Goal: Task Accomplishment & Management: Use online tool/utility

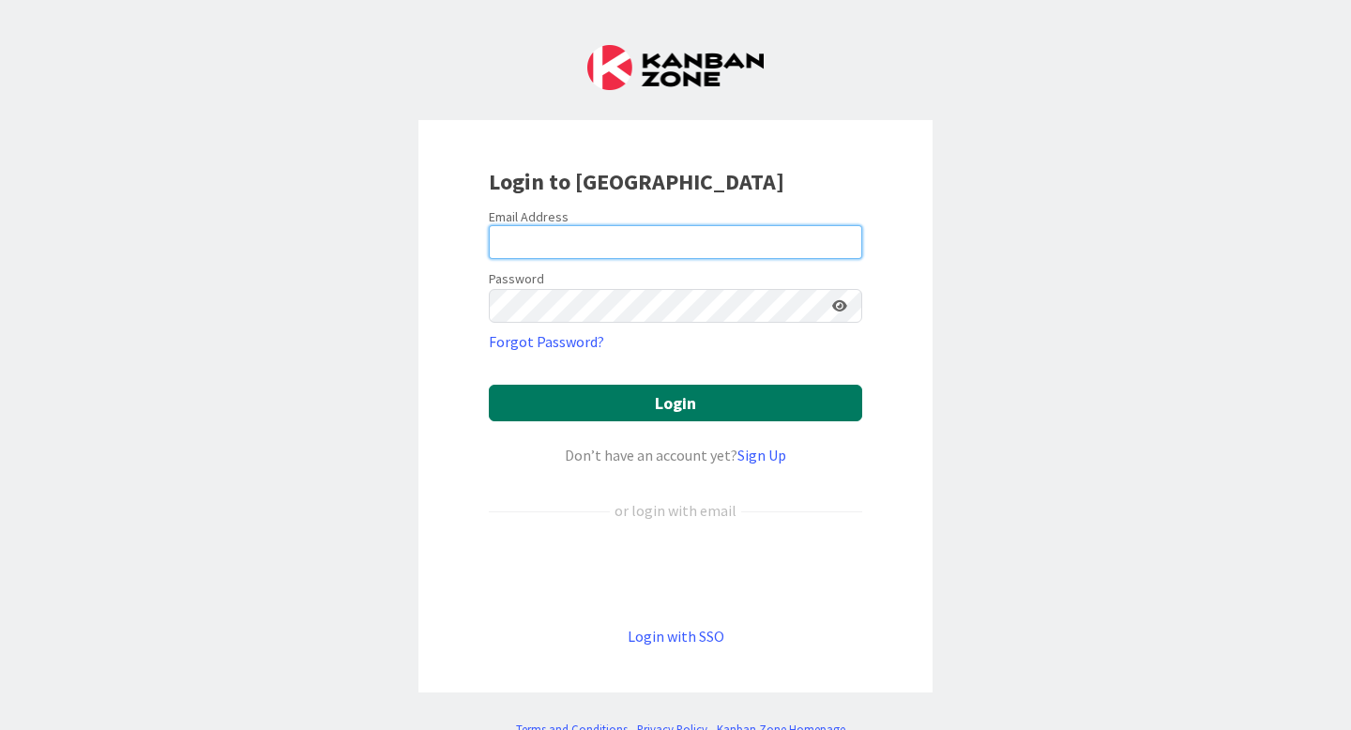
type input "[PERSON_NAME][EMAIL_ADDRESS][PERSON_NAME][DOMAIN_NAME]"
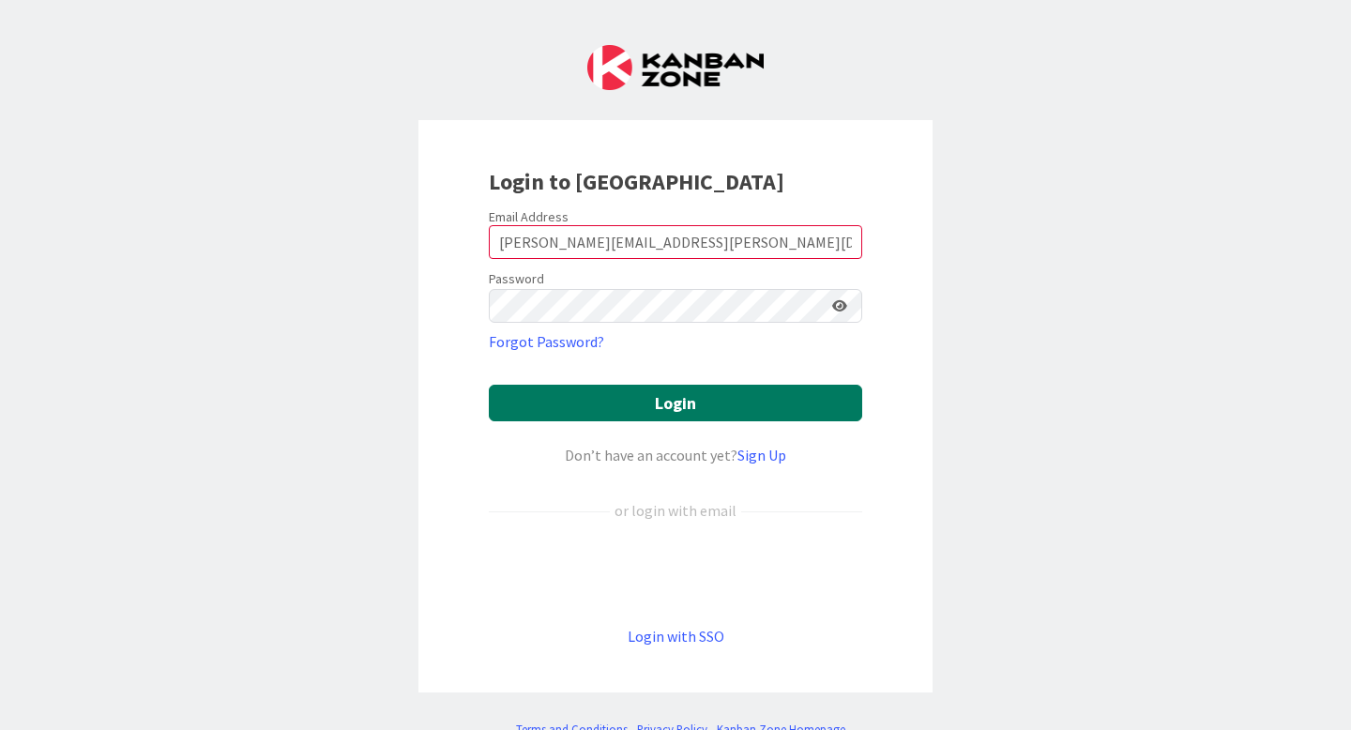
click at [772, 400] on button "Login" at bounding box center [675, 403] width 373 height 37
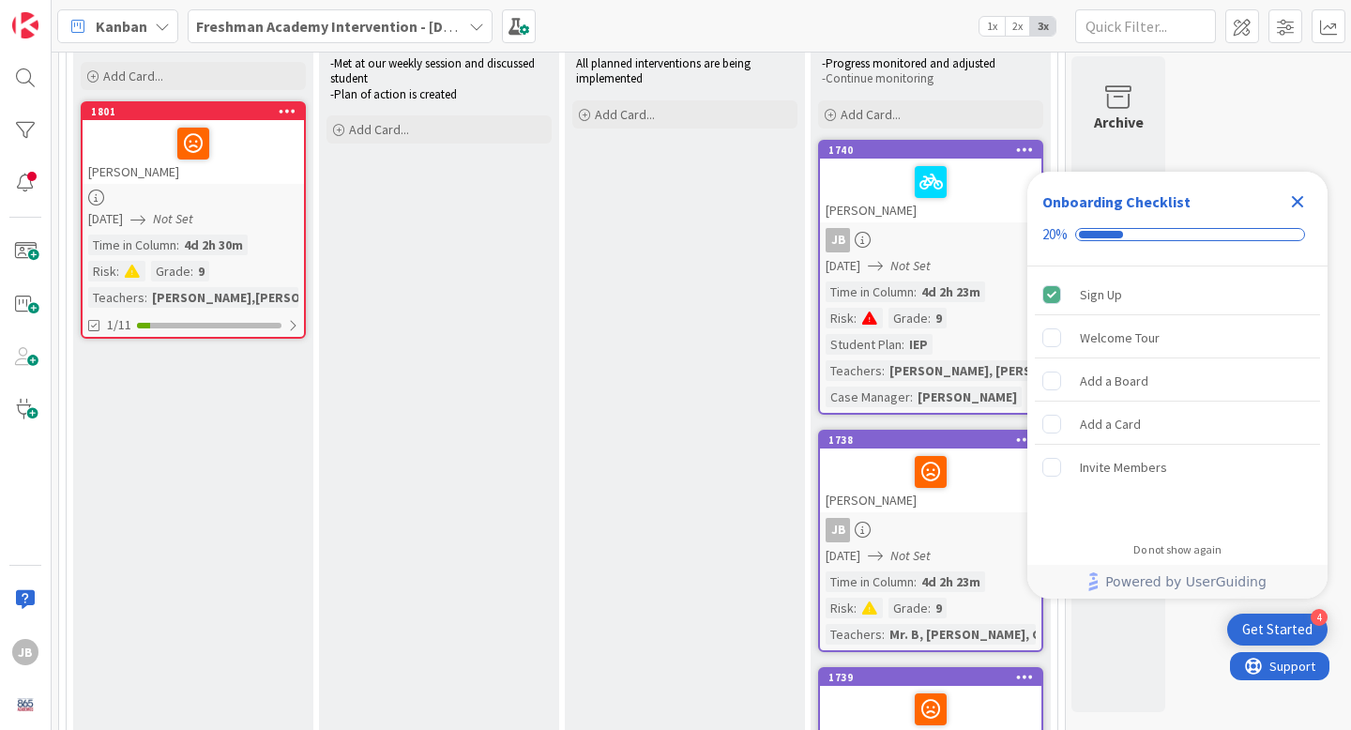
scroll to position [191, 0]
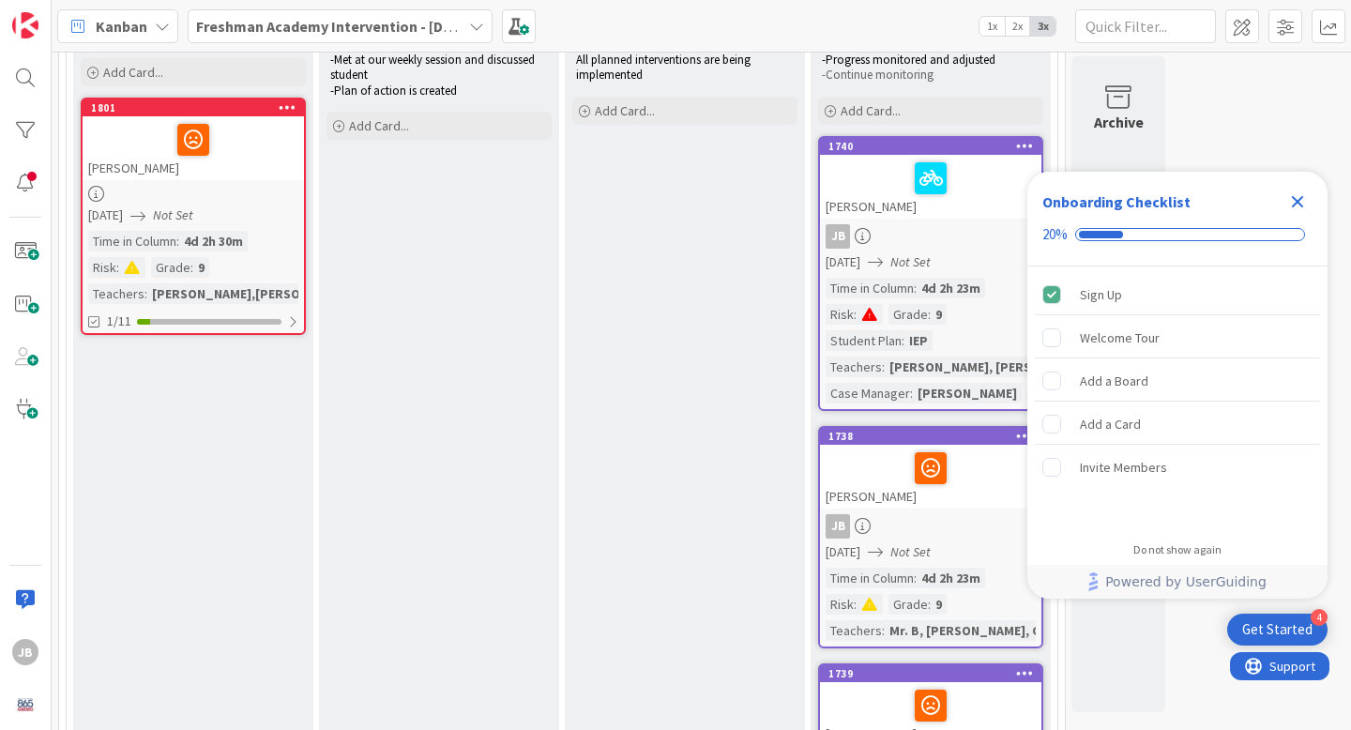
click at [1305, 201] on icon "Close Checklist" at bounding box center [1297, 201] width 23 height 23
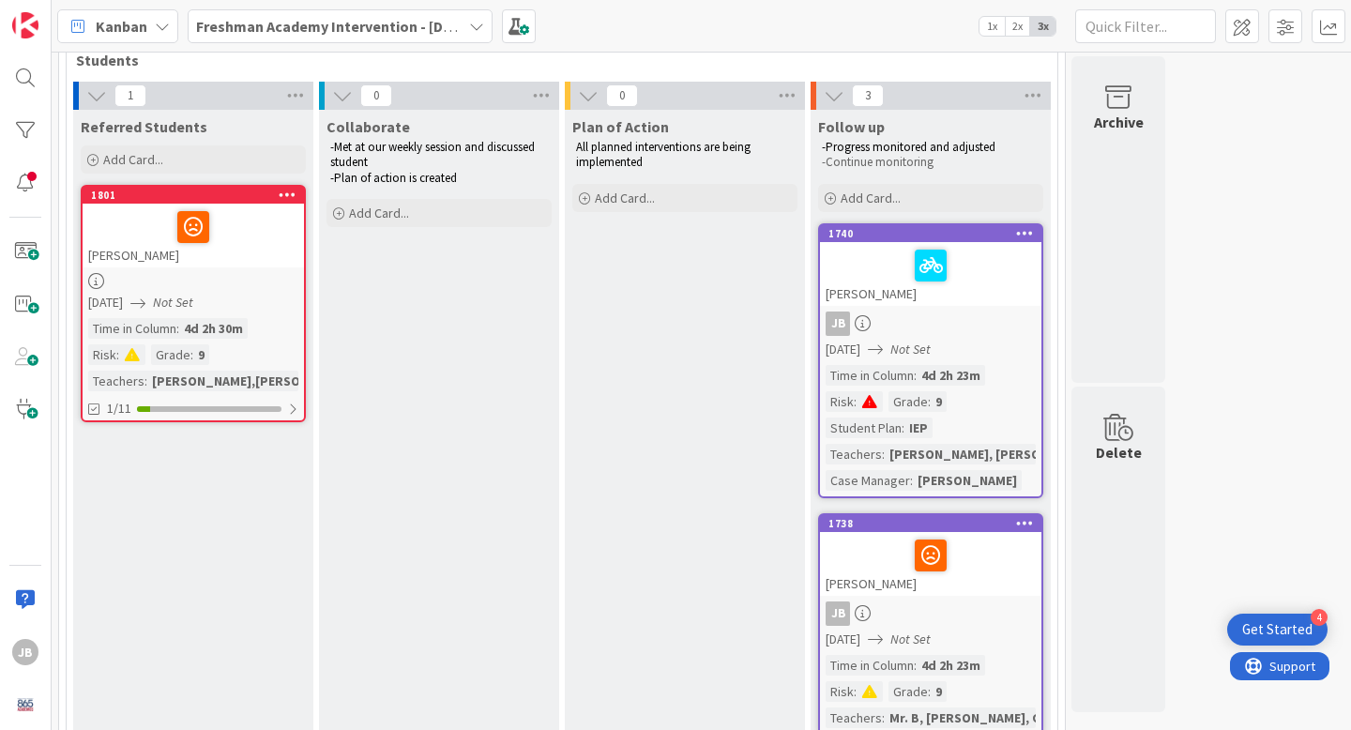
scroll to position [58, 0]
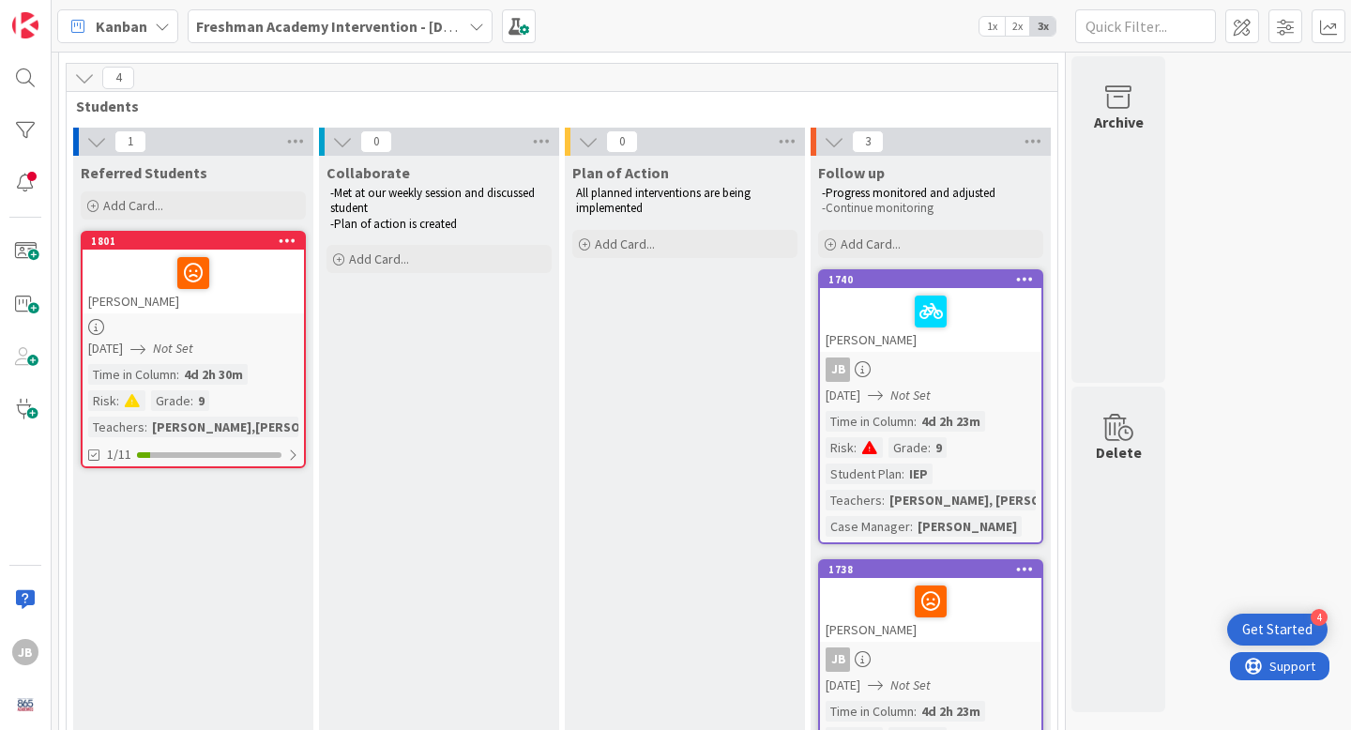
click at [189, 489] on div "Referred Students Add Card... 1801 [PERSON_NAME] [DATE] Not Set Time in [GEOGRA…" at bounding box center [193, 595] width 240 height 878
click at [188, 518] on div "Referred Students Add Card... 1801 [PERSON_NAME] [DATE] Not Set Time in [GEOGRA…" at bounding box center [193, 595] width 240 height 878
click at [188, 517] on div "Referred Students Add Card... 1801 [PERSON_NAME] [DATE] Not Set Time in [GEOGRA…" at bounding box center [193, 595] width 240 height 878
click at [33, 248] on span at bounding box center [26, 252] width 38 height 38
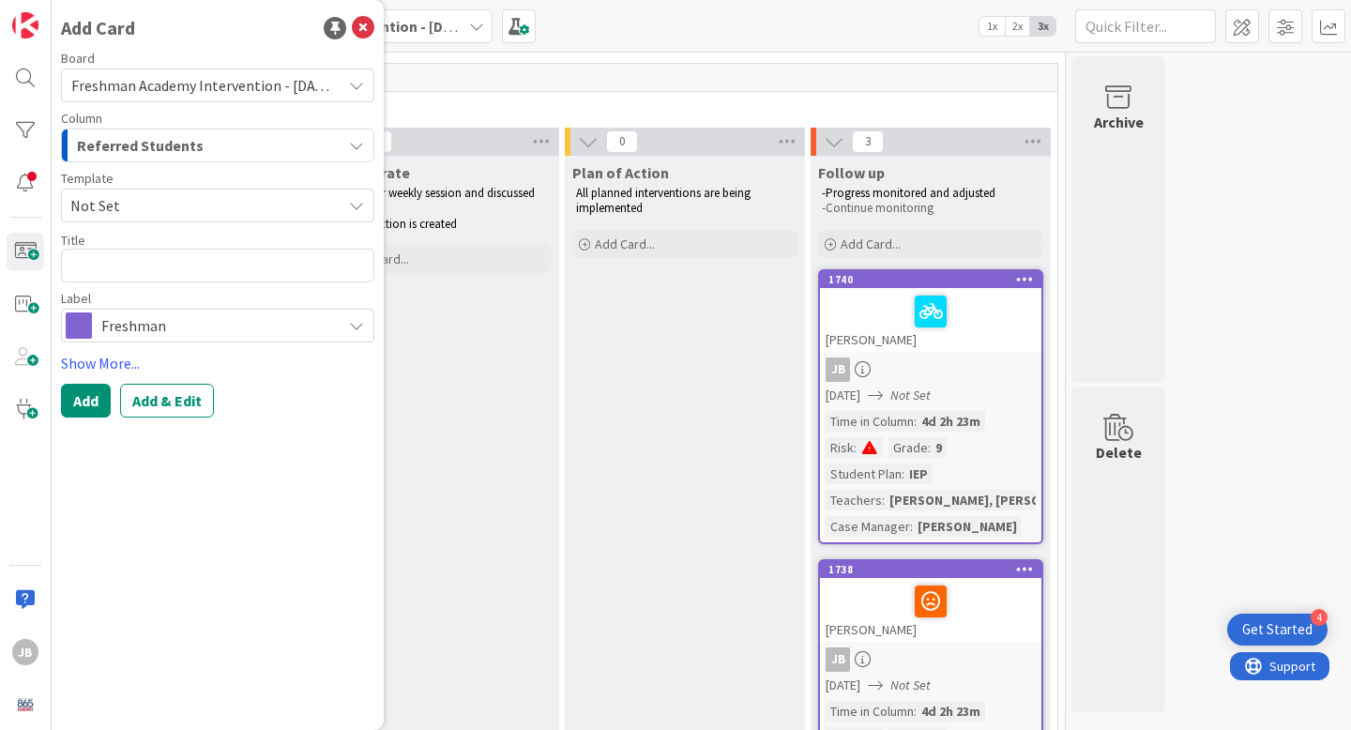
type textarea "x"
type textarea "R"
type textarea "x"
type textarea "Re"
type textarea "x"
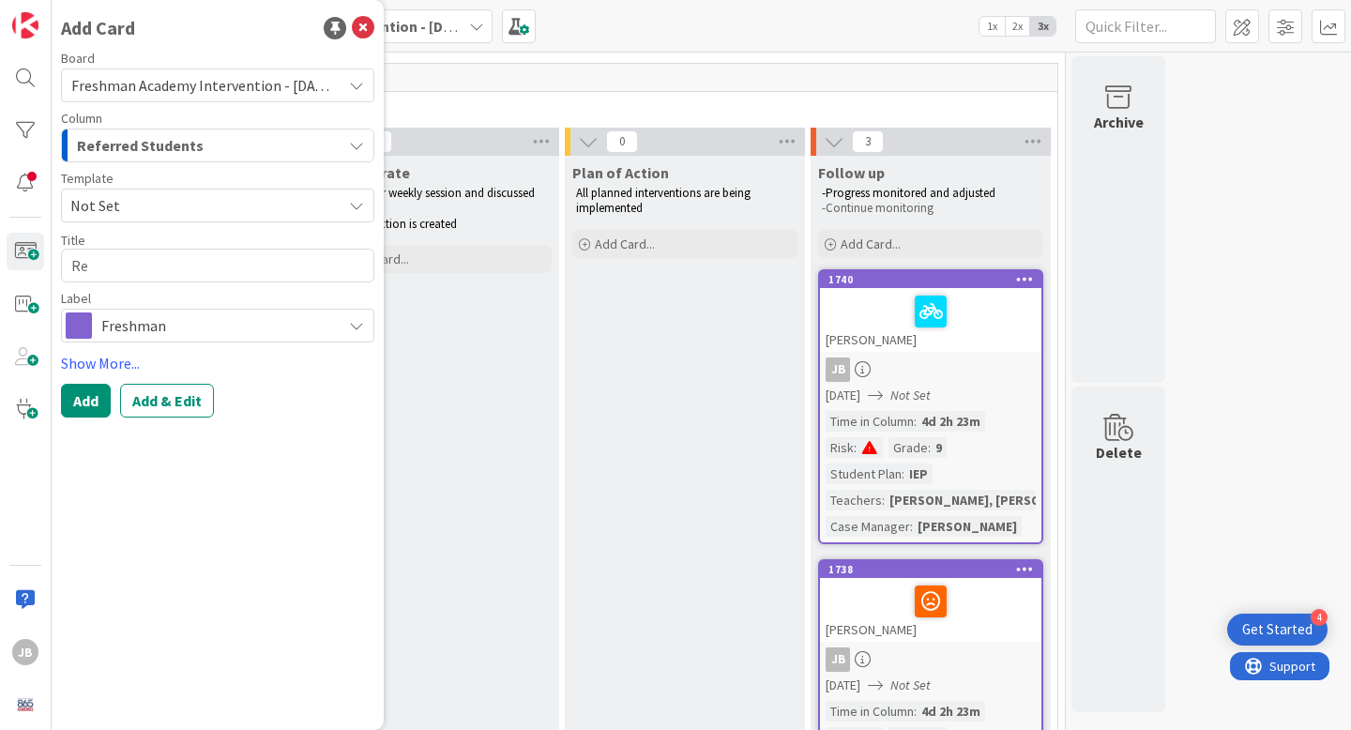
type textarea "Rea"
type textarea "x"
type textarea "Reag"
type textarea "x"
type textarea "Reaga"
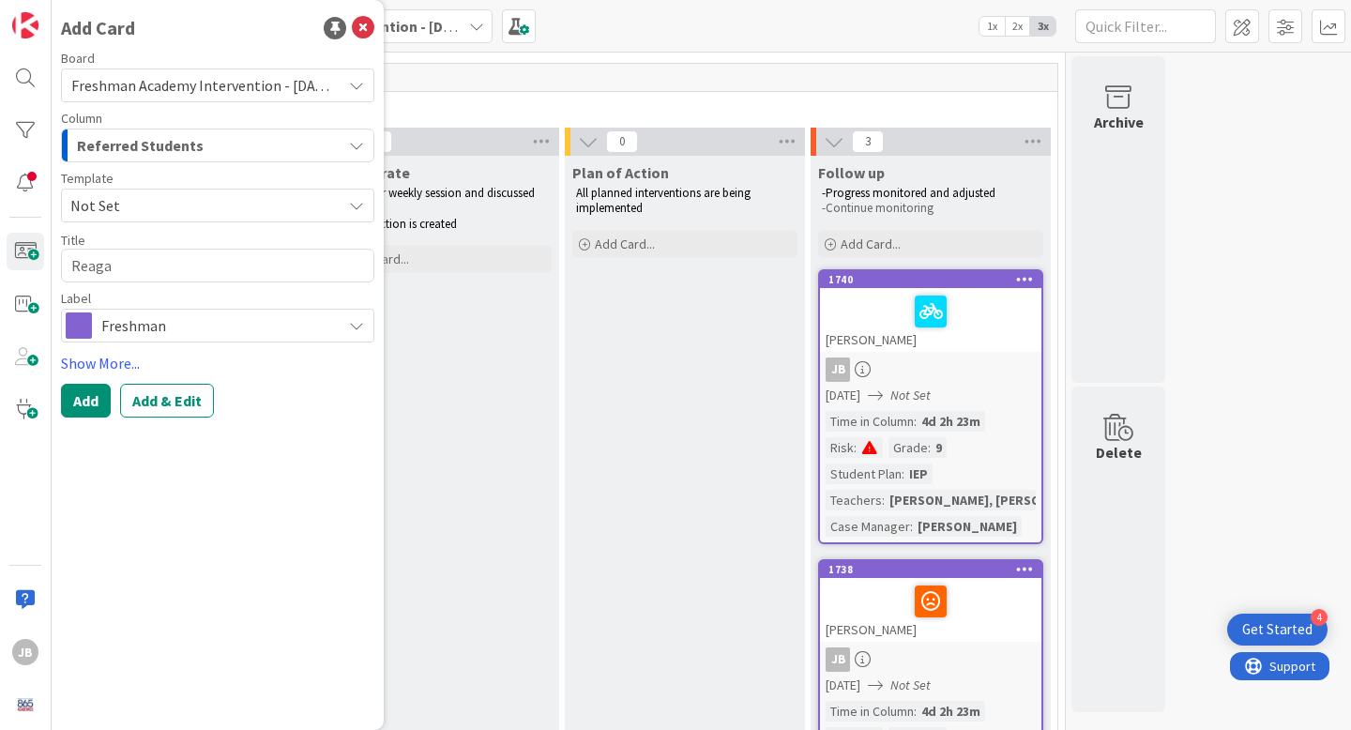
type textarea "x"
type textarea "[PERSON_NAME]"
type textarea "x"
type textarea "[PERSON_NAME]"
type textarea "x"
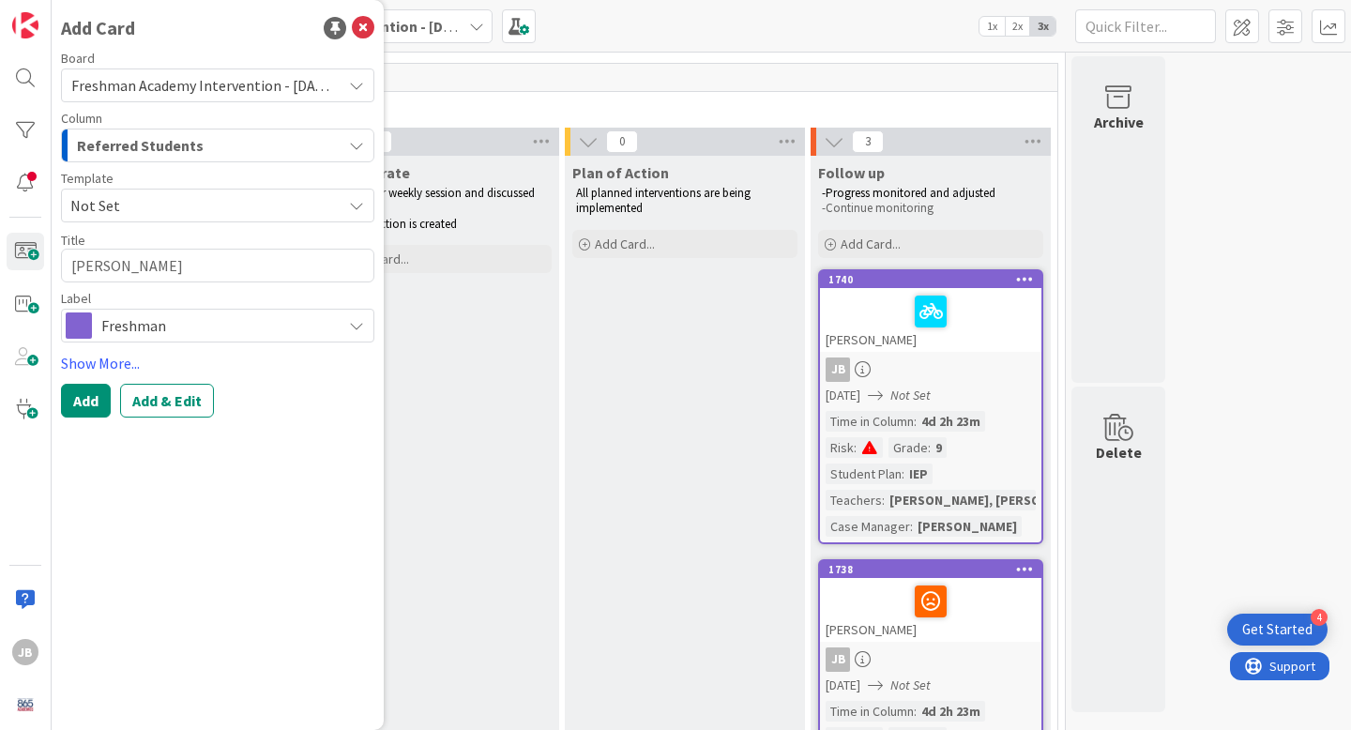
type textarea "[PERSON_NAME] A"
type textarea "x"
type textarea "[PERSON_NAME]"
type textarea "x"
type textarea "[PERSON_NAME] Acu"
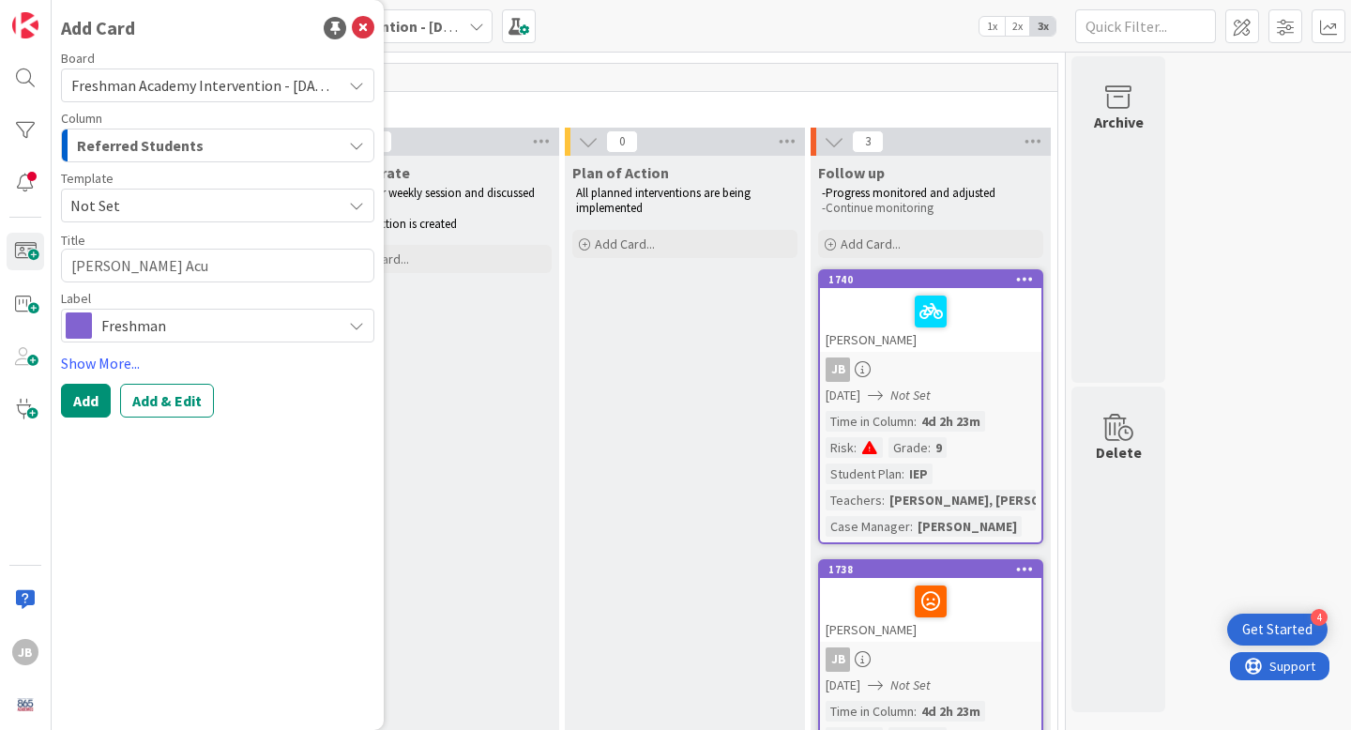
type textarea "x"
type textarea "[PERSON_NAME]"
type textarea "x"
type textarea "[PERSON_NAME]"
click at [90, 366] on link "Show More..." at bounding box center [217, 363] width 313 height 23
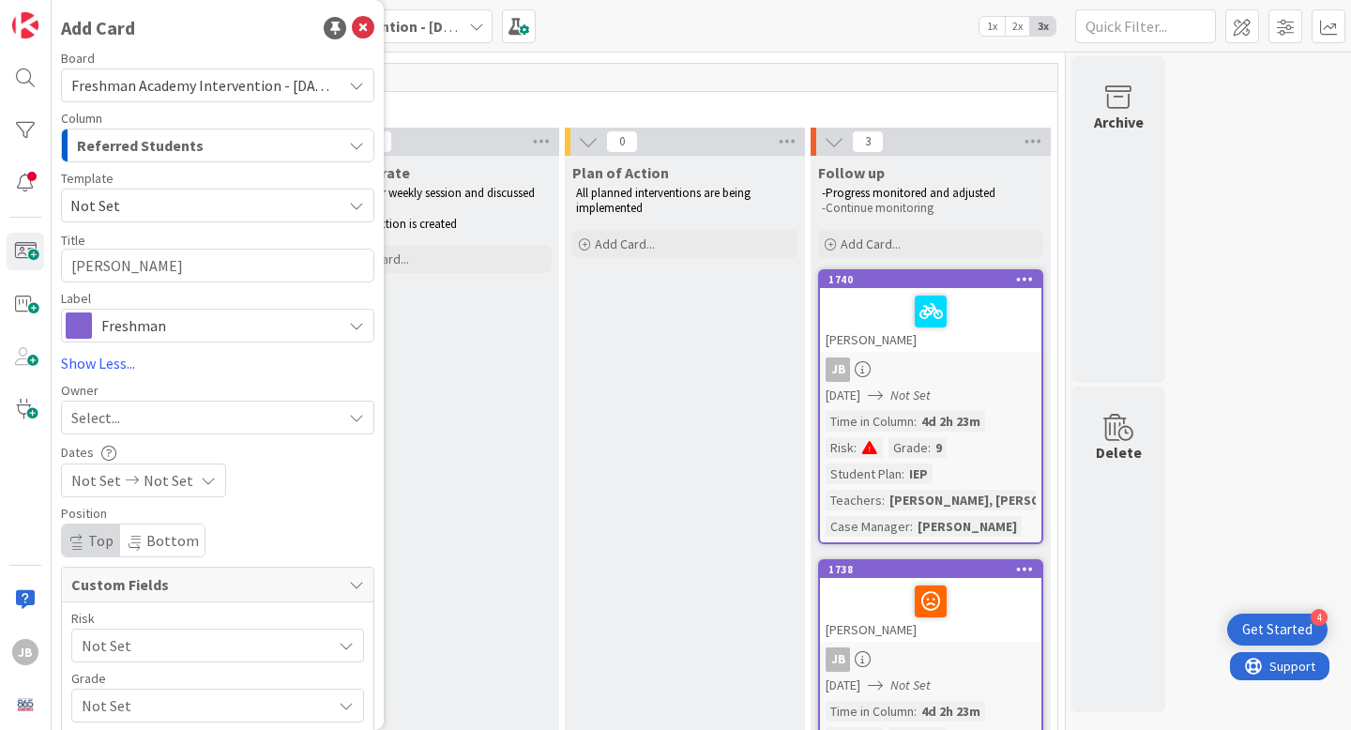
click at [154, 417] on div "Select..." at bounding box center [206, 417] width 270 height 23
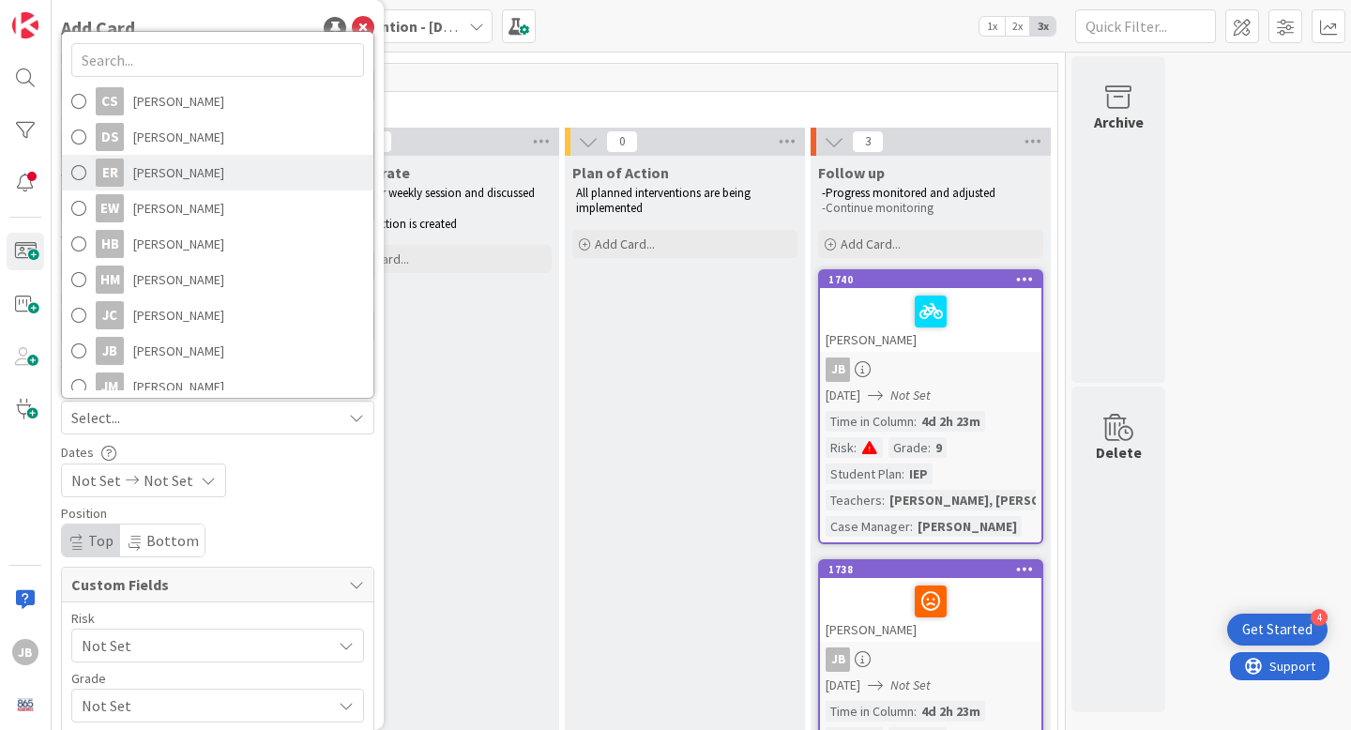
scroll to position [115, 0]
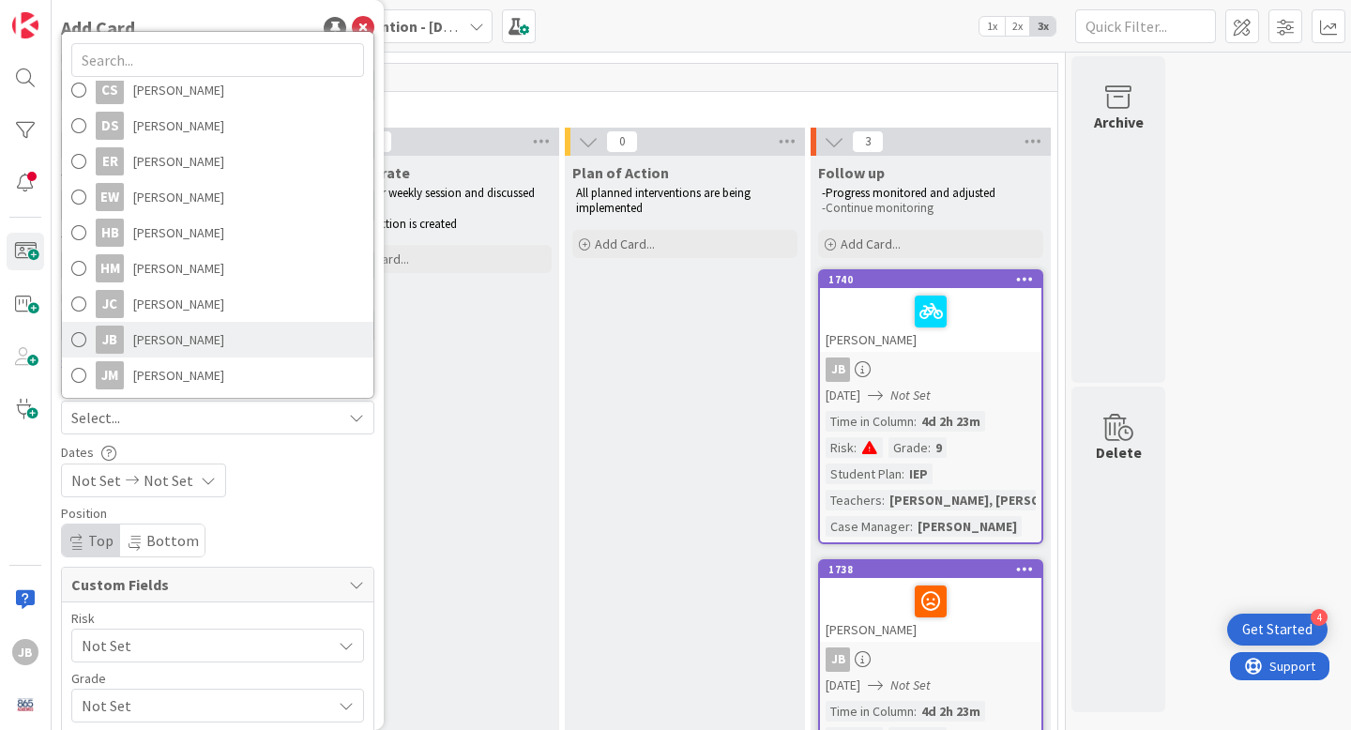
click at [78, 340] on span at bounding box center [78, 339] width 15 height 28
type textarea "x"
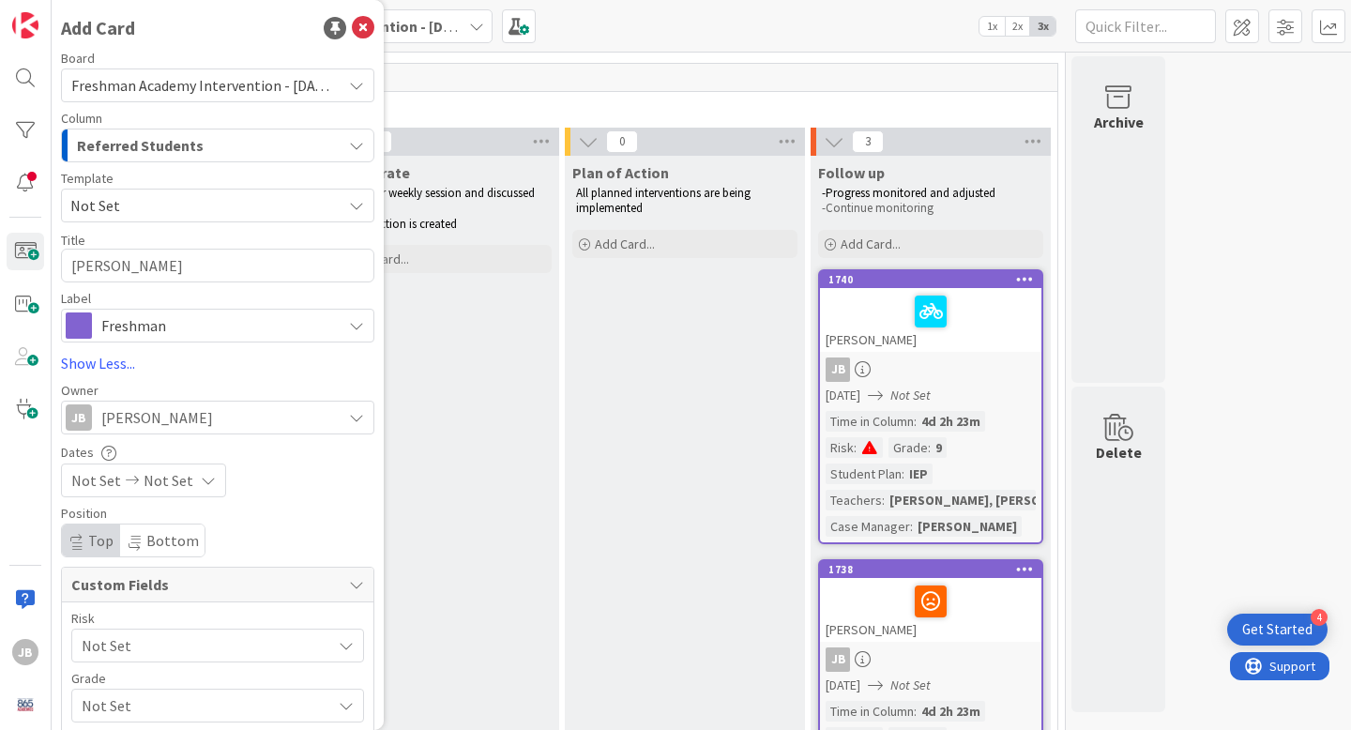
click at [294, 514] on div "Position" at bounding box center [217, 512] width 313 height 13
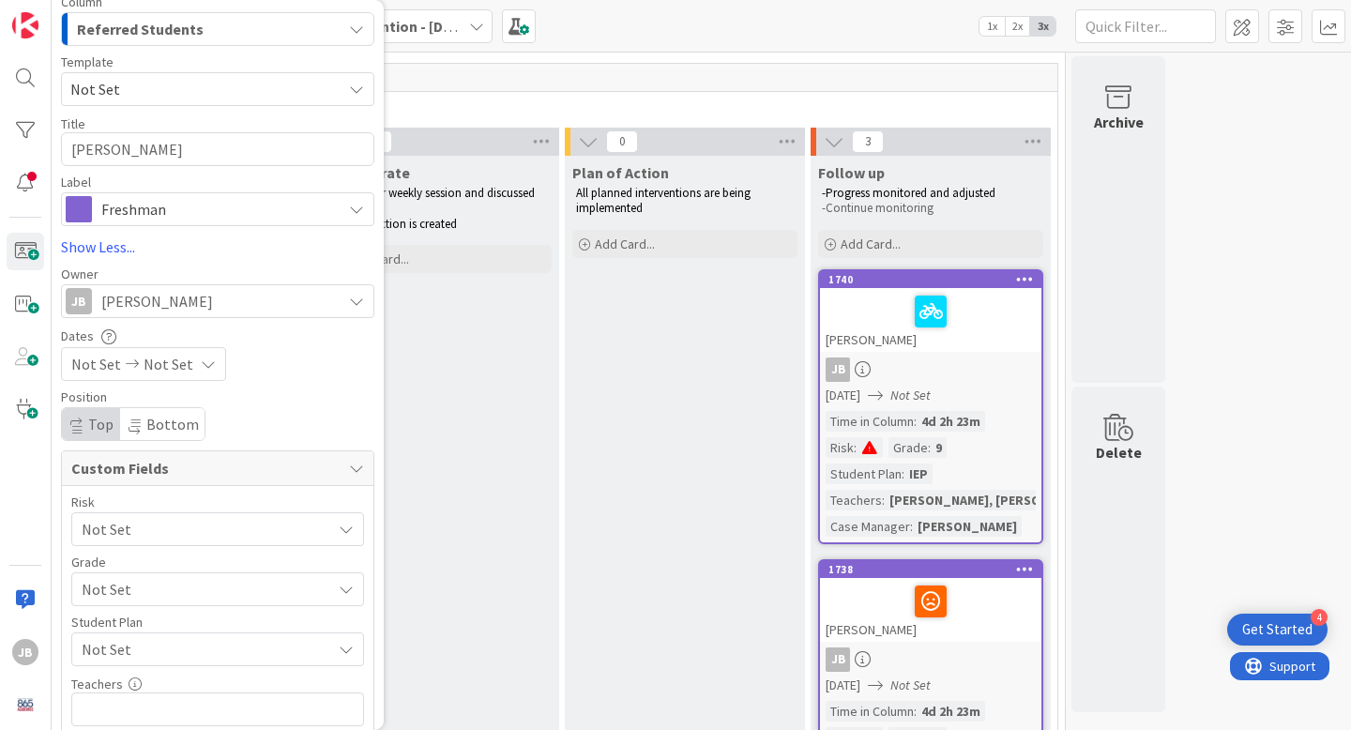
scroll to position [177, 0]
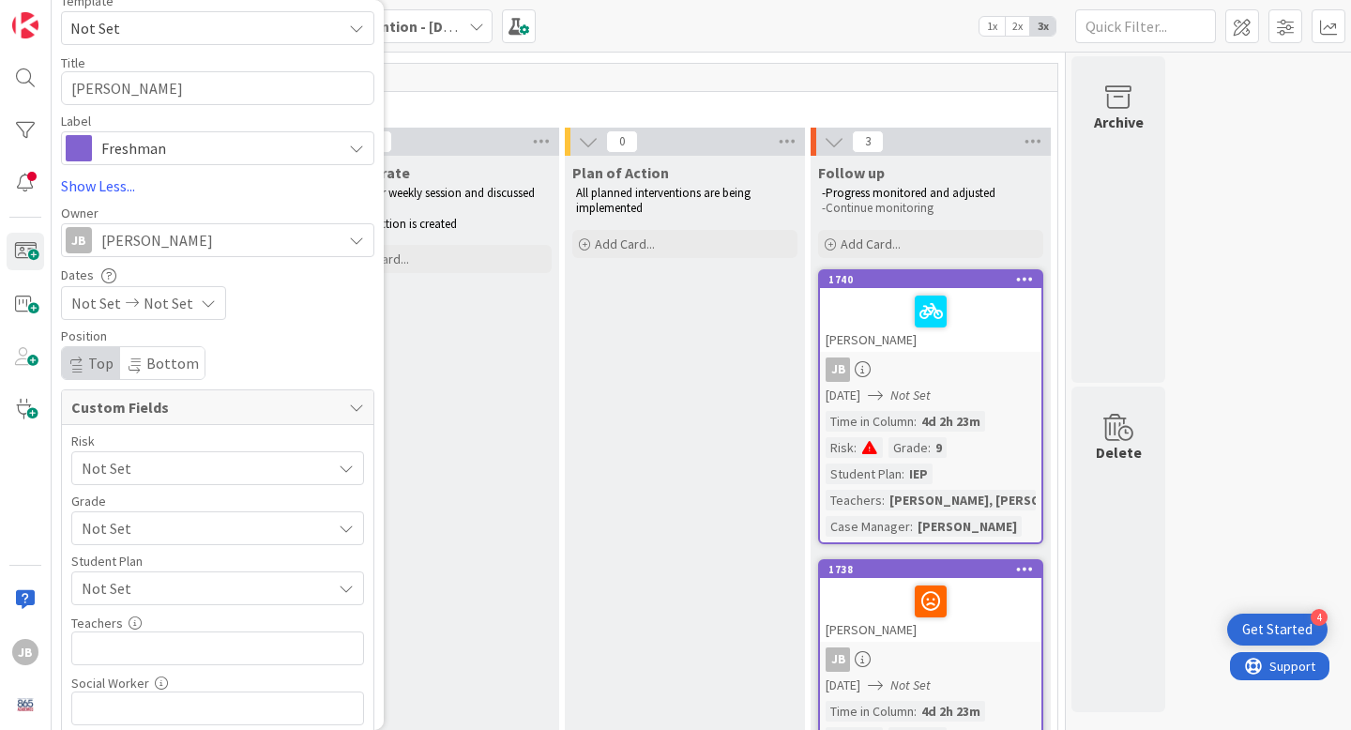
click at [112, 305] on span "Not Set" at bounding box center [96, 303] width 50 height 23
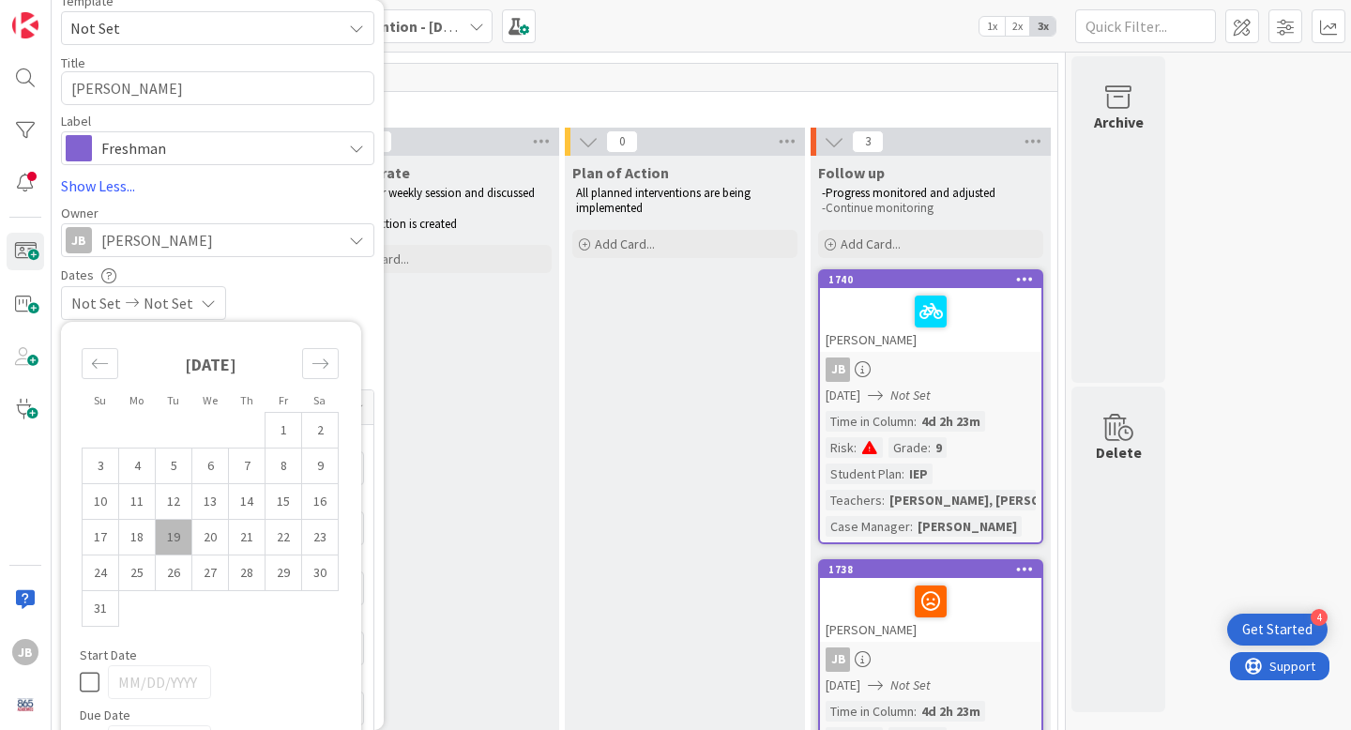
click at [174, 541] on td "19" at bounding box center [174, 538] width 37 height 36
type input "[DATE]"
click at [337, 301] on div "[DATE] Not Set" at bounding box center [217, 303] width 313 height 34
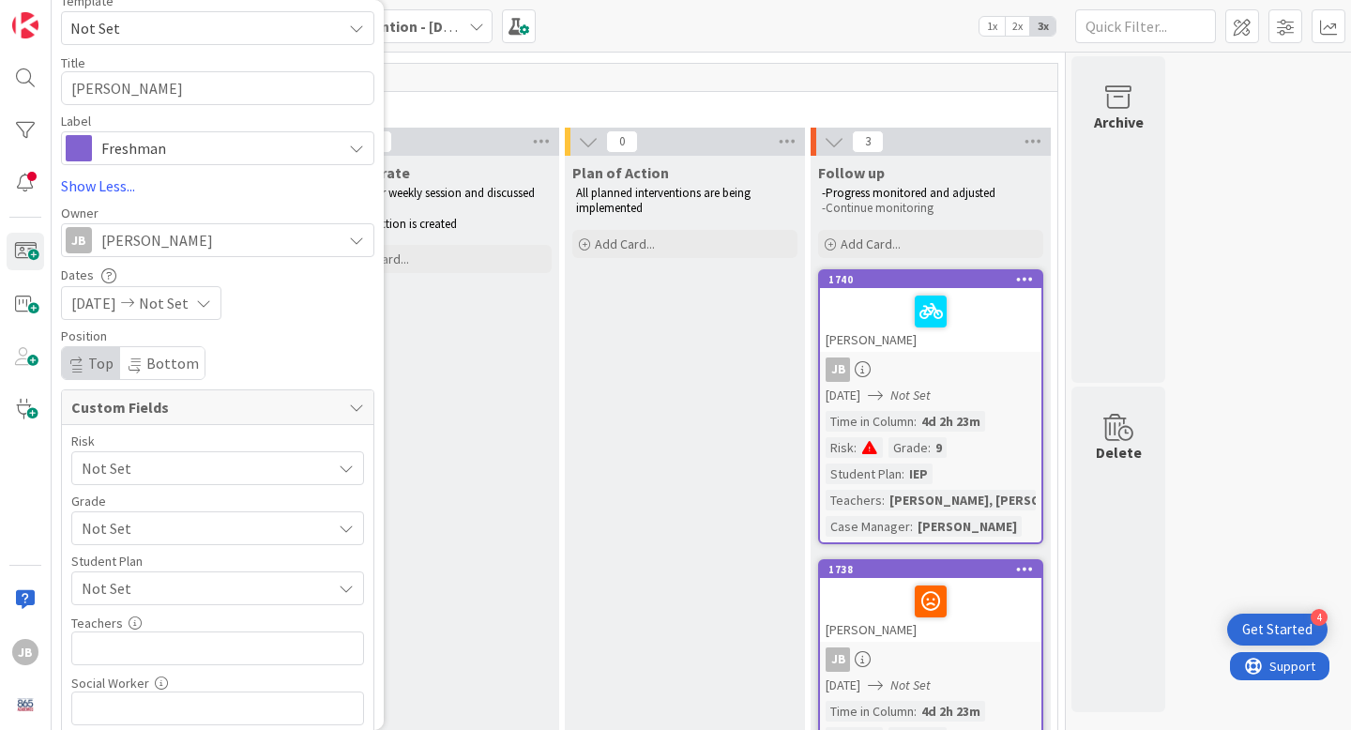
click at [230, 465] on span "Not Set" at bounding box center [202, 468] width 240 height 26
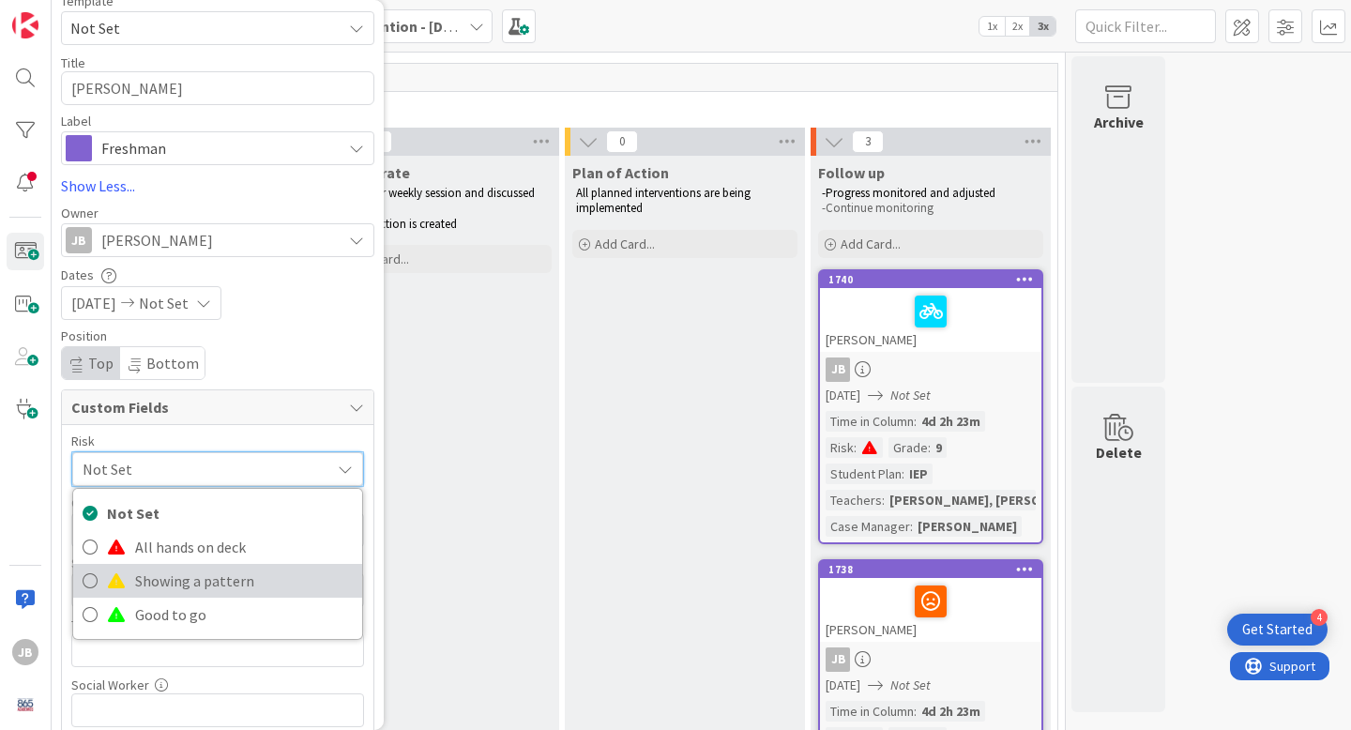
click at [203, 575] on span "Showing a pattern" at bounding box center [244, 581] width 218 height 28
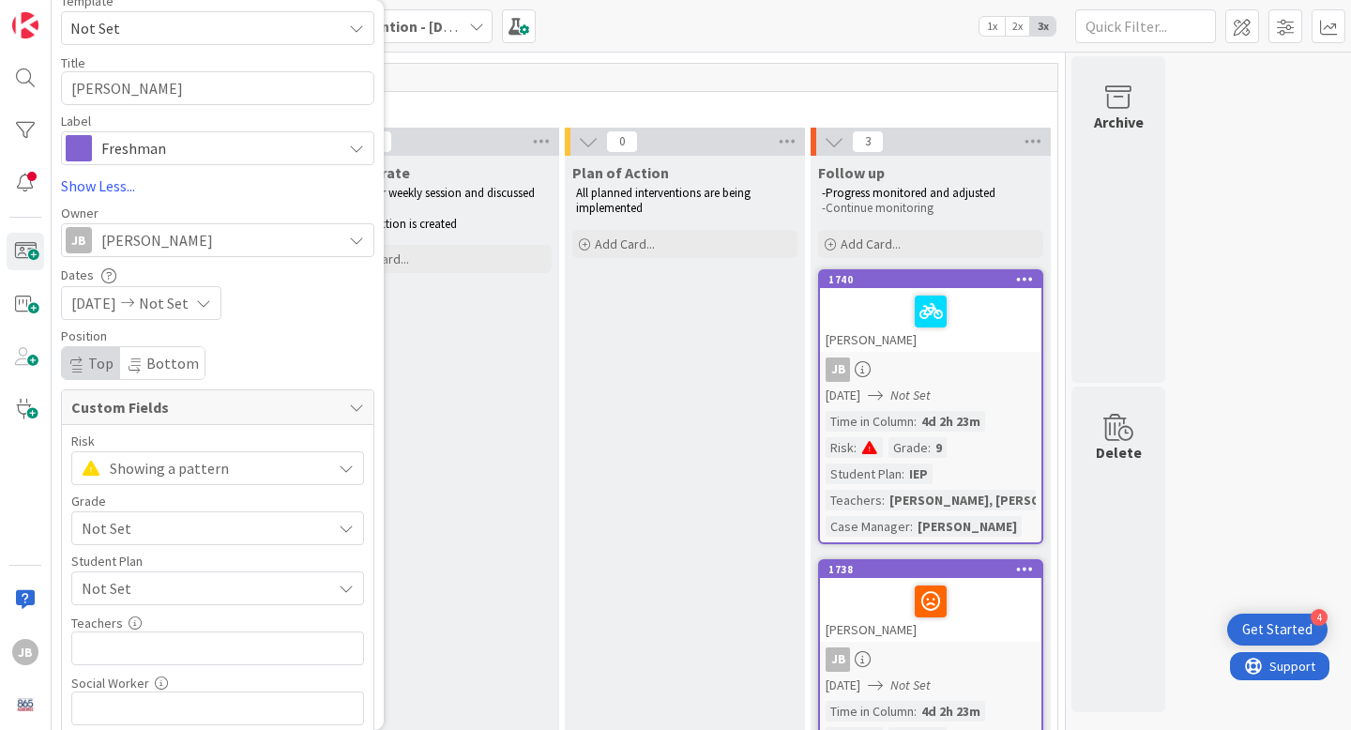
click at [203, 575] on div "Not Set" at bounding box center [217, 588] width 293 height 34
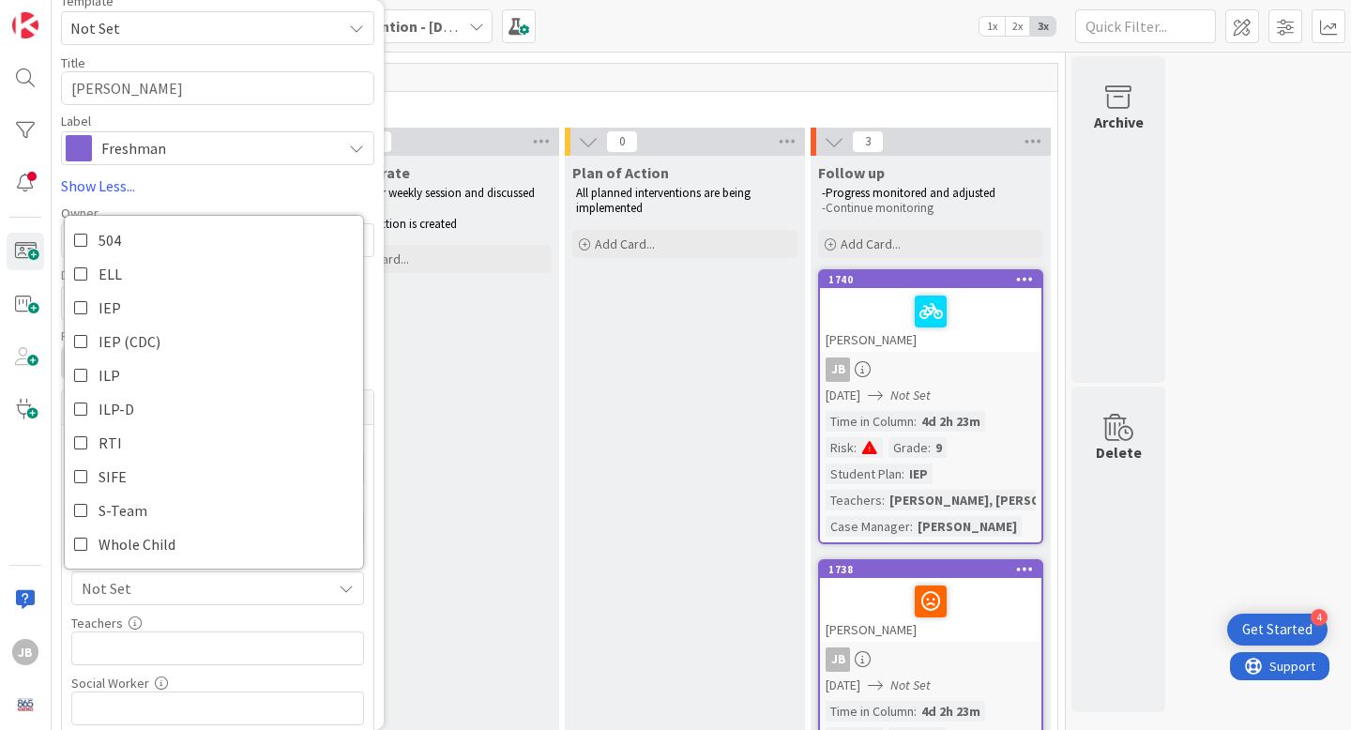
click at [492, 505] on div "Collaborate -Met at our weekly session and discussed student -Plan of action is…" at bounding box center [439, 595] width 240 height 878
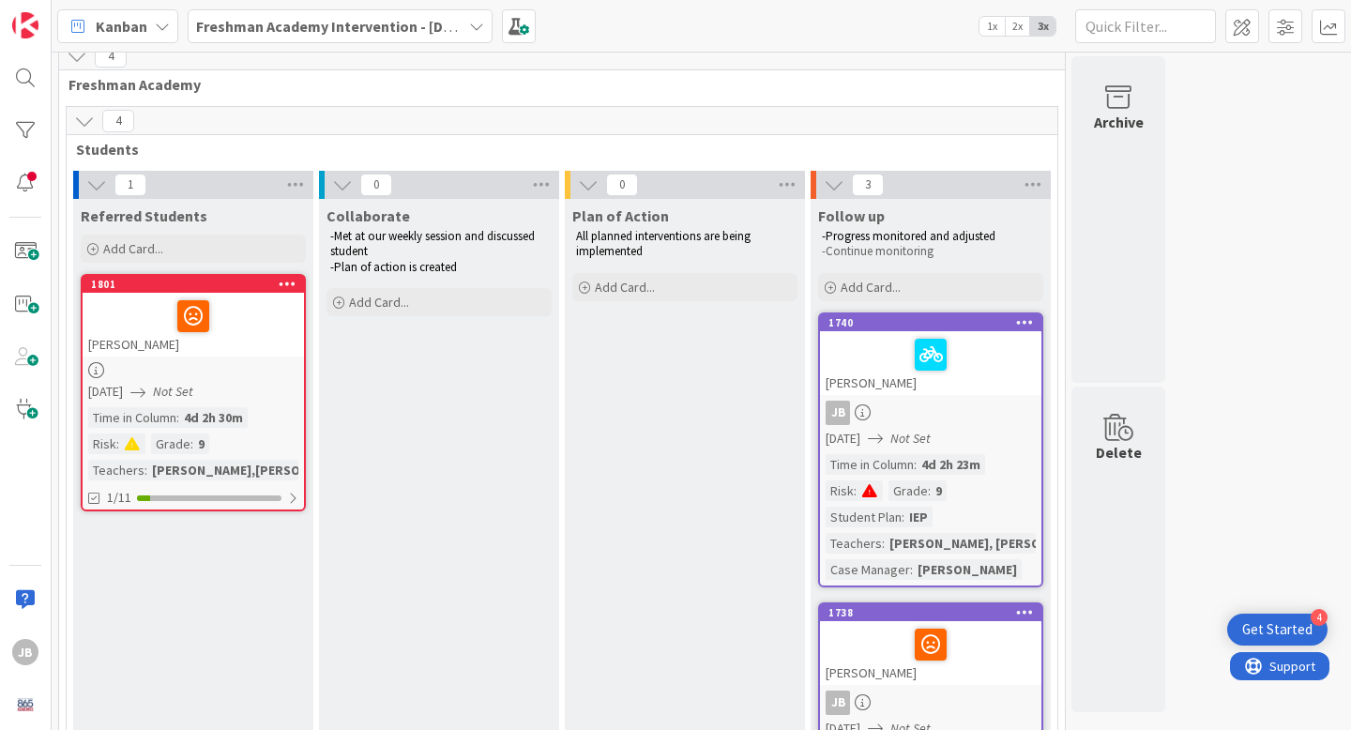
scroll to position [0, 0]
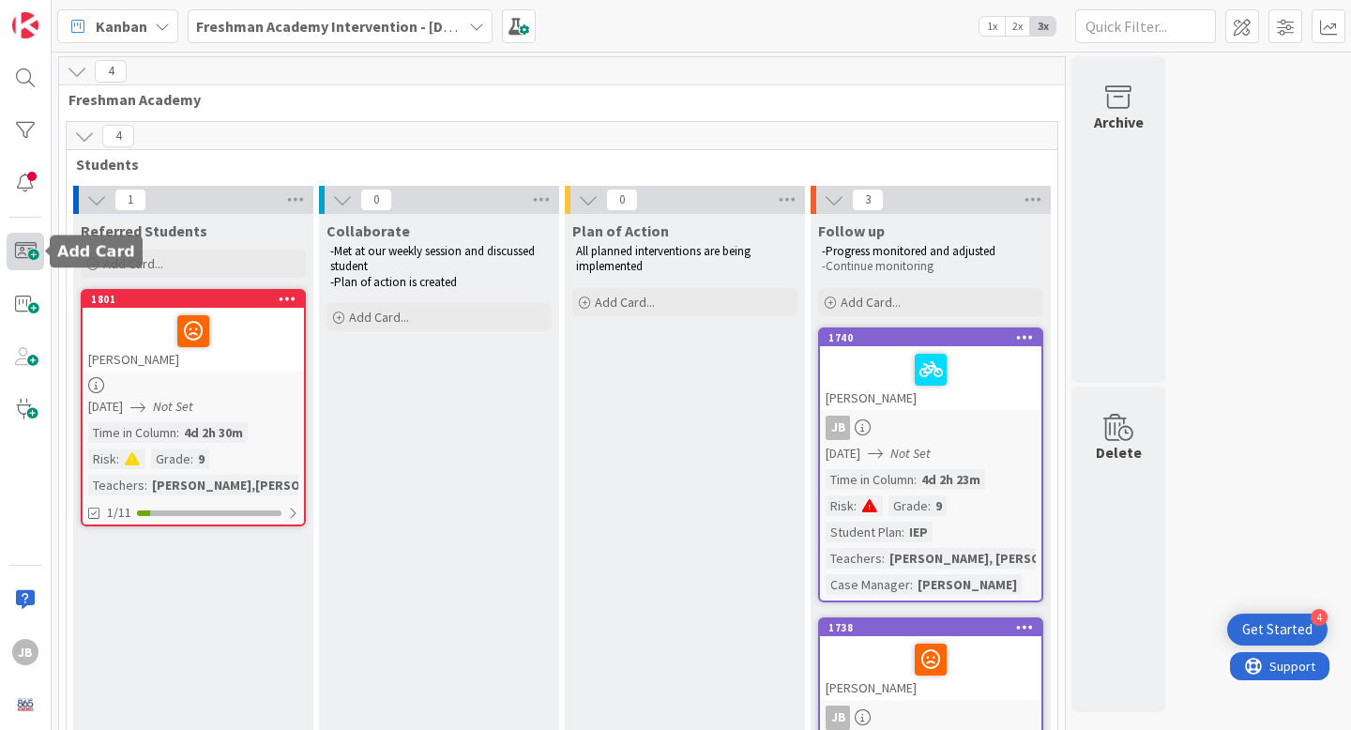
click at [31, 248] on span at bounding box center [26, 252] width 38 height 38
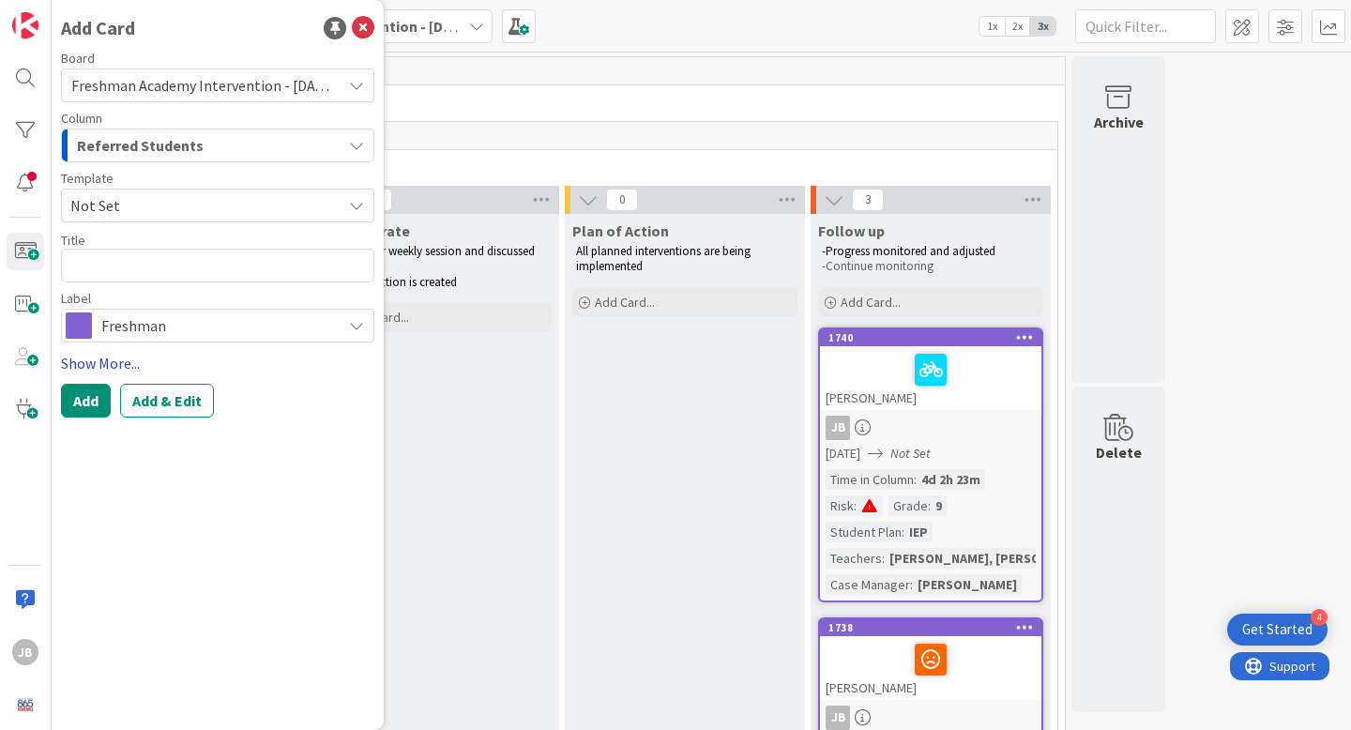
click at [122, 359] on link "Show More..." at bounding box center [217, 363] width 313 height 23
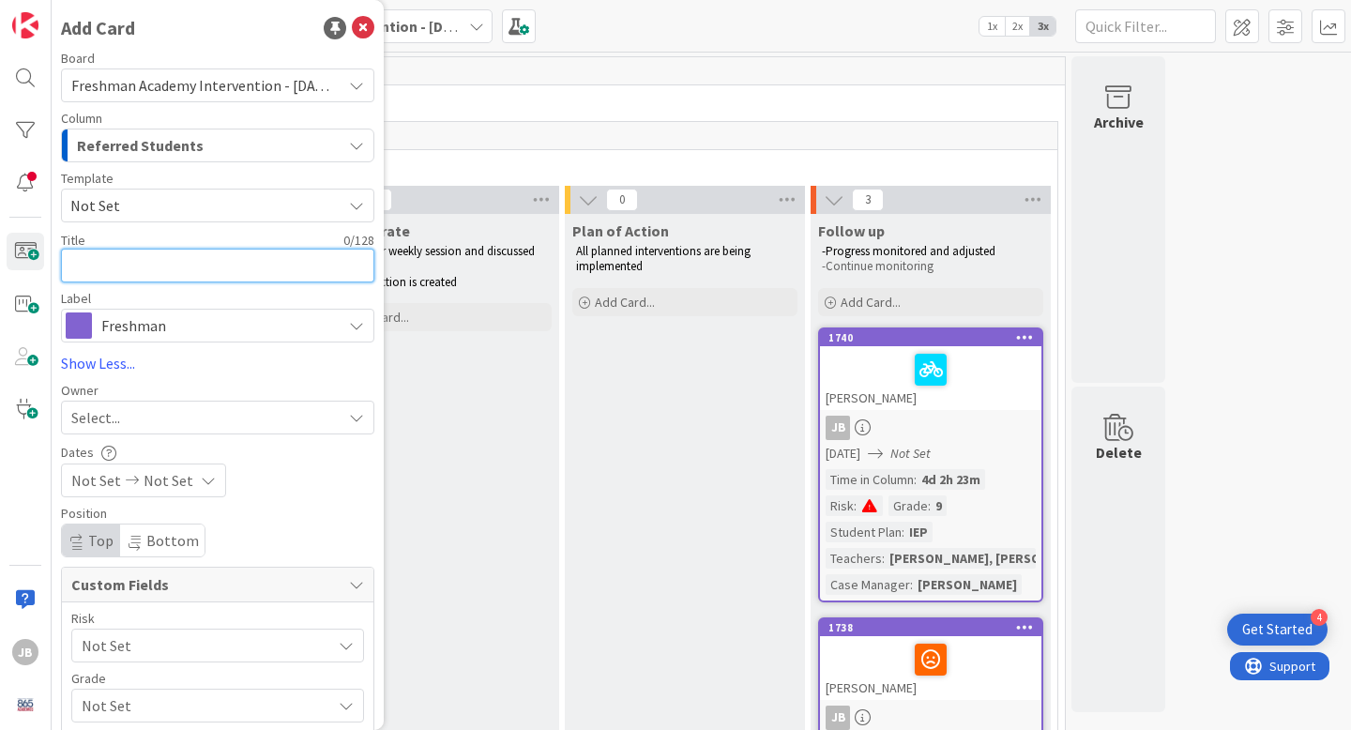
click at [151, 268] on textarea at bounding box center [217, 266] width 313 height 34
type textarea "x"
type textarea "R"
type textarea "x"
type textarea "Re"
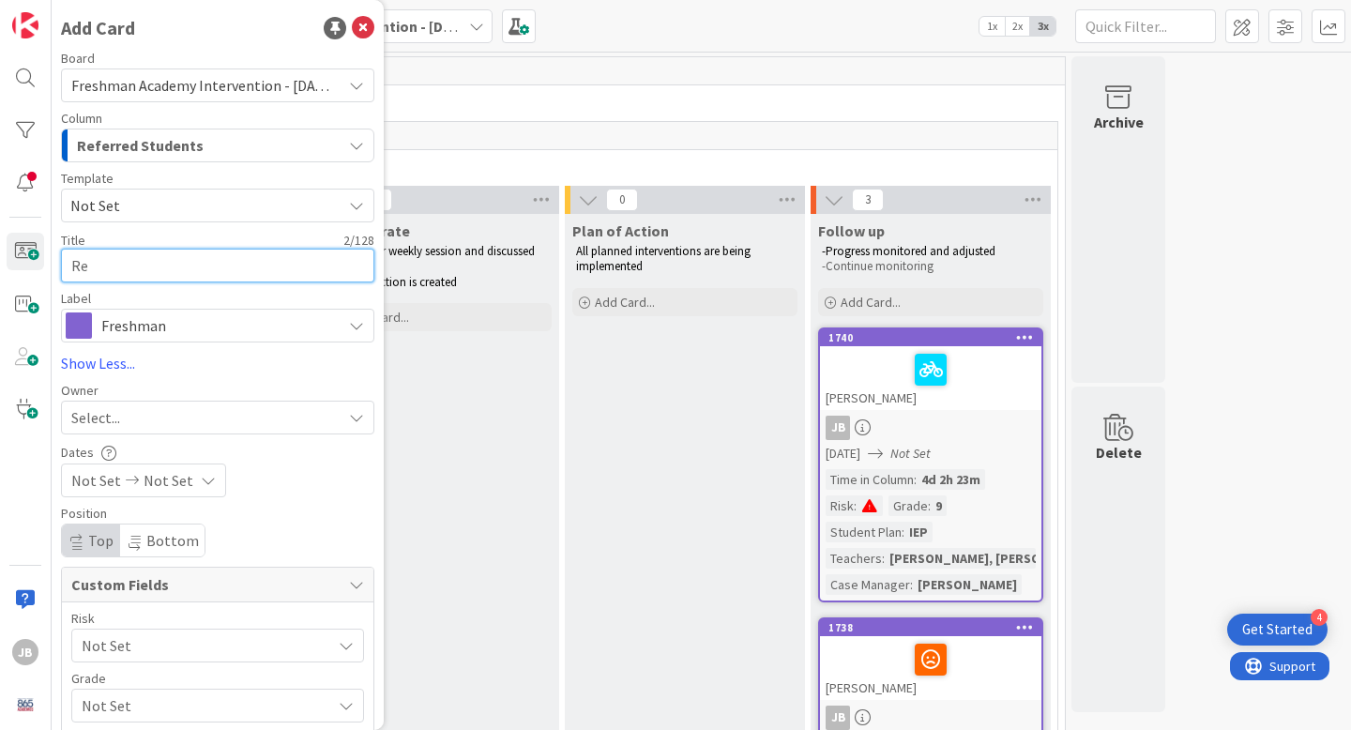
type textarea "x"
type textarea "Rea"
type textarea "x"
type textarea "Reag"
type textarea "x"
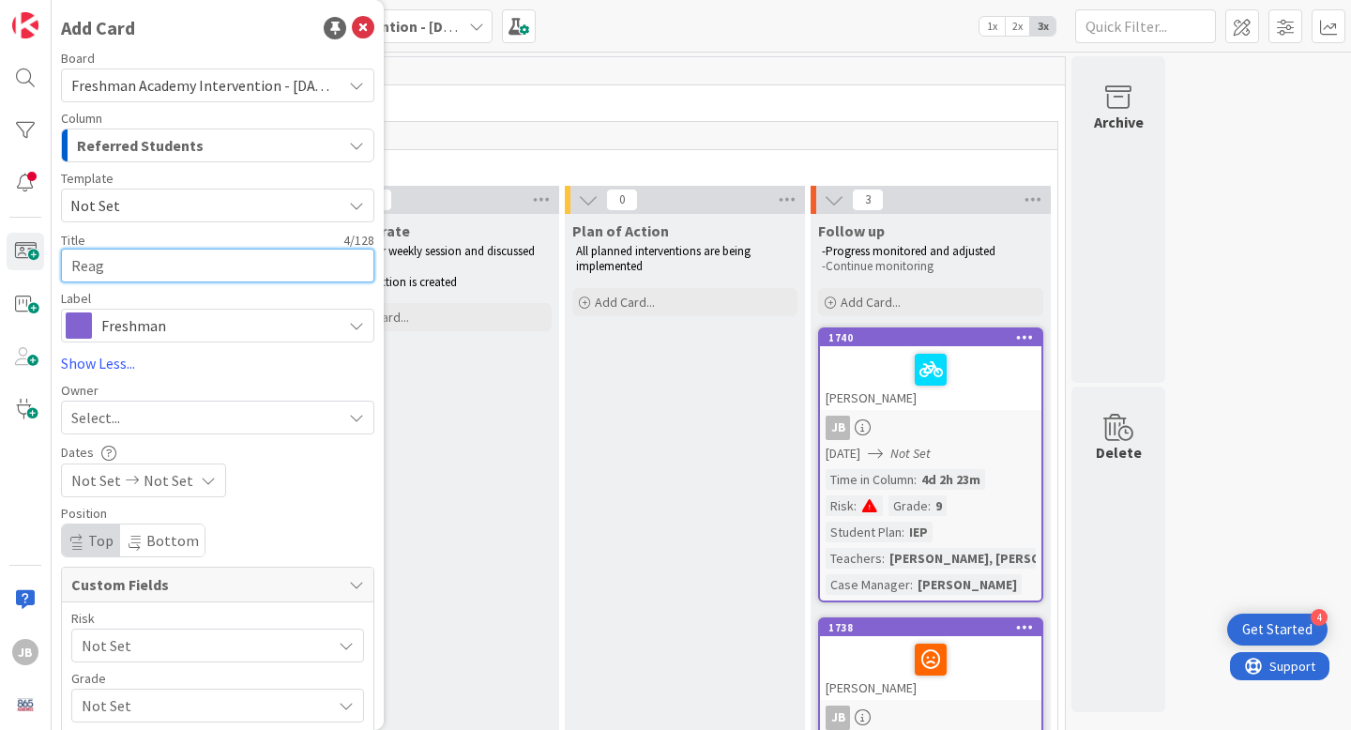
type textarea "Reaga"
type textarea "x"
type textarea "[PERSON_NAME]"
type textarea "x"
type textarea "[PERSON_NAME]"
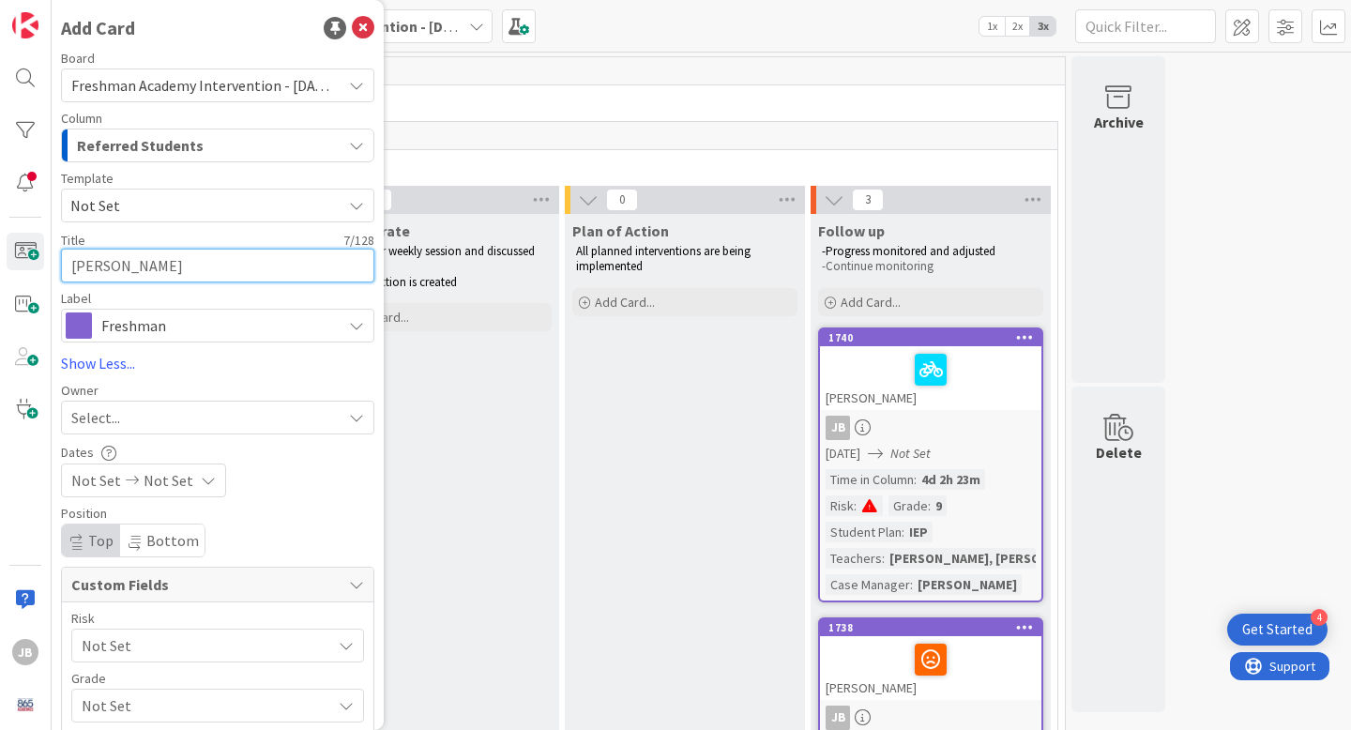
type textarea "x"
type textarea "[PERSON_NAME] A"
type textarea "x"
type textarea "[PERSON_NAME]"
type textarea "x"
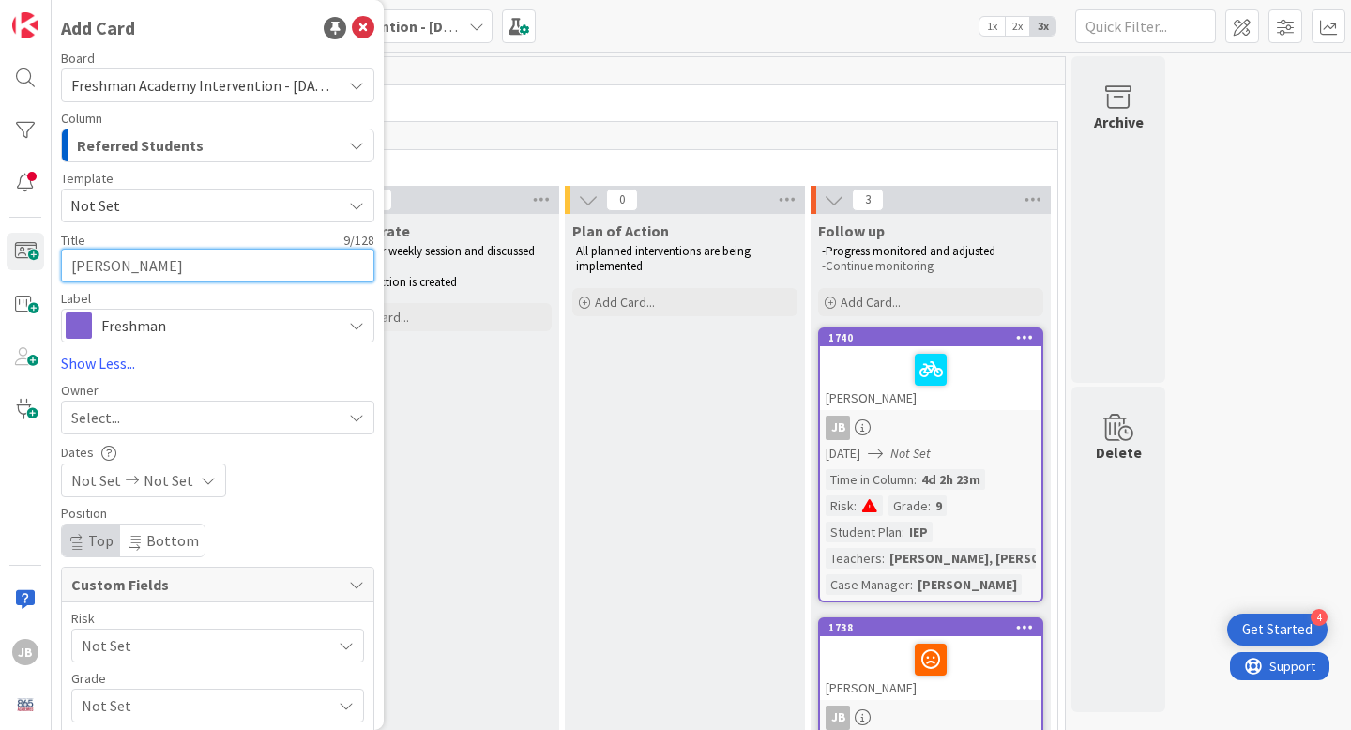
type textarea "[PERSON_NAME] Acu"
type textarea "x"
type textarea "[PERSON_NAME]"
type textarea "x"
type textarea "[PERSON_NAME]"
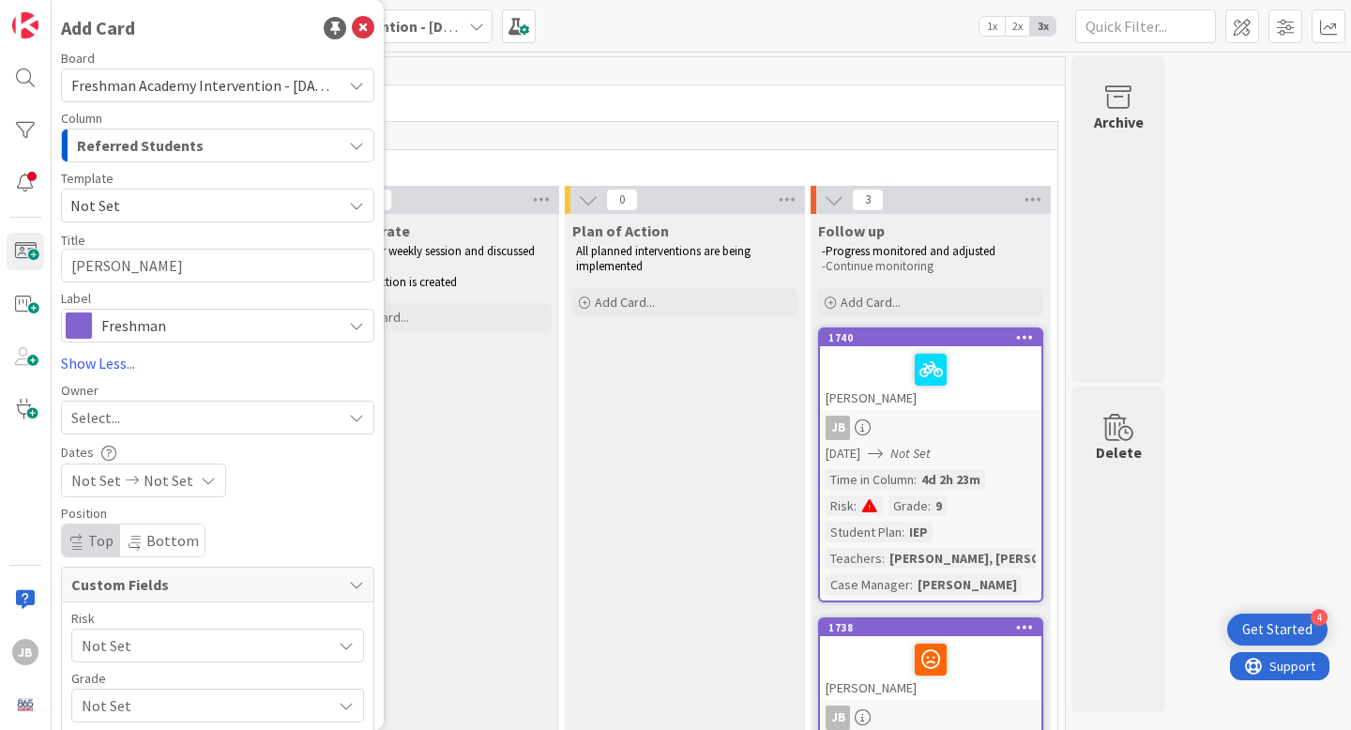
click at [126, 407] on div "Select..." at bounding box center [206, 417] width 270 height 23
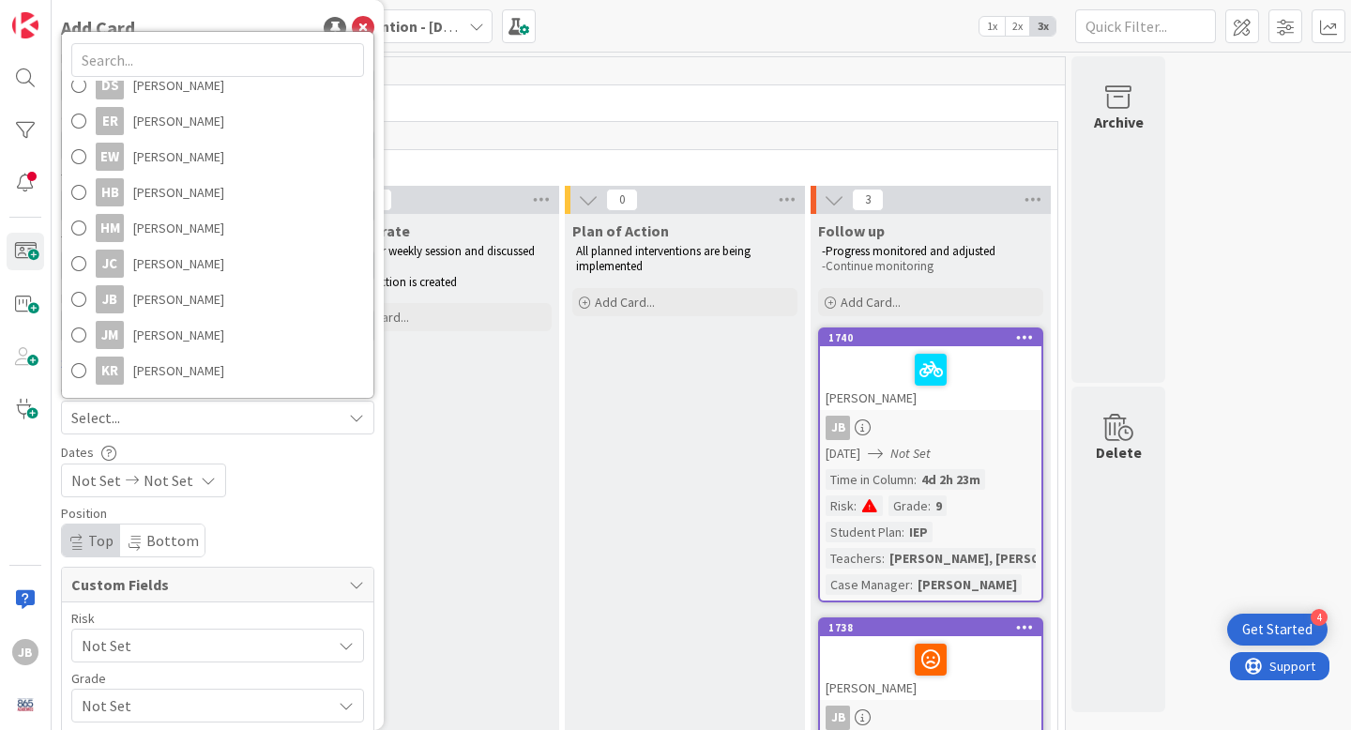
scroll to position [152, 0]
click at [83, 305] on span at bounding box center [78, 303] width 15 height 28
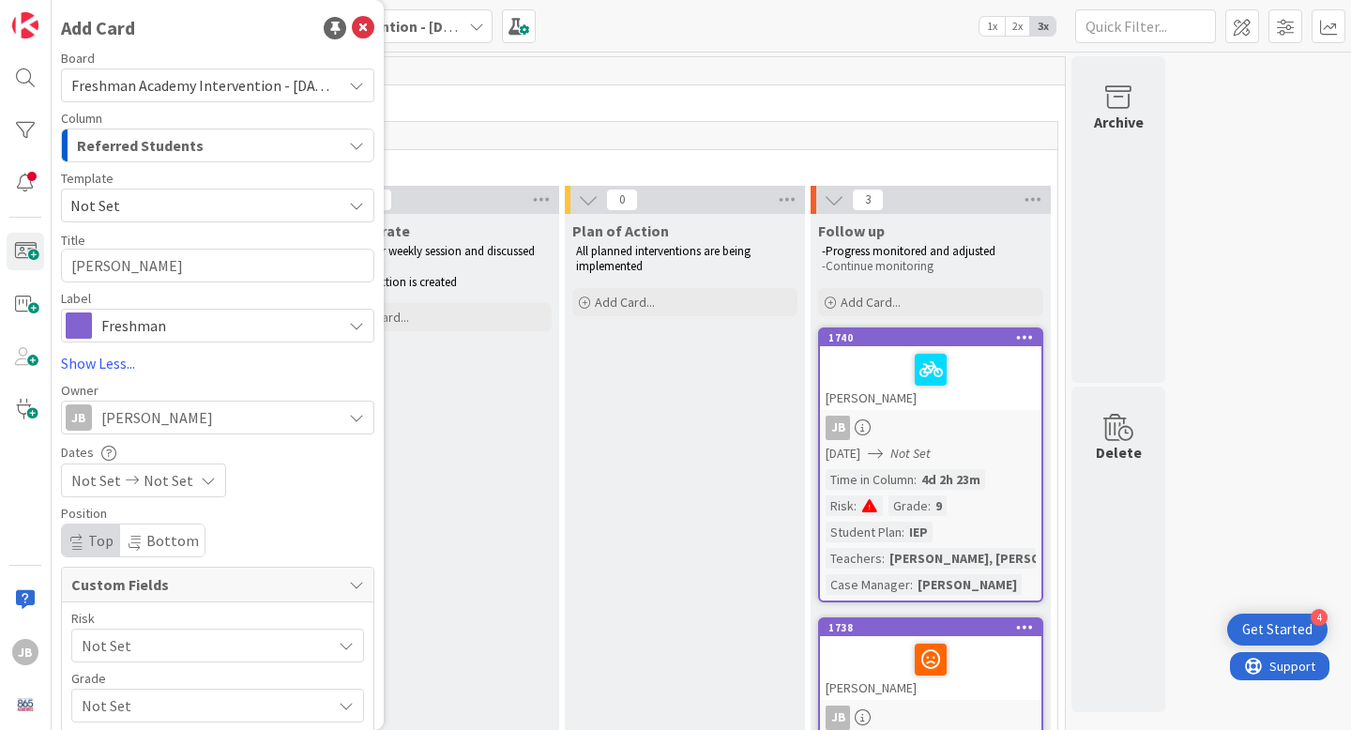
click at [265, 495] on div "Not Set Not Set" at bounding box center [217, 480] width 313 height 34
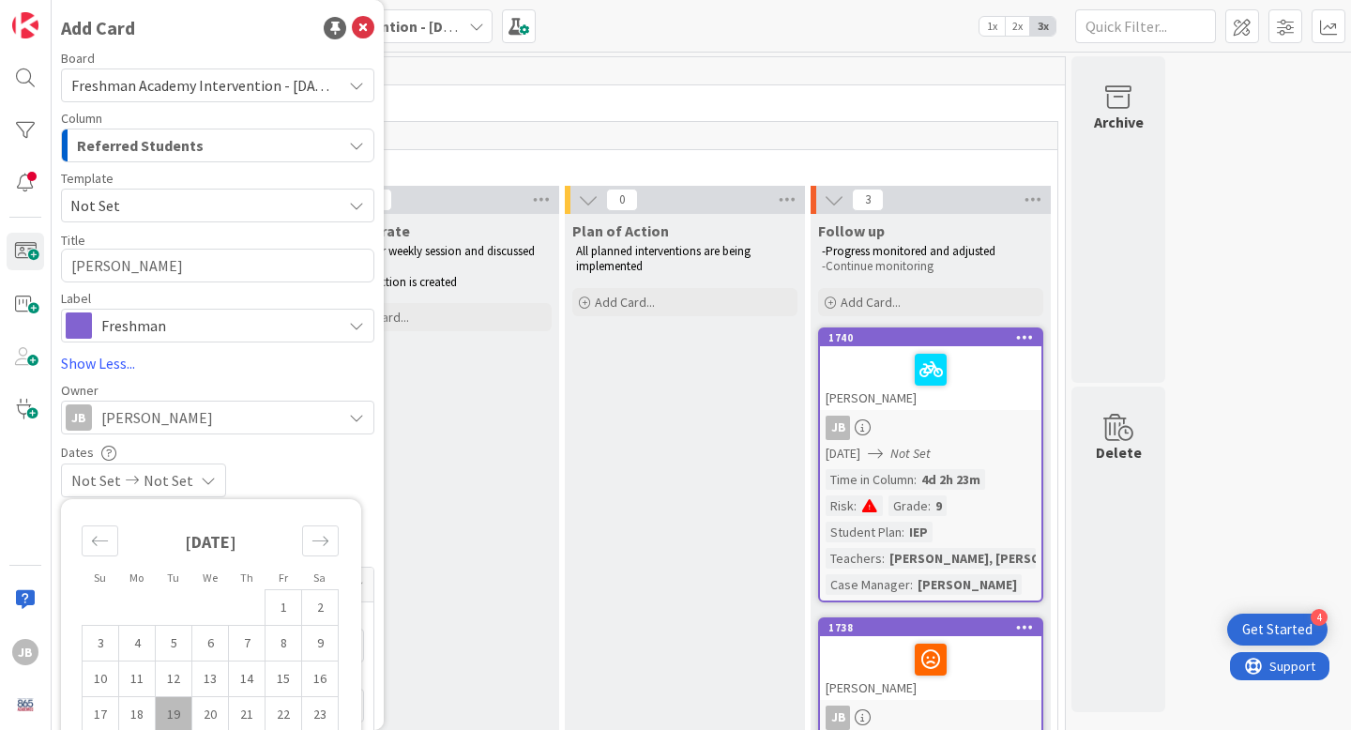
click at [280, 477] on div "Not Set Not Set" at bounding box center [217, 480] width 313 height 34
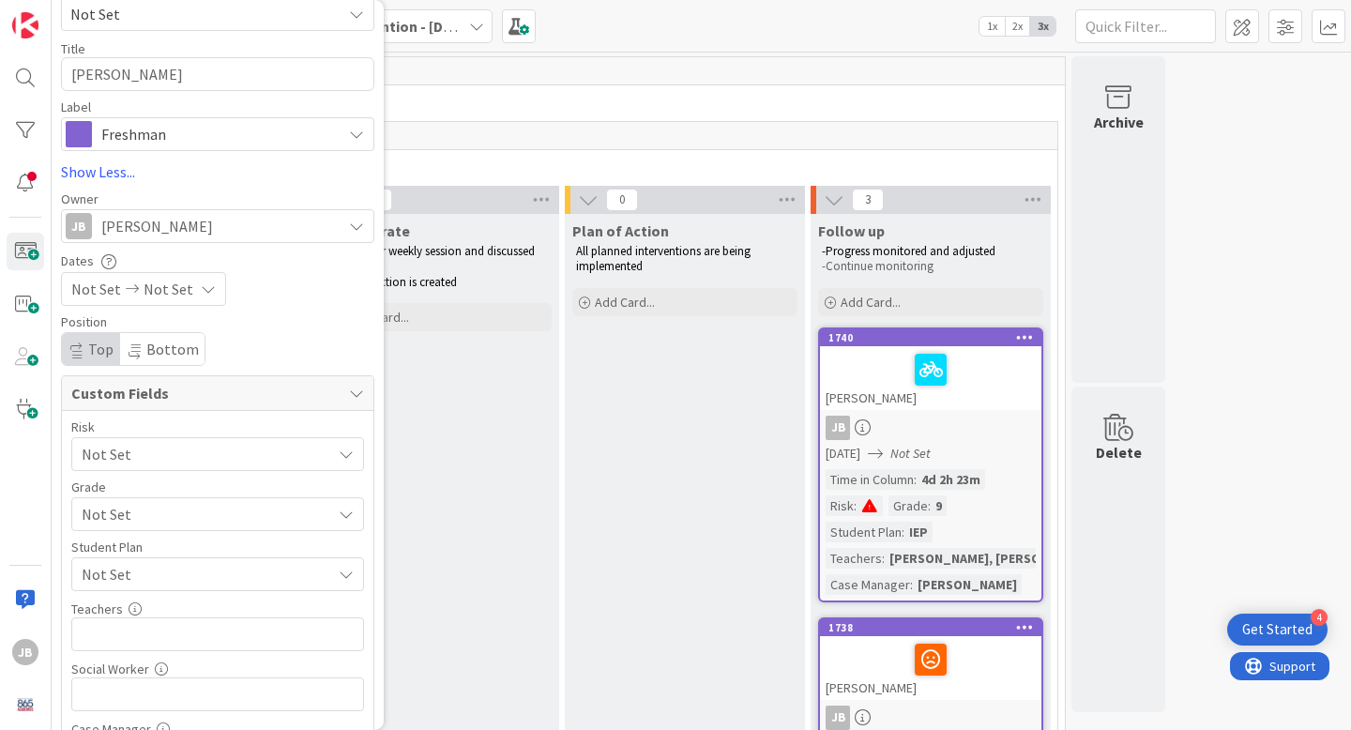
scroll to position [203, 0]
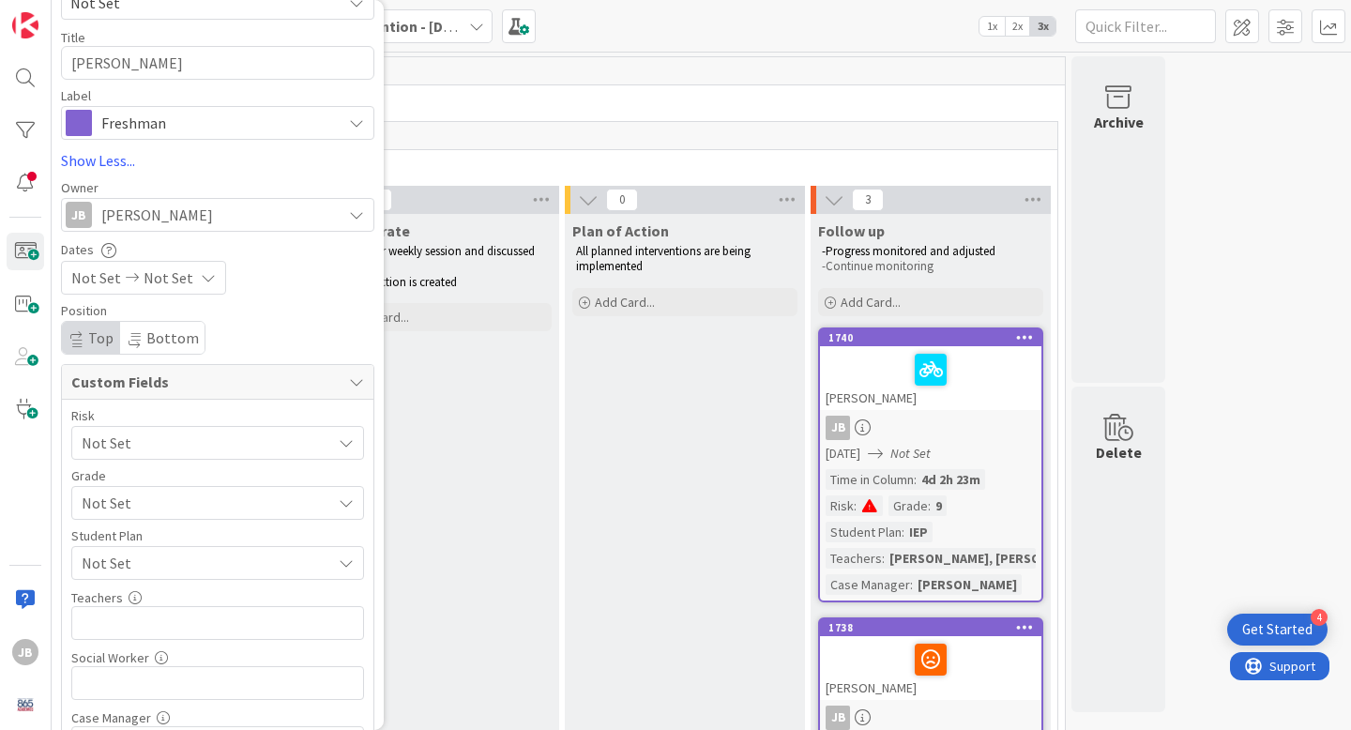
click at [280, 450] on span "Not Set" at bounding box center [202, 443] width 240 height 26
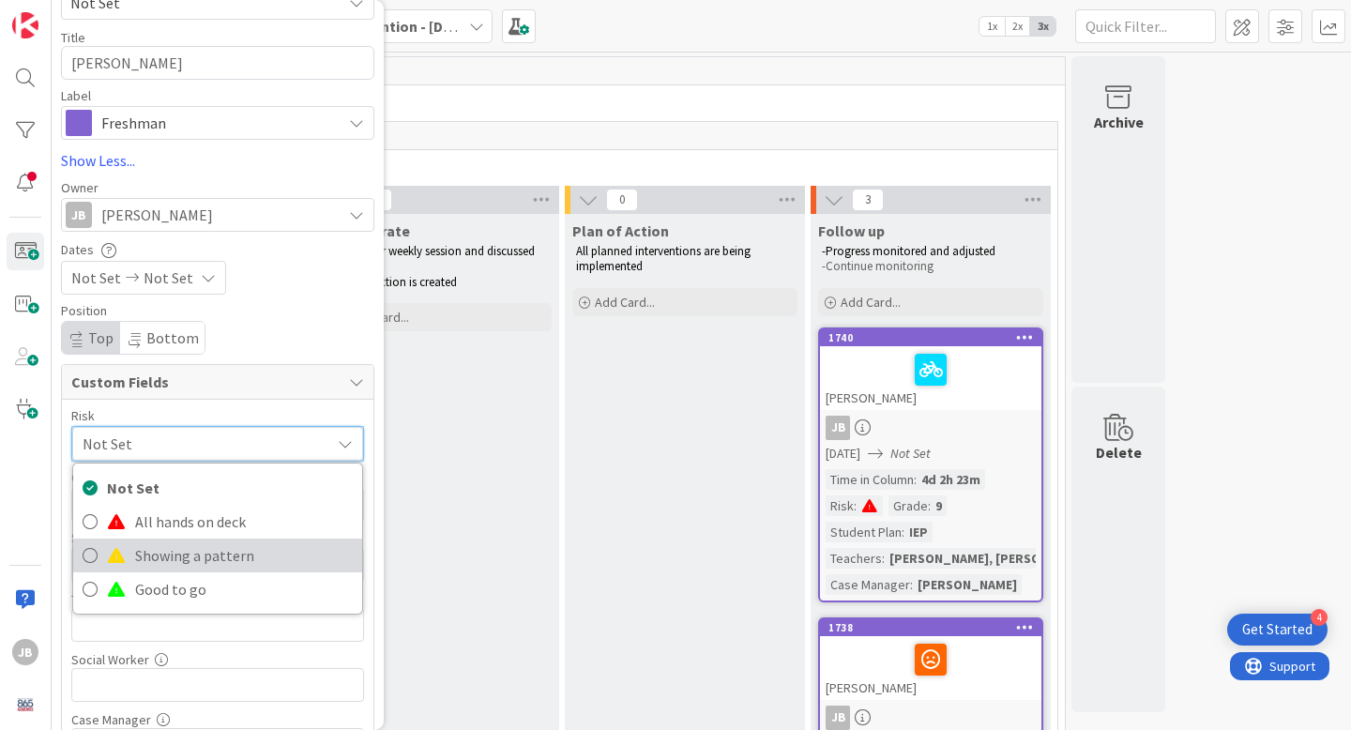
click at [238, 550] on span "Showing a pattern" at bounding box center [244, 555] width 218 height 28
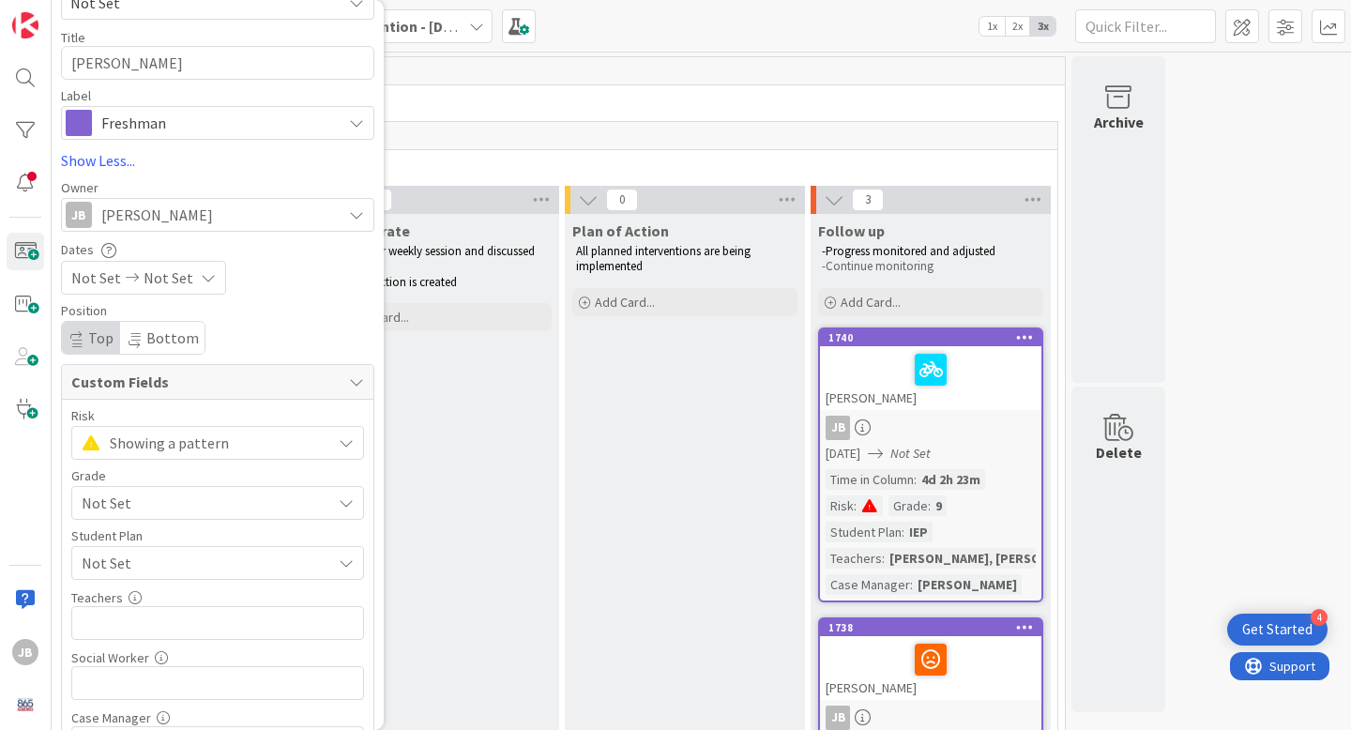
click at [249, 506] on span "Not Set" at bounding box center [202, 503] width 240 height 26
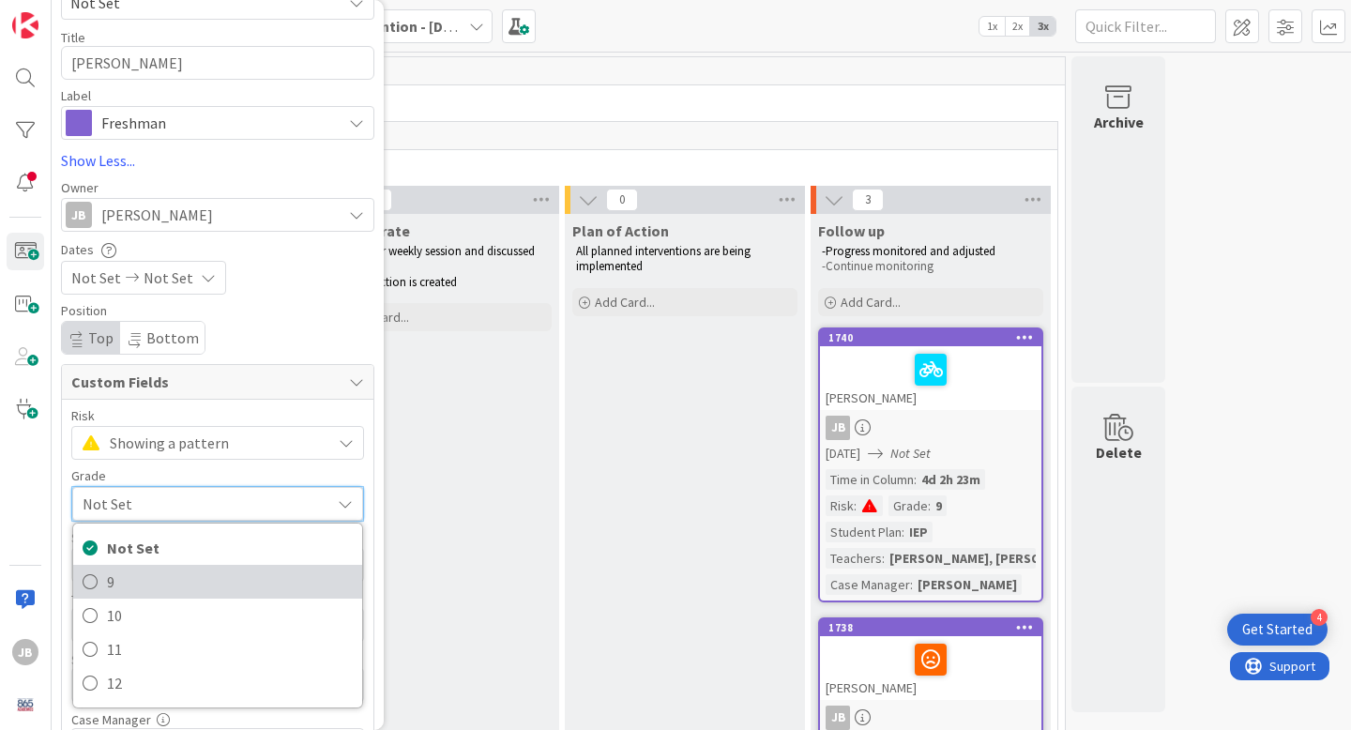
click at [203, 578] on span "9" at bounding box center [230, 581] width 246 height 28
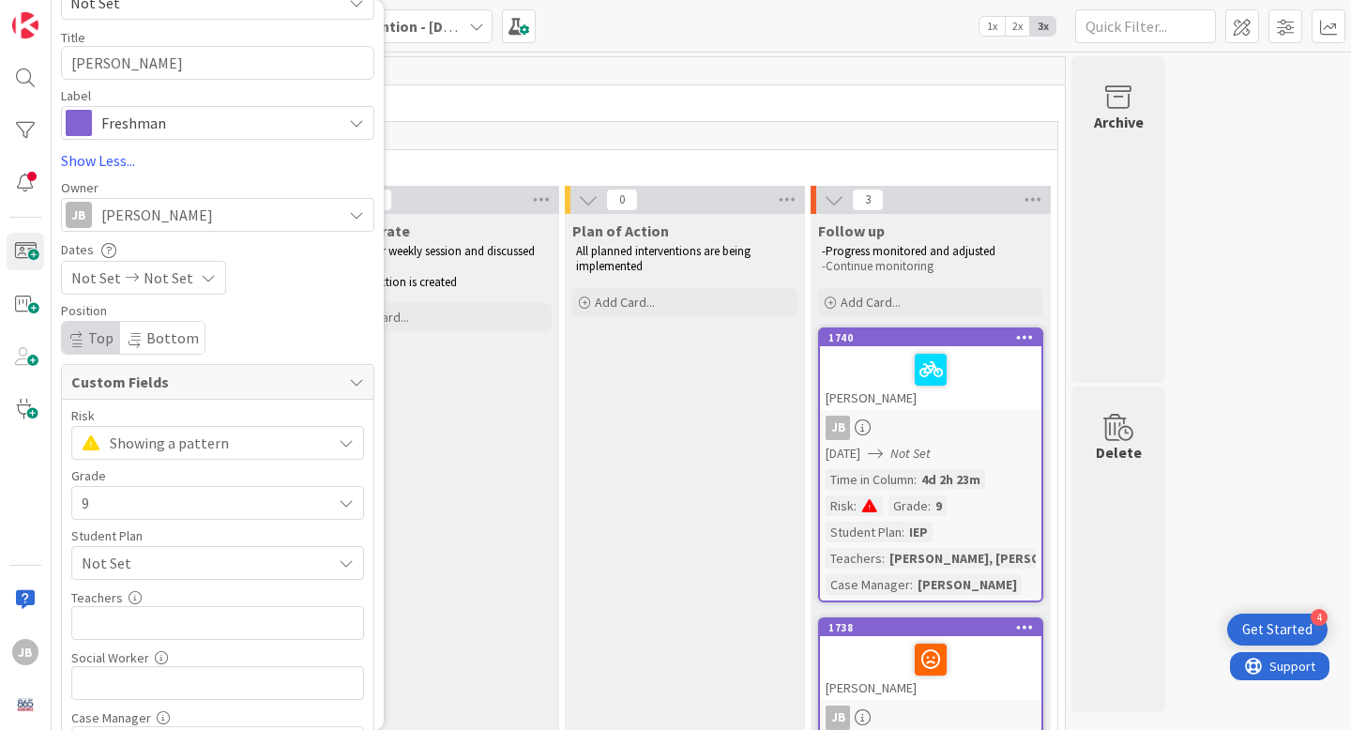
click at [227, 570] on span "Not Set" at bounding box center [206, 563] width 249 height 23
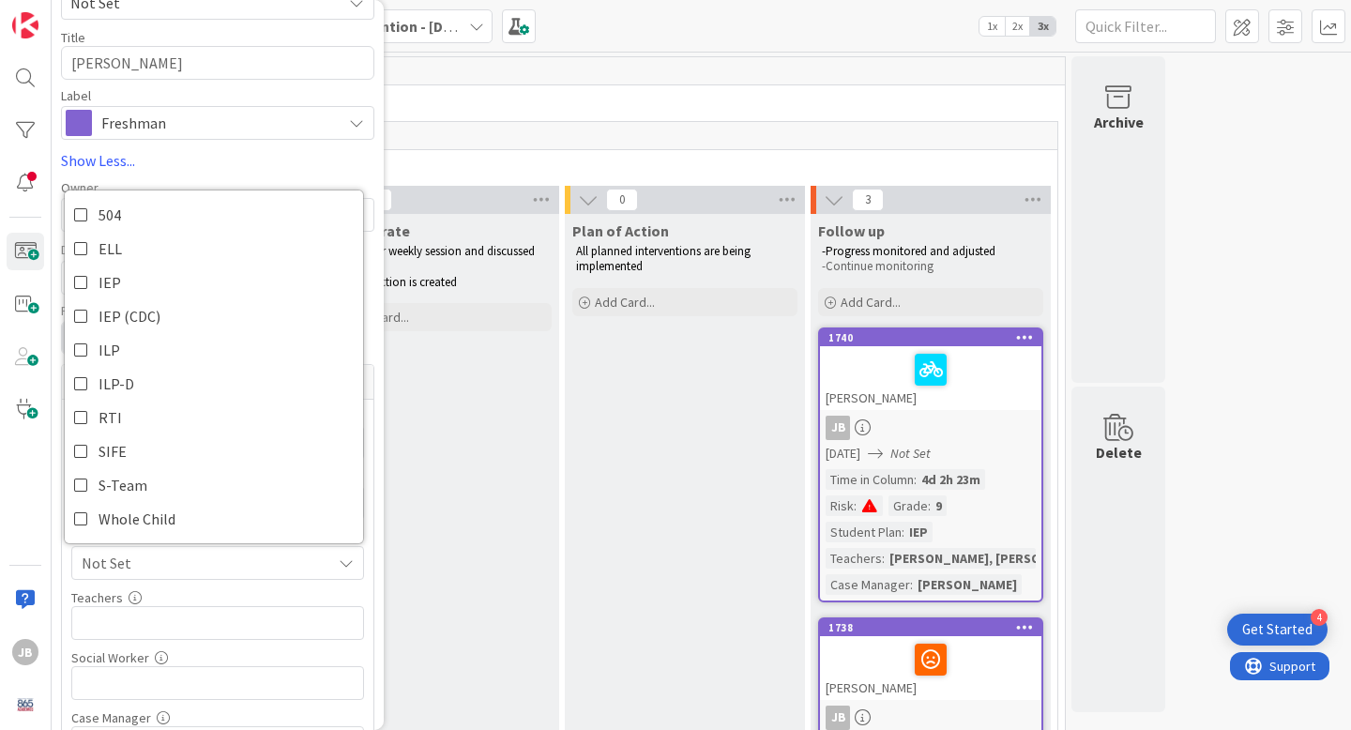
click at [429, 534] on div "Collaborate -Met at our weekly session and discussed student -Plan of action is…" at bounding box center [439, 653] width 240 height 878
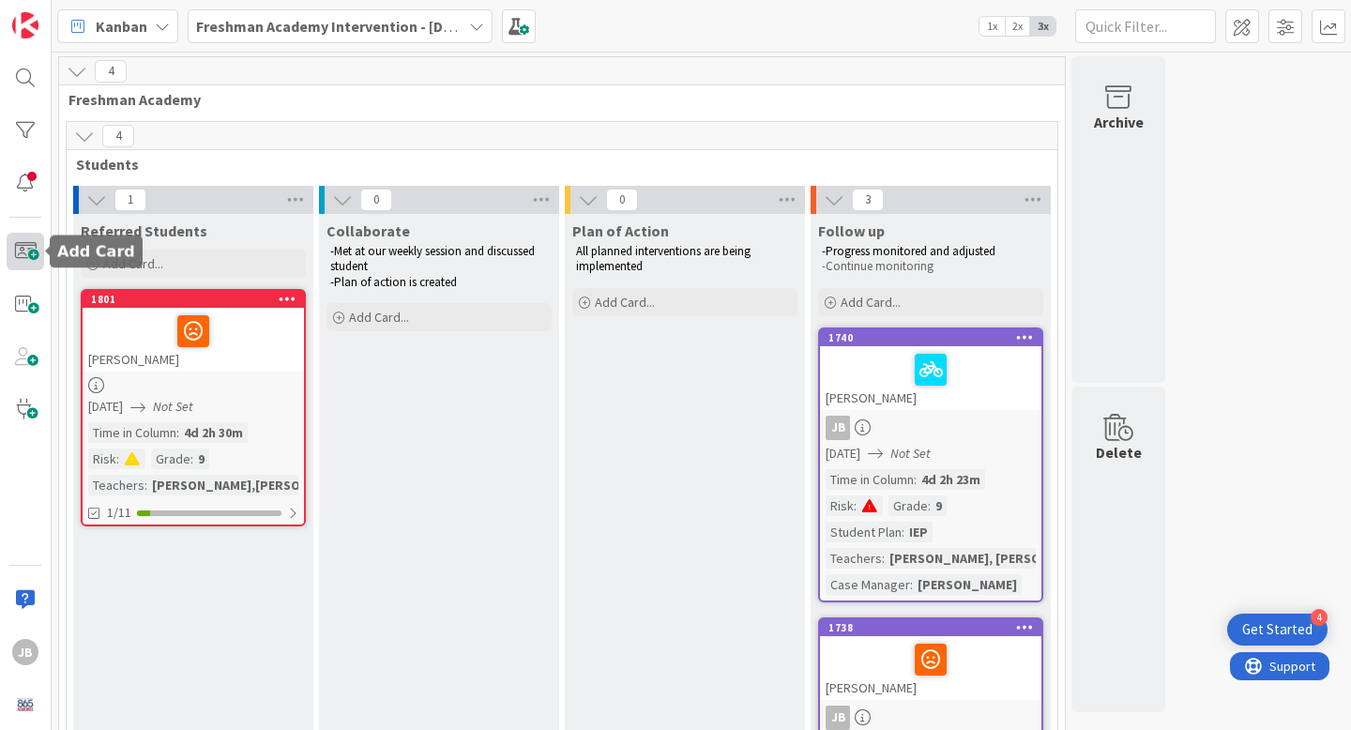
click at [23, 255] on span at bounding box center [26, 252] width 38 height 38
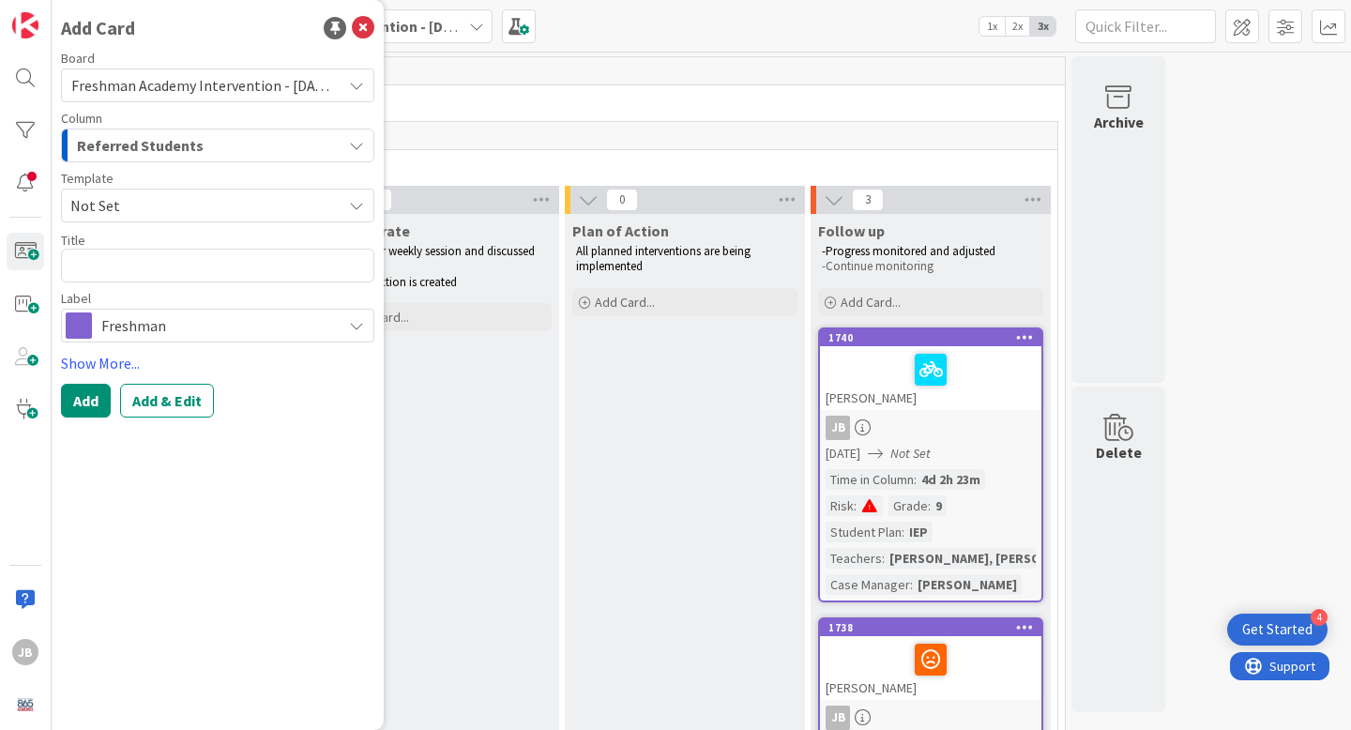
click at [156, 275] on textarea at bounding box center [217, 266] width 313 height 34
type textarea "x"
type textarea "R"
type textarea "x"
type textarea "Re"
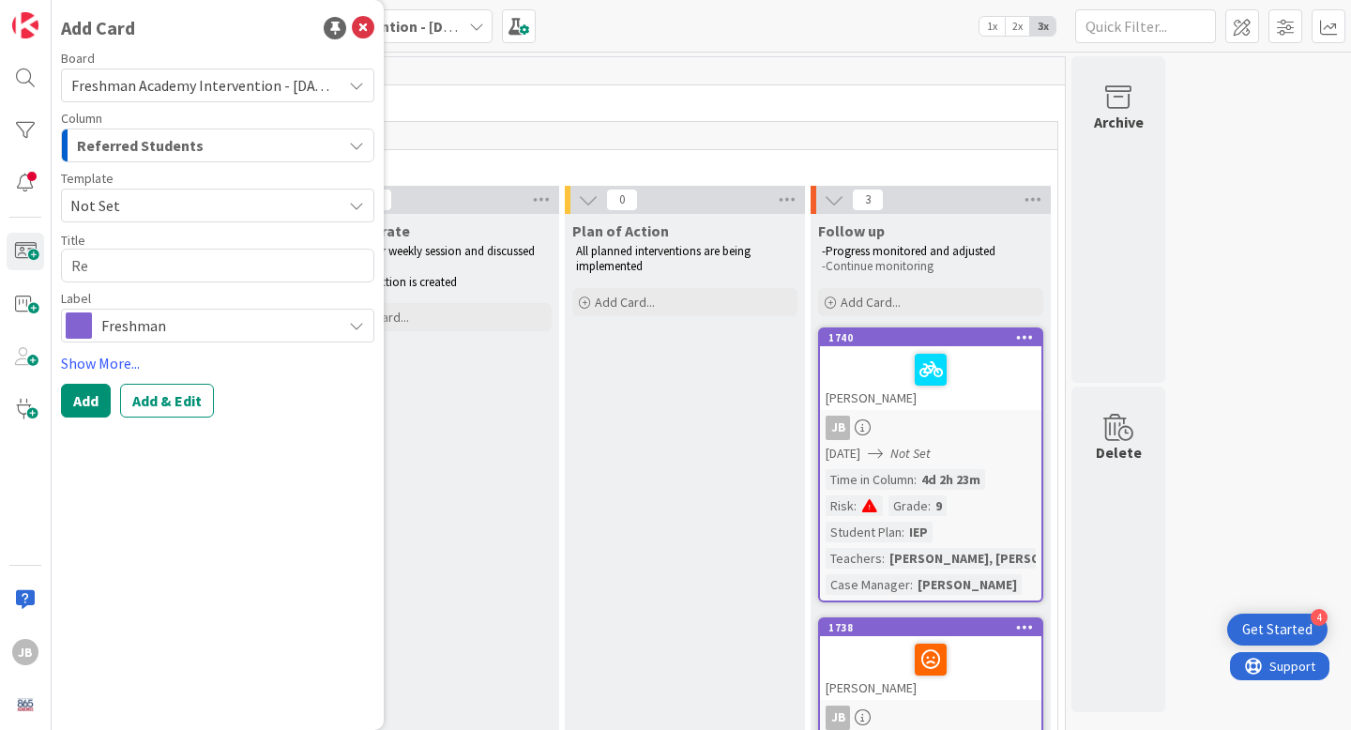
type textarea "x"
type textarea "Rea"
type textarea "x"
type textarea "Reag"
type textarea "x"
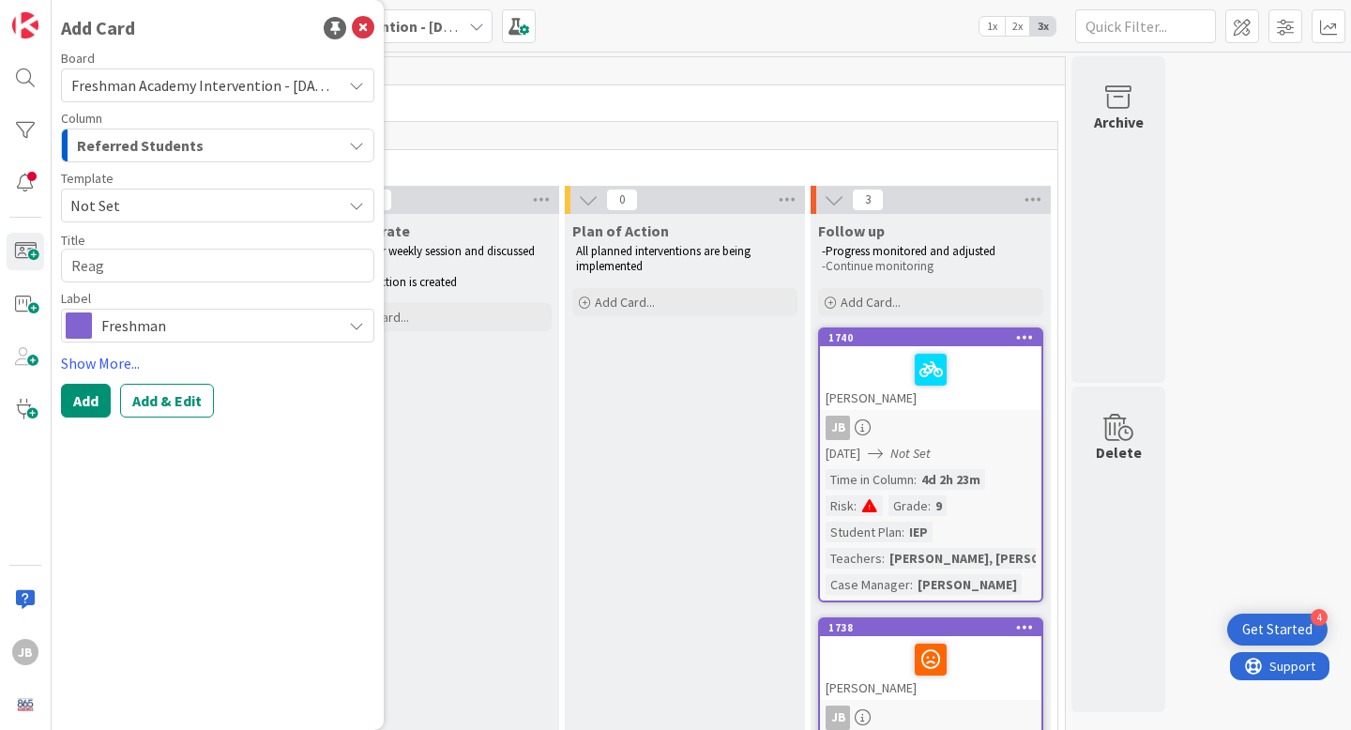
type textarea "Reaga"
type textarea "x"
type textarea "[PERSON_NAME]"
type textarea "x"
type textarea "[PERSON_NAME]"
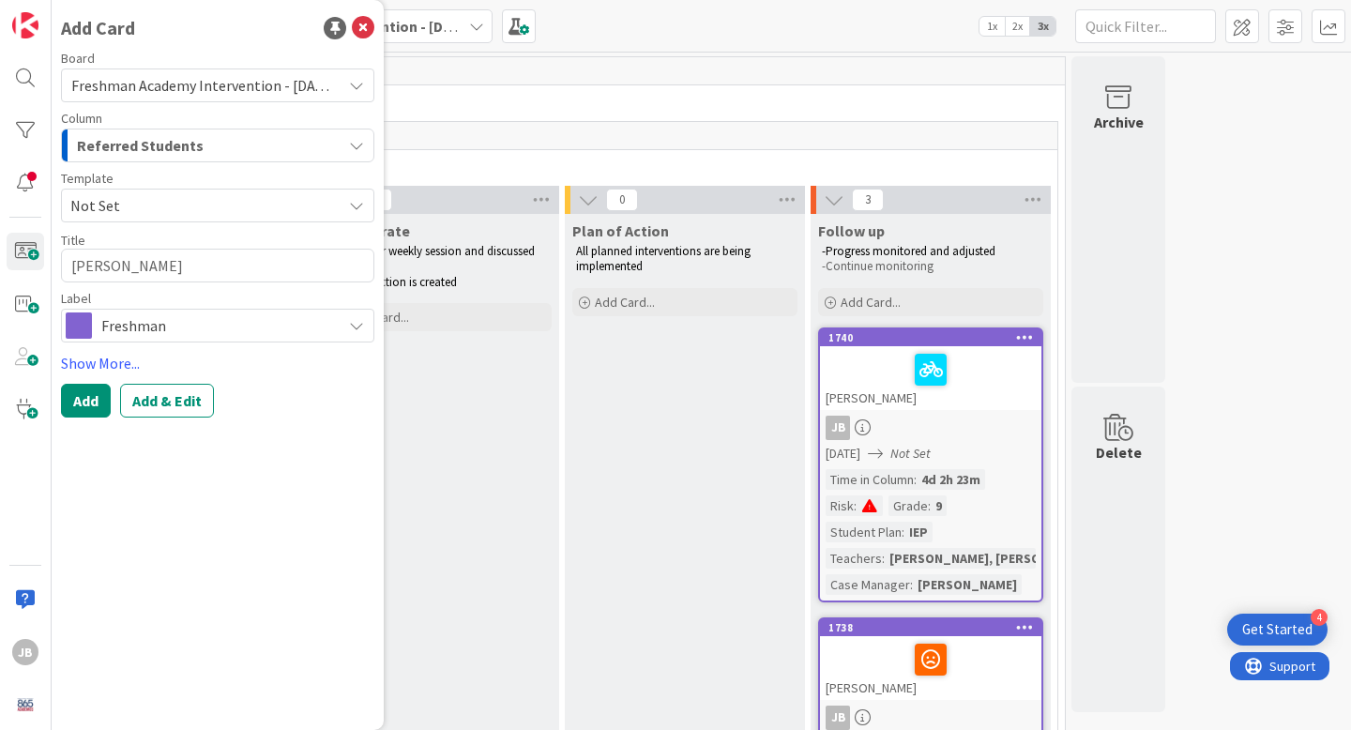
type textarea "x"
type textarea "[PERSON_NAME] A"
type textarea "x"
type textarea "[PERSON_NAME]"
type textarea "x"
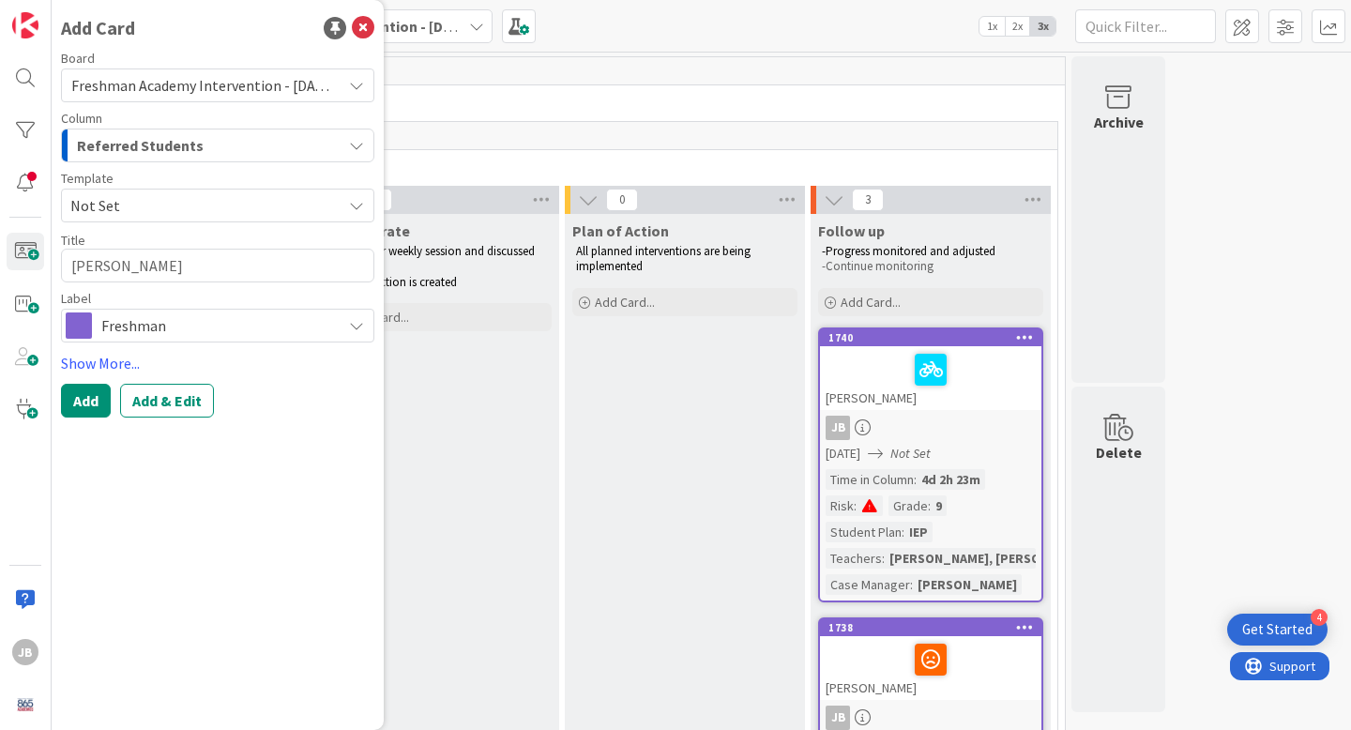
type textarea "[PERSON_NAME] Acu"
type textarea "x"
type textarea "[PERSON_NAME]"
type textarea "x"
type textarea "[PERSON_NAME]"
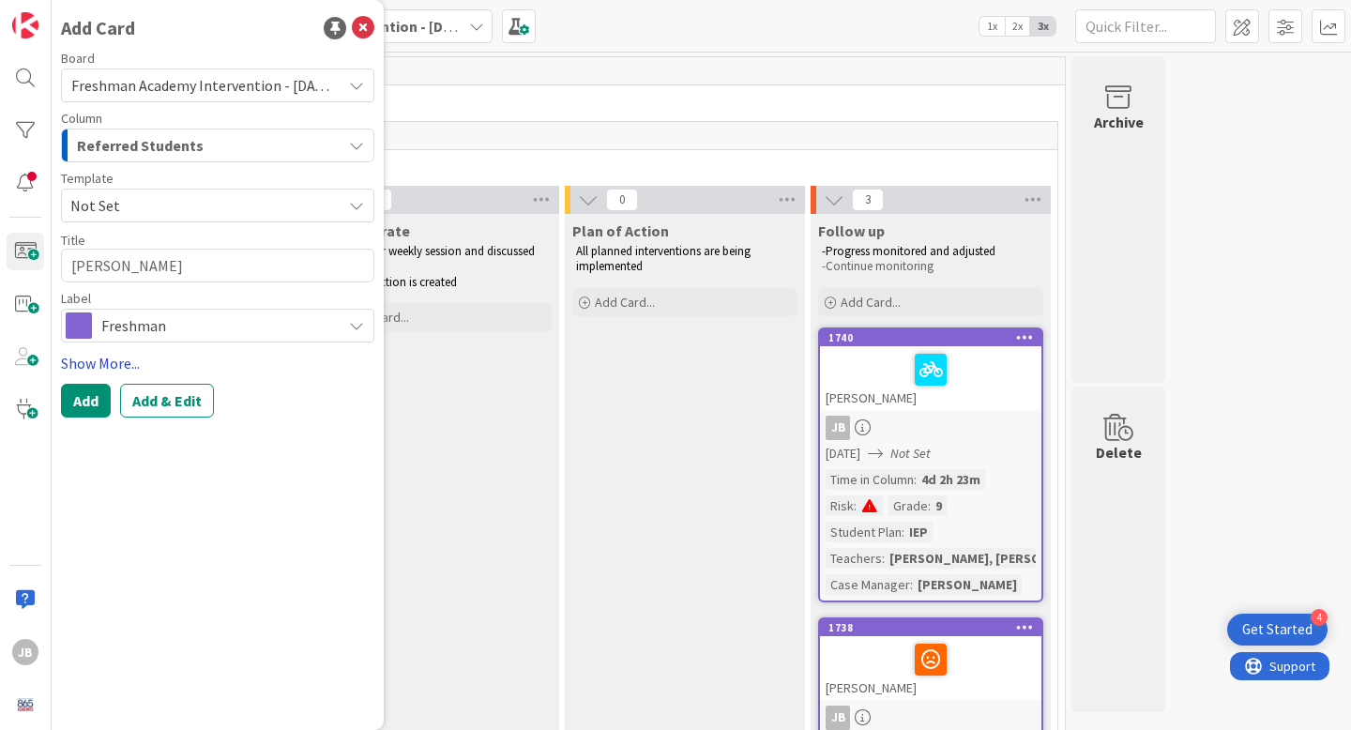
click at [115, 360] on link "Show More..." at bounding box center [217, 363] width 313 height 23
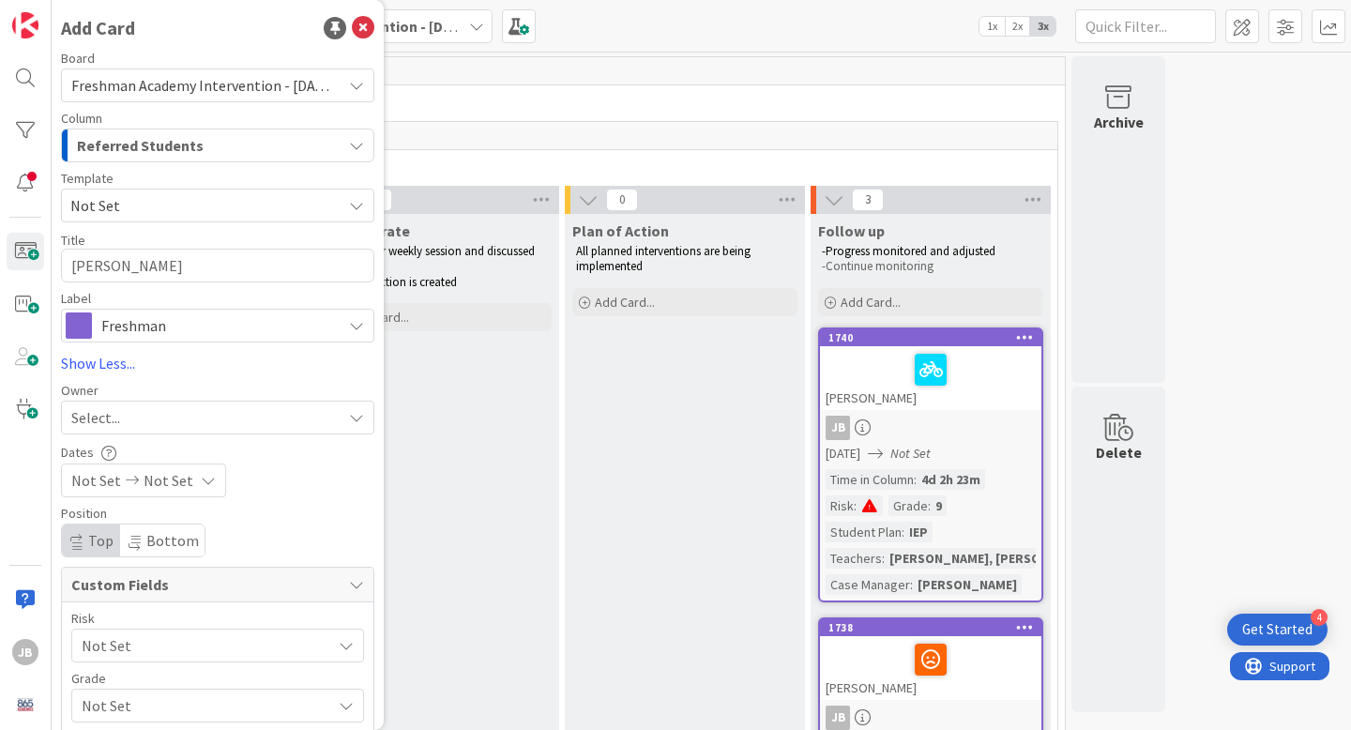
click at [130, 416] on div "Select..." at bounding box center [206, 417] width 270 height 23
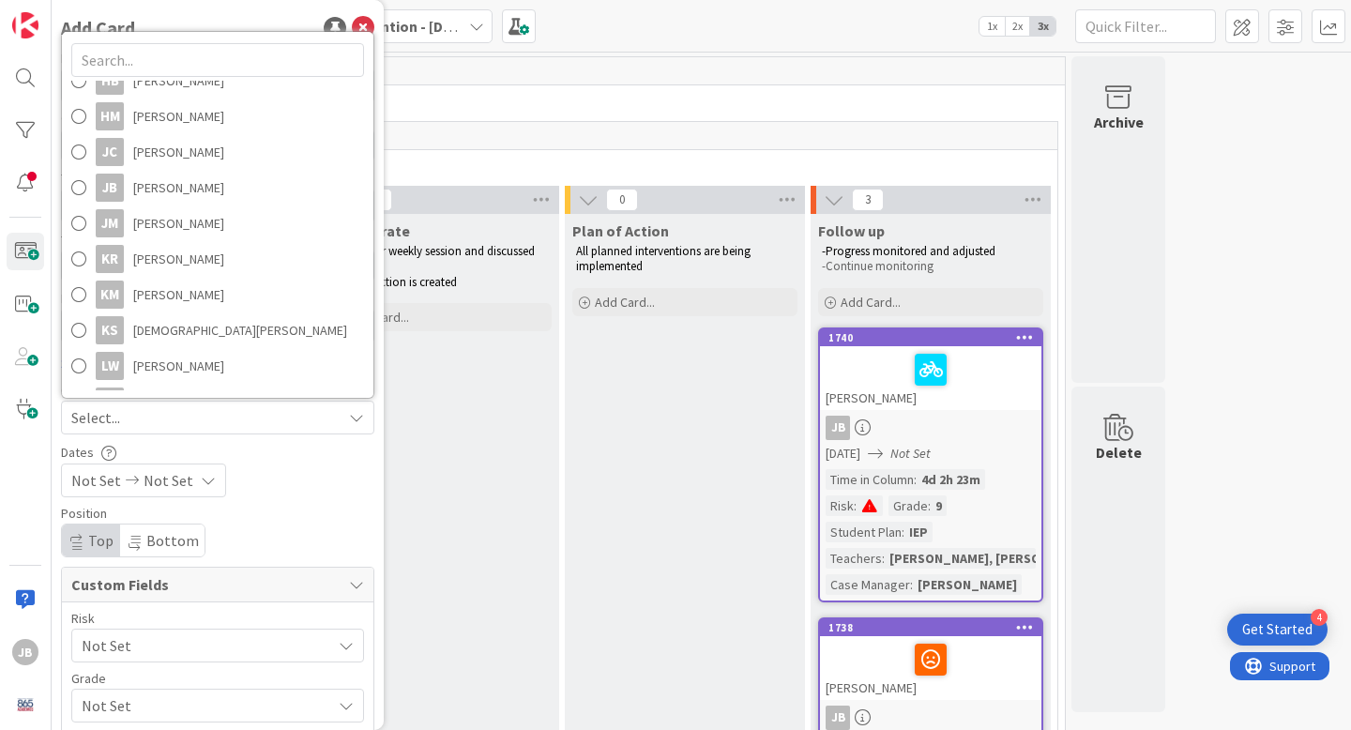
scroll to position [265, 0]
click at [168, 194] on span "[PERSON_NAME]" at bounding box center [178, 189] width 91 height 28
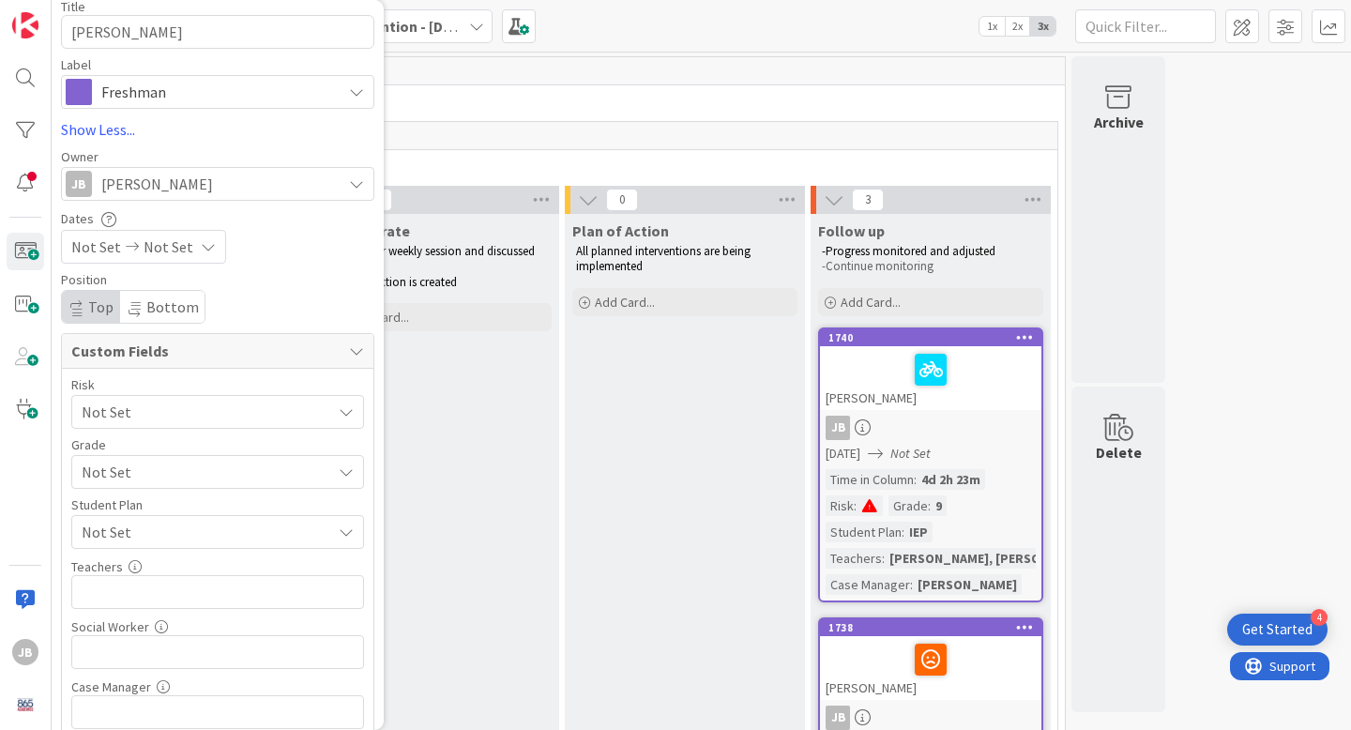
scroll to position [252, 0]
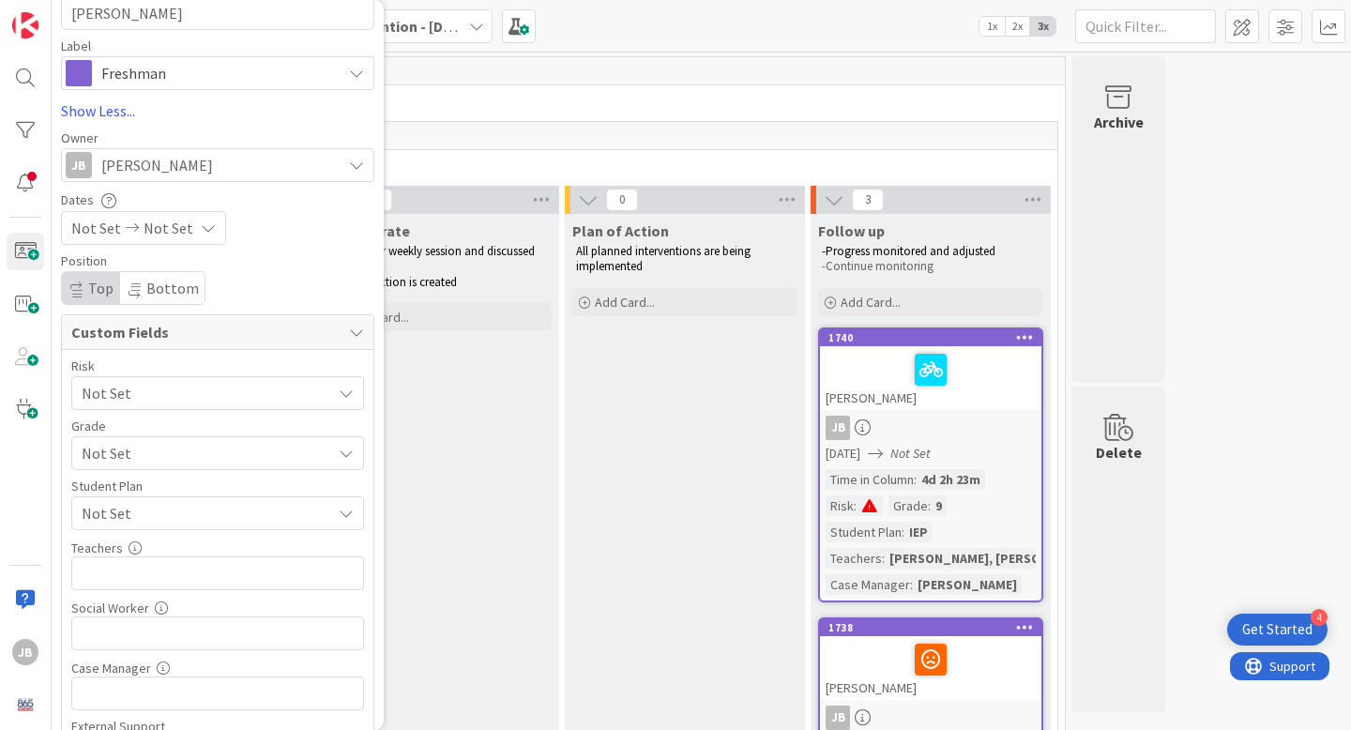
click at [236, 394] on span "Not Set" at bounding box center [202, 393] width 240 height 26
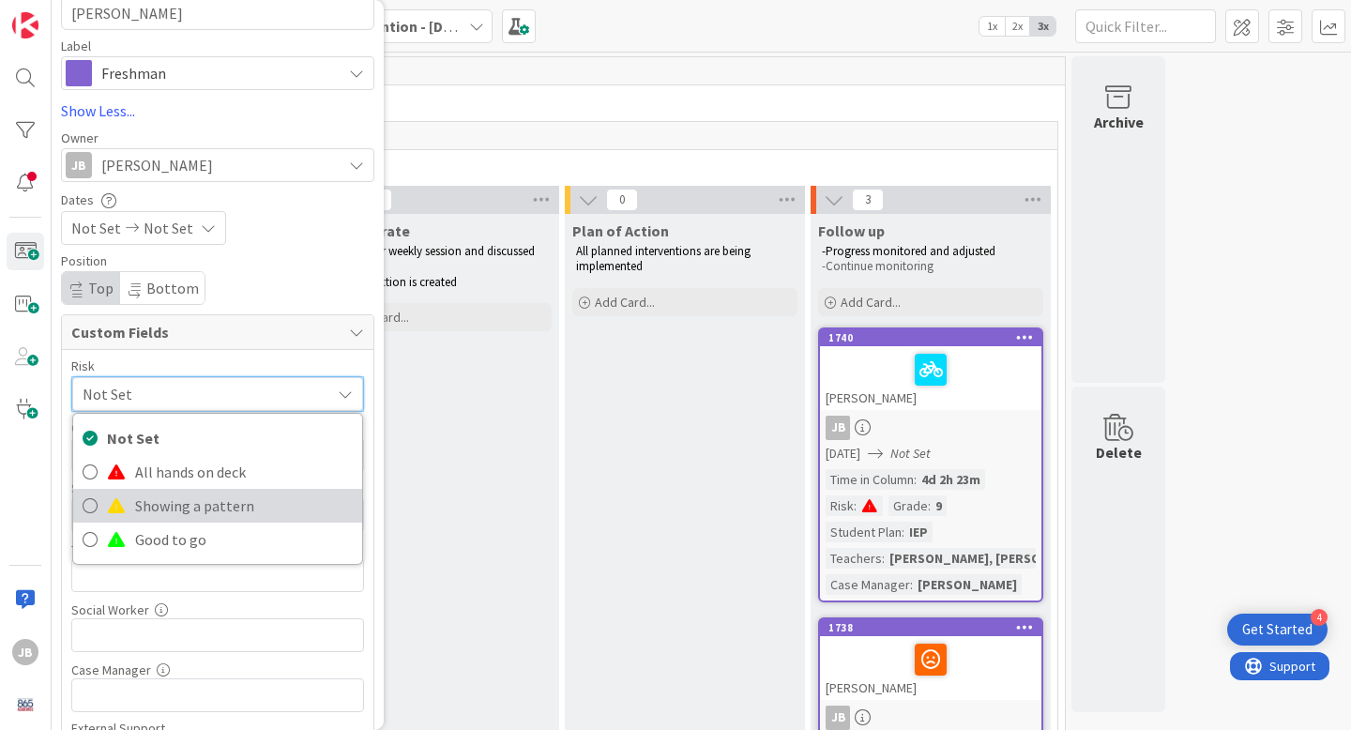
click at [211, 499] on span "Showing a pattern" at bounding box center [244, 505] width 218 height 28
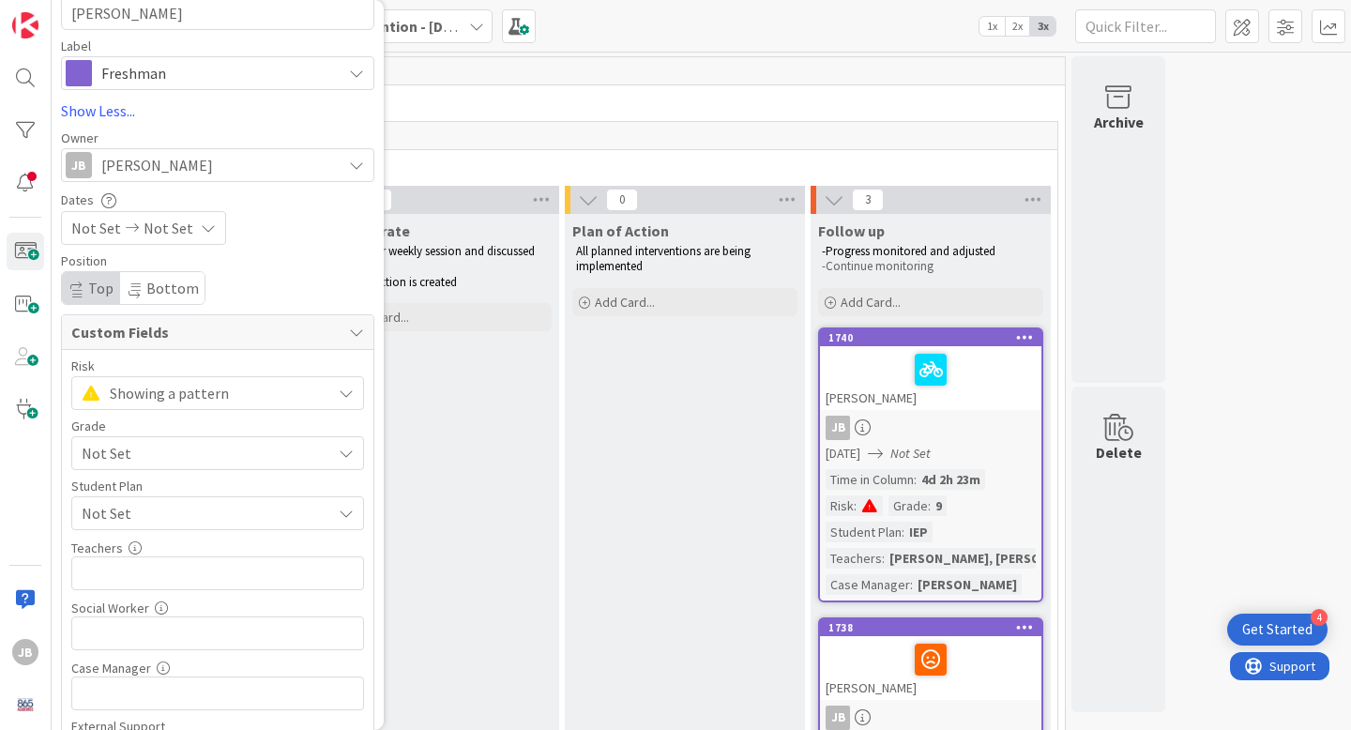
click at [217, 451] on span "Not Set" at bounding box center [202, 453] width 240 height 26
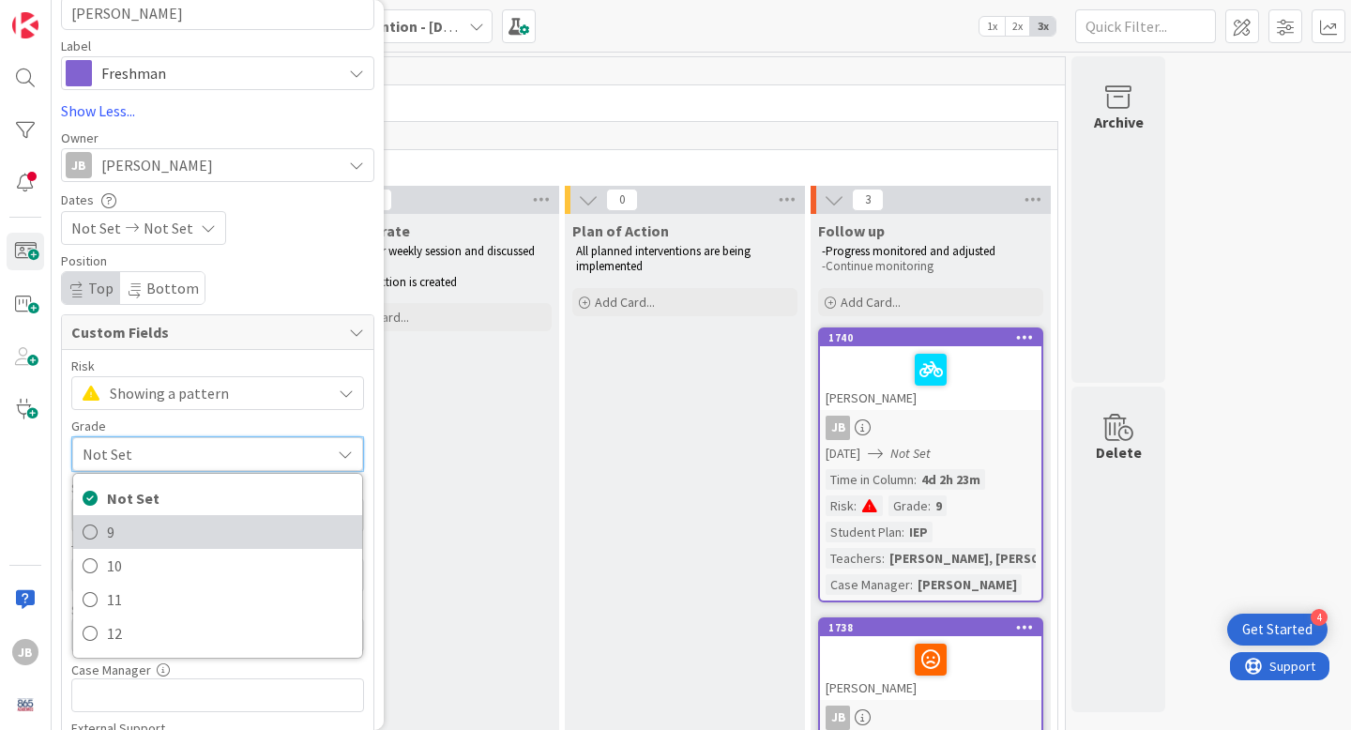
click at [197, 522] on span "9" at bounding box center [230, 532] width 246 height 28
type textarea "x"
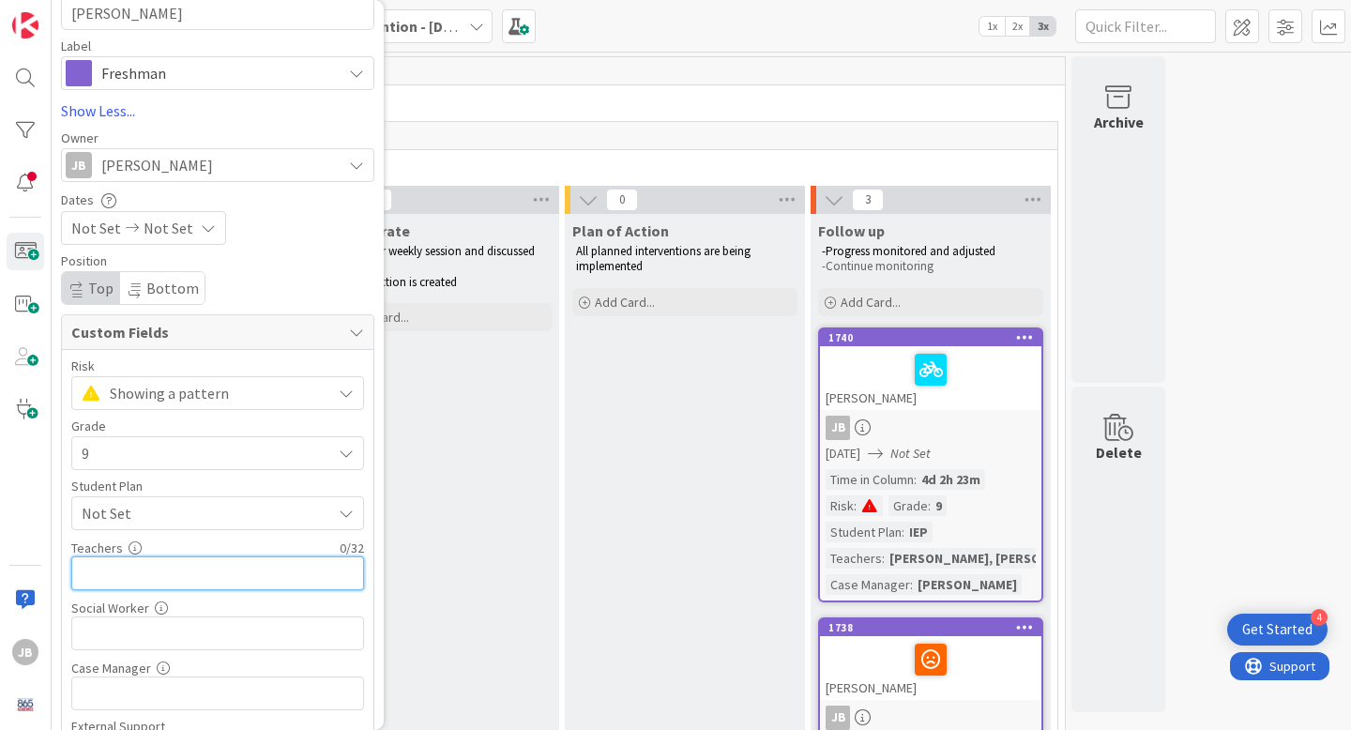
click at [172, 580] on input "text" at bounding box center [217, 573] width 293 height 34
type input "Childress, Roark, [PERSON_NAME],"
type textarea "x"
type input "Childress, Roark, [PERSON_NAME], [PERSON_NAME]"
type textarea "x"
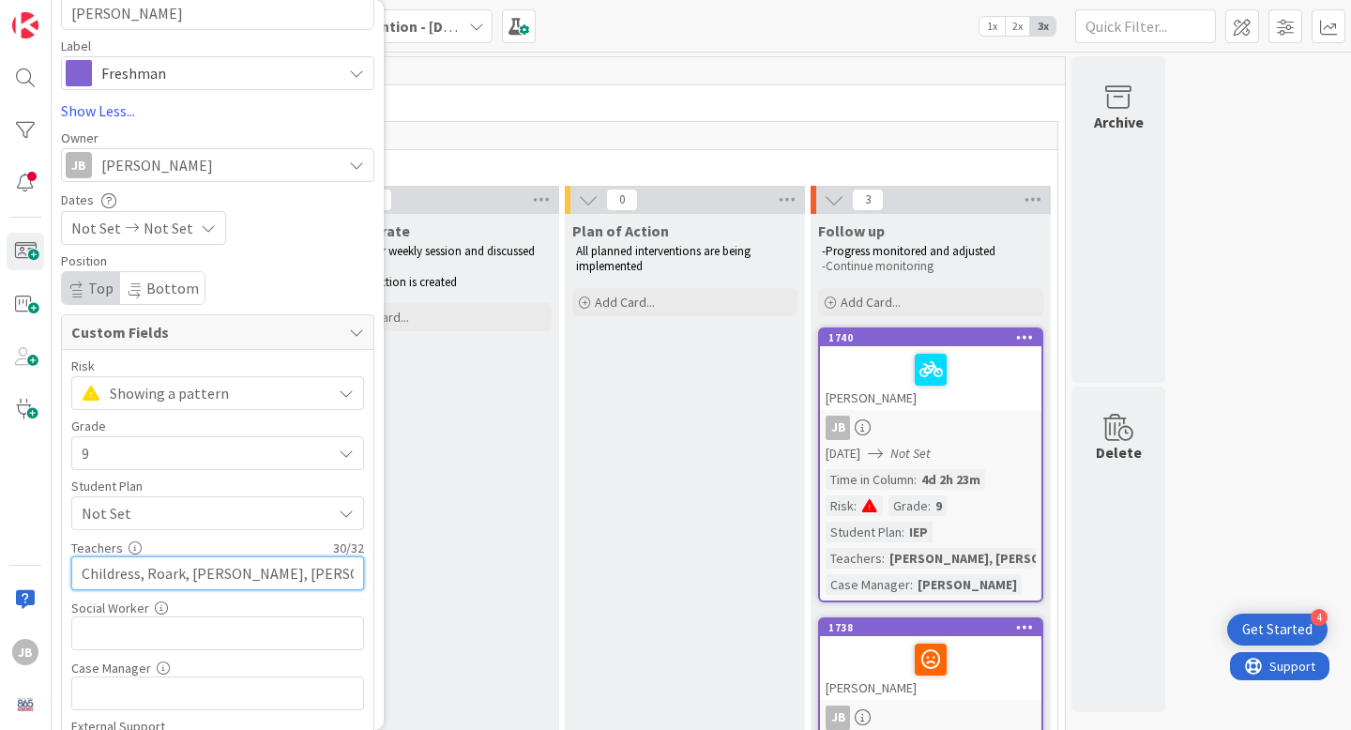
scroll to position [360, 0]
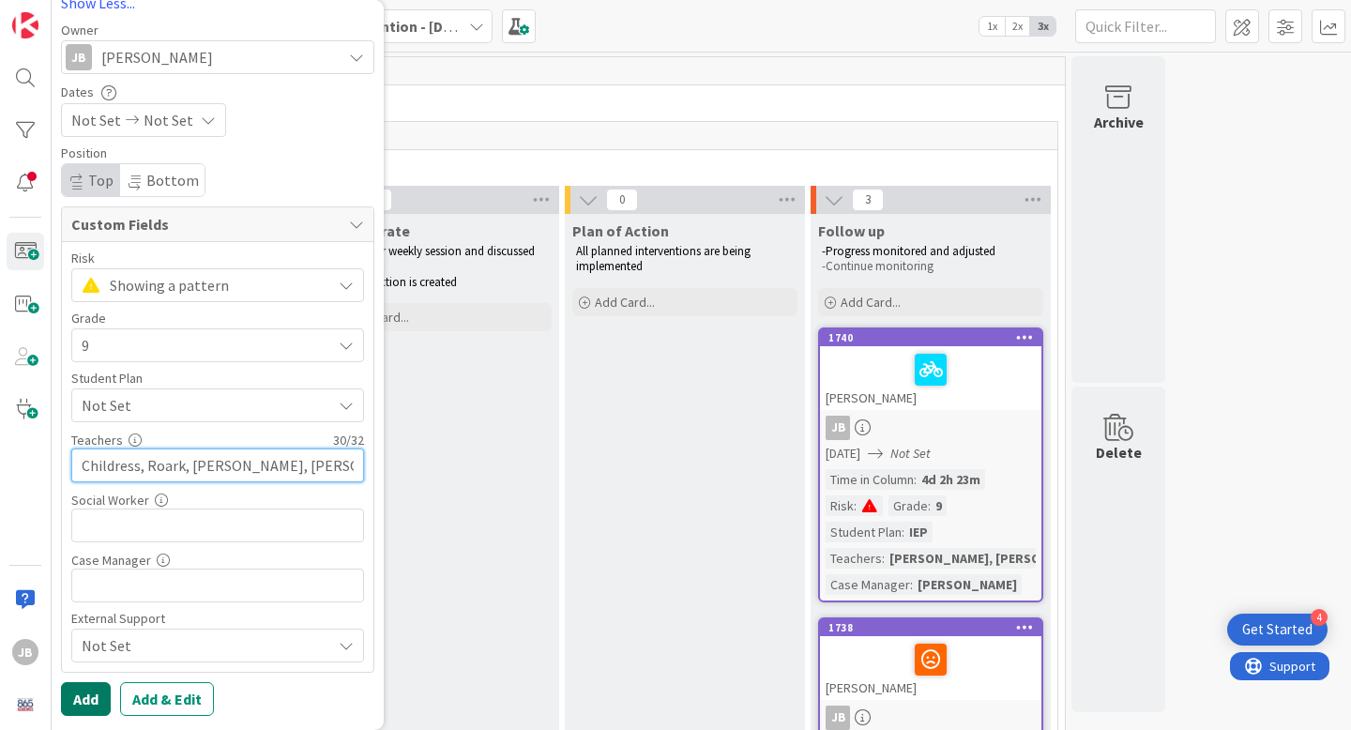
type input "Childress, Roark, [PERSON_NAME], [PERSON_NAME]"
click at [87, 708] on button "Add" at bounding box center [86, 699] width 50 height 34
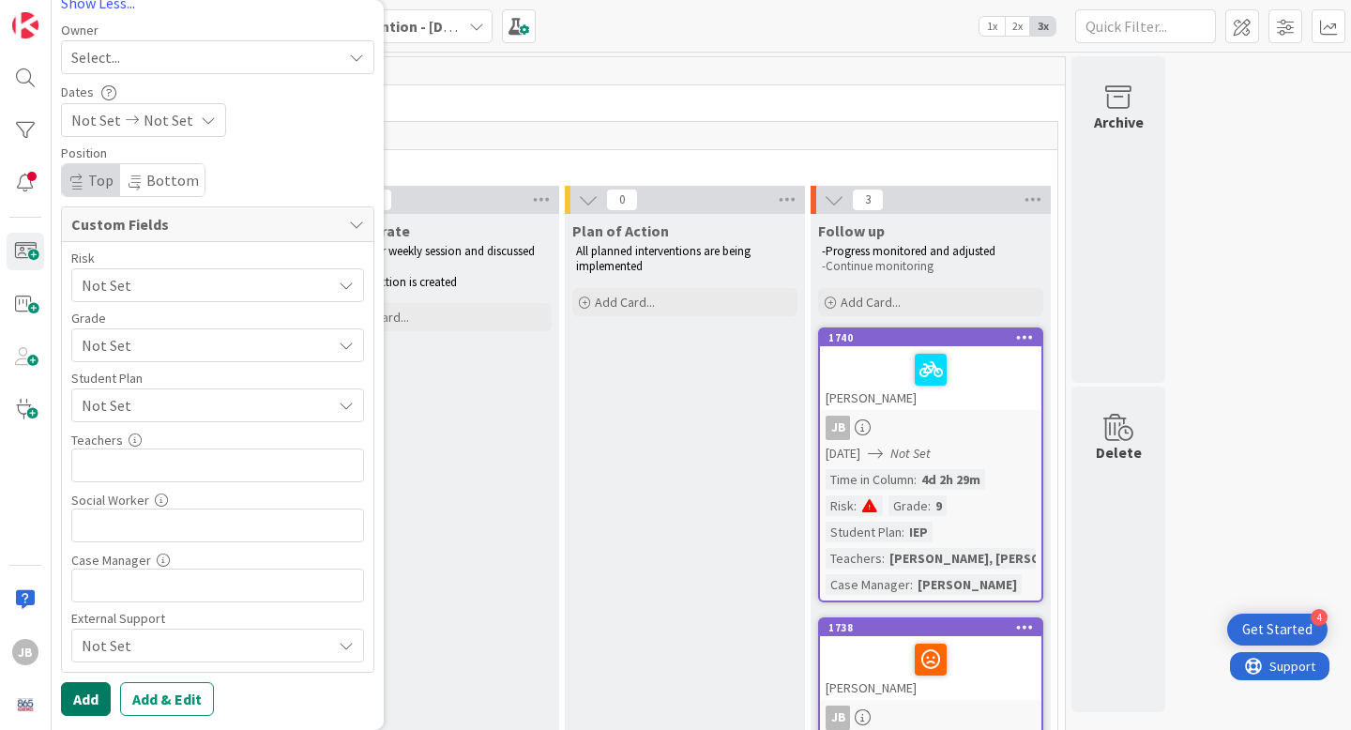
click at [87, 708] on button "Add" at bounding box center [86, 699] width 50 height 34
click at [83, 706] on button "Add" at bounding box center [86, 699] width 50 height 34
click at [413, 669] on div "Collaborate -Met at our weekly session and discussed student -Plan of action is…" at bounding box center [439, 653] width 240 height 878
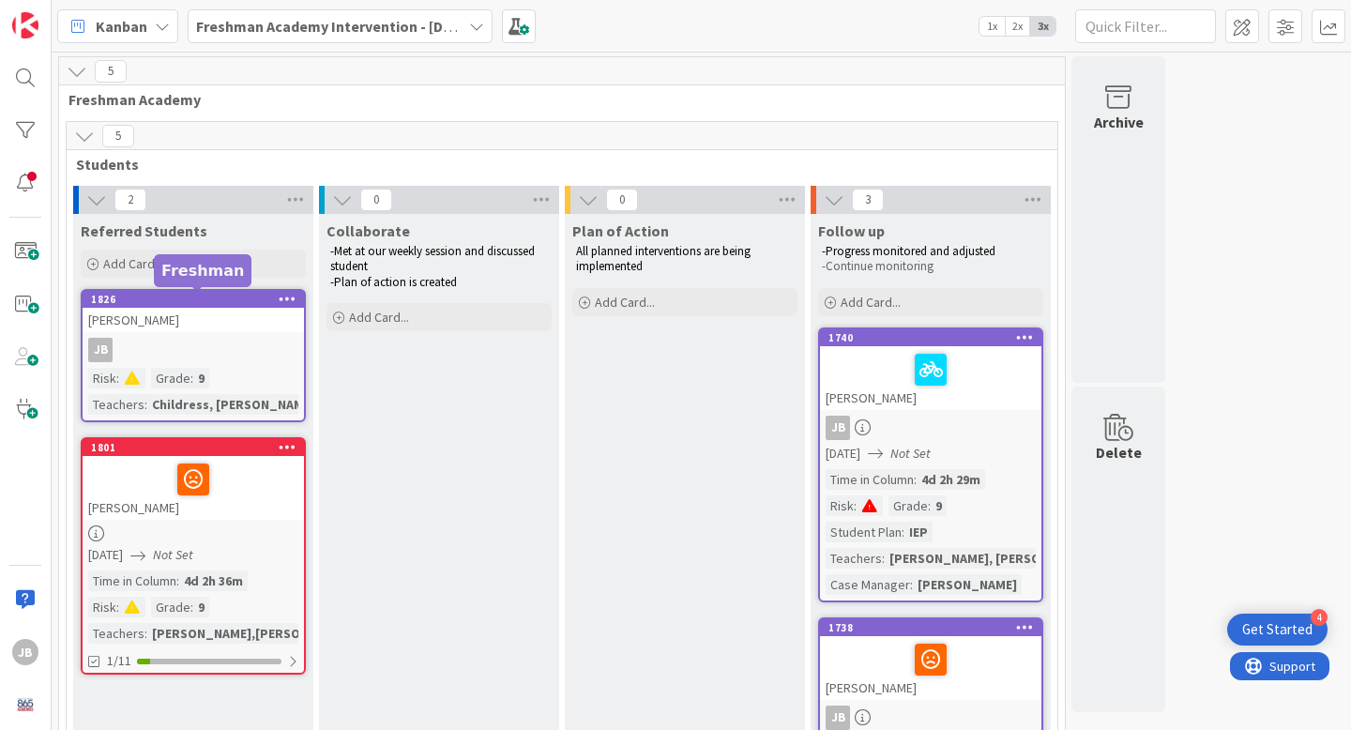
click at [221, 300] on div "1826" at bounding box center [197, 299] width 213 height 13
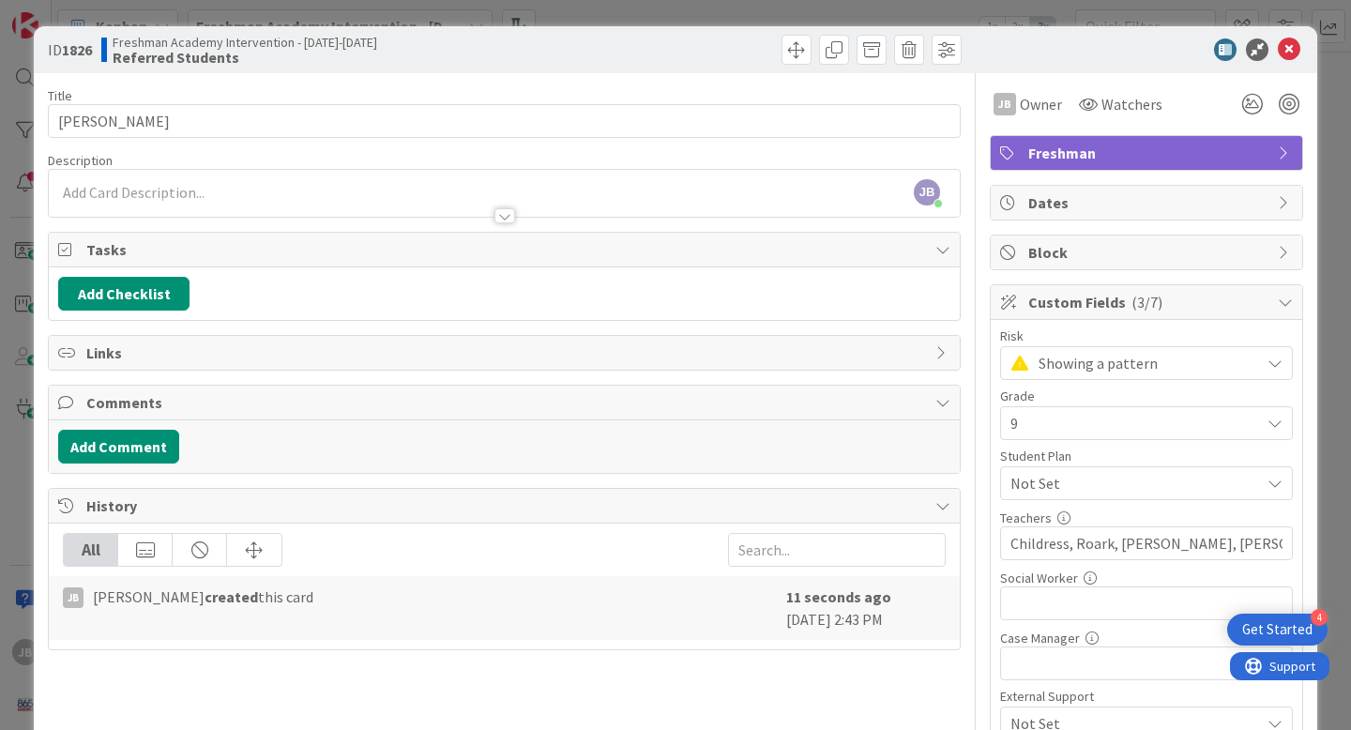
click at [281, 193] on div "[PERSON_NAME] [PERSON_NAME] just joined" at bounding box center [504, 193] width 911 height 47
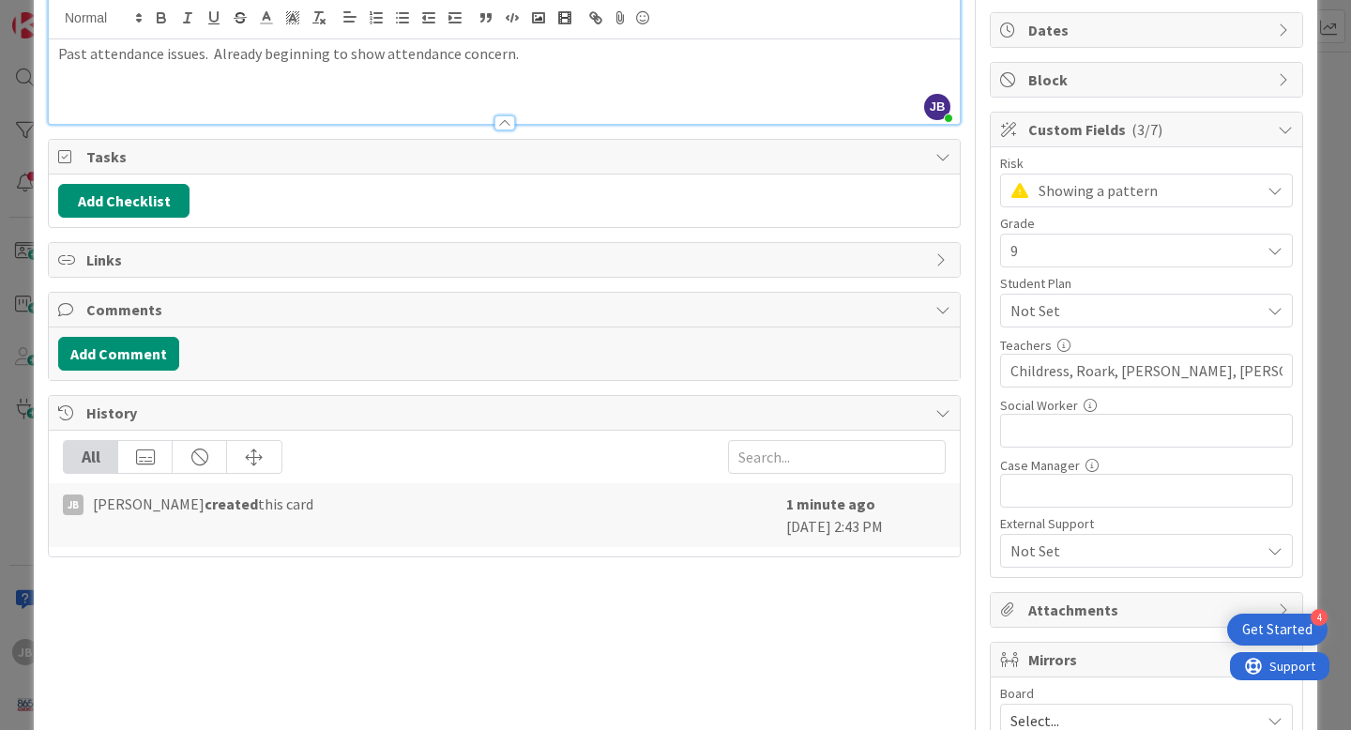
scroll to position [175, 0]
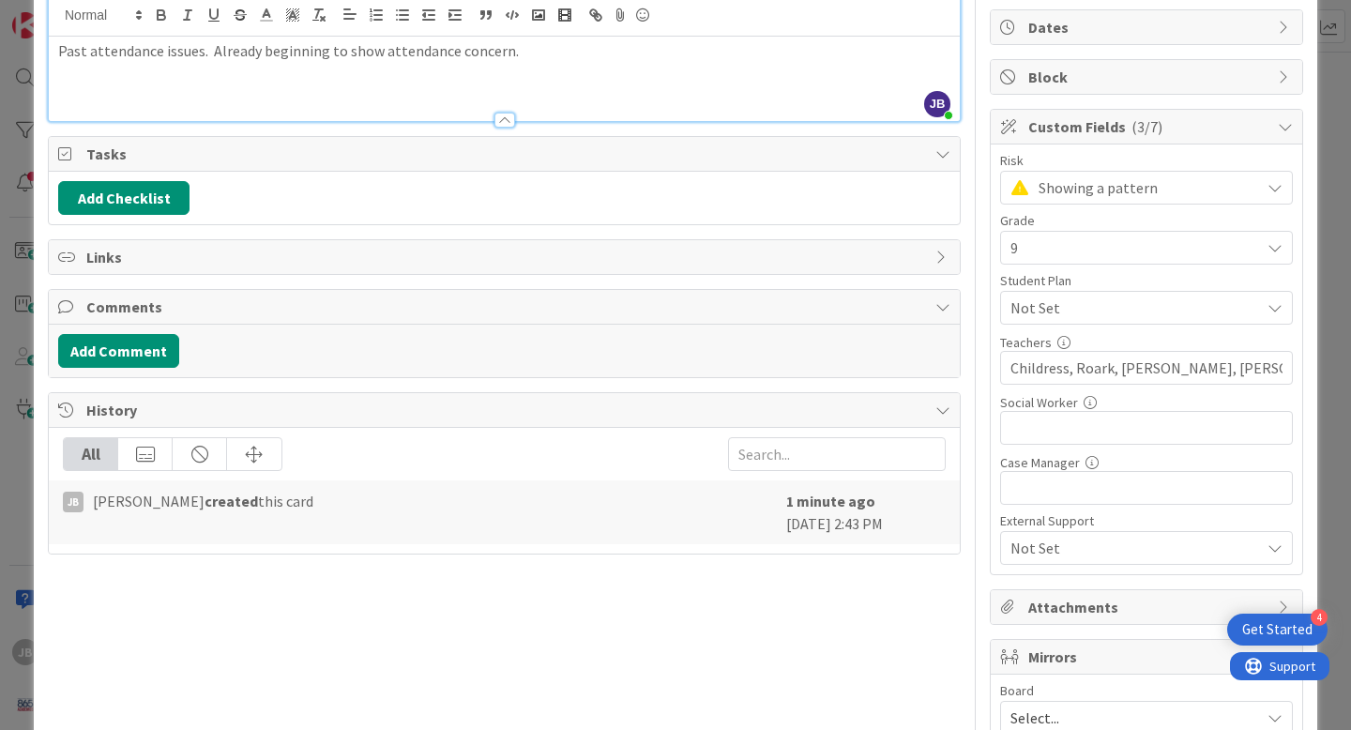
click at [175, 152] on span "Tasks" at bounding box center [505, 154] width 839 height 23
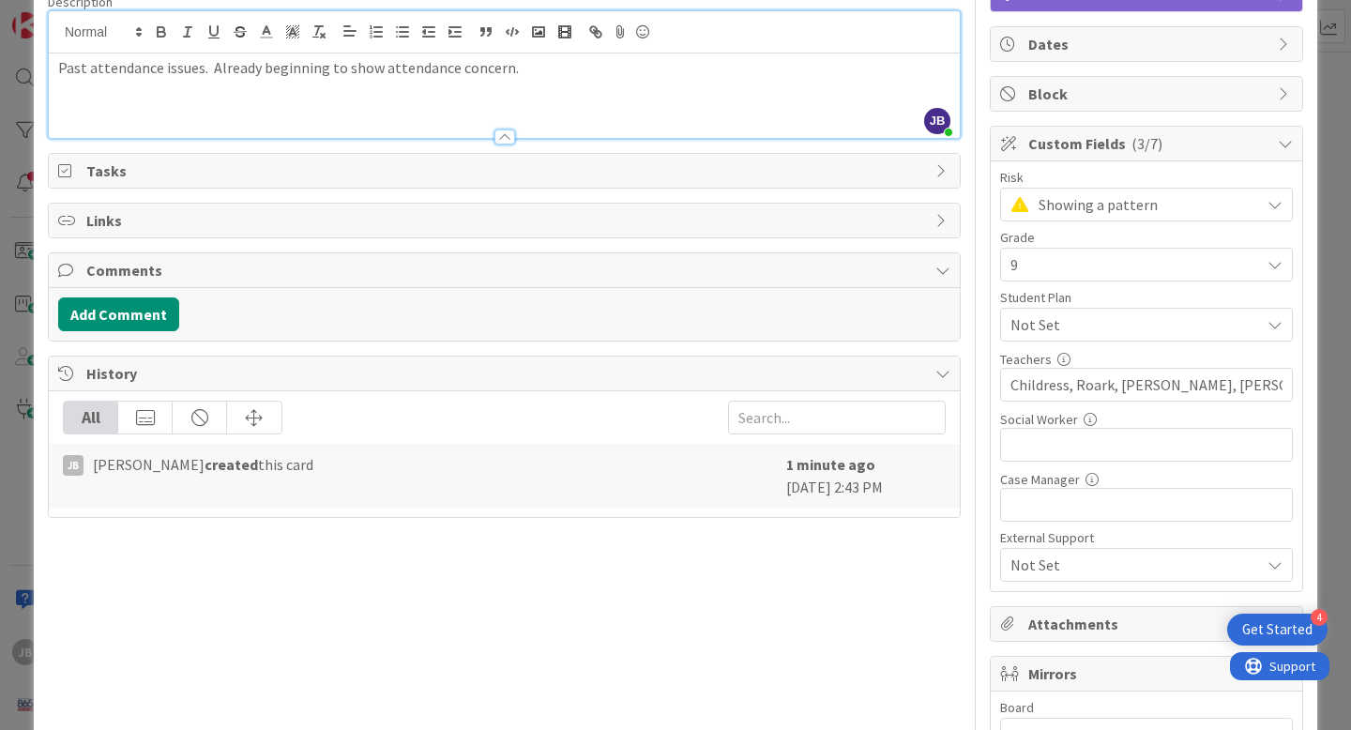
scroll to position [158, 0]
click at [152, 171] on span "Tasks" at bounding box center [505, 171] width 839 height 23
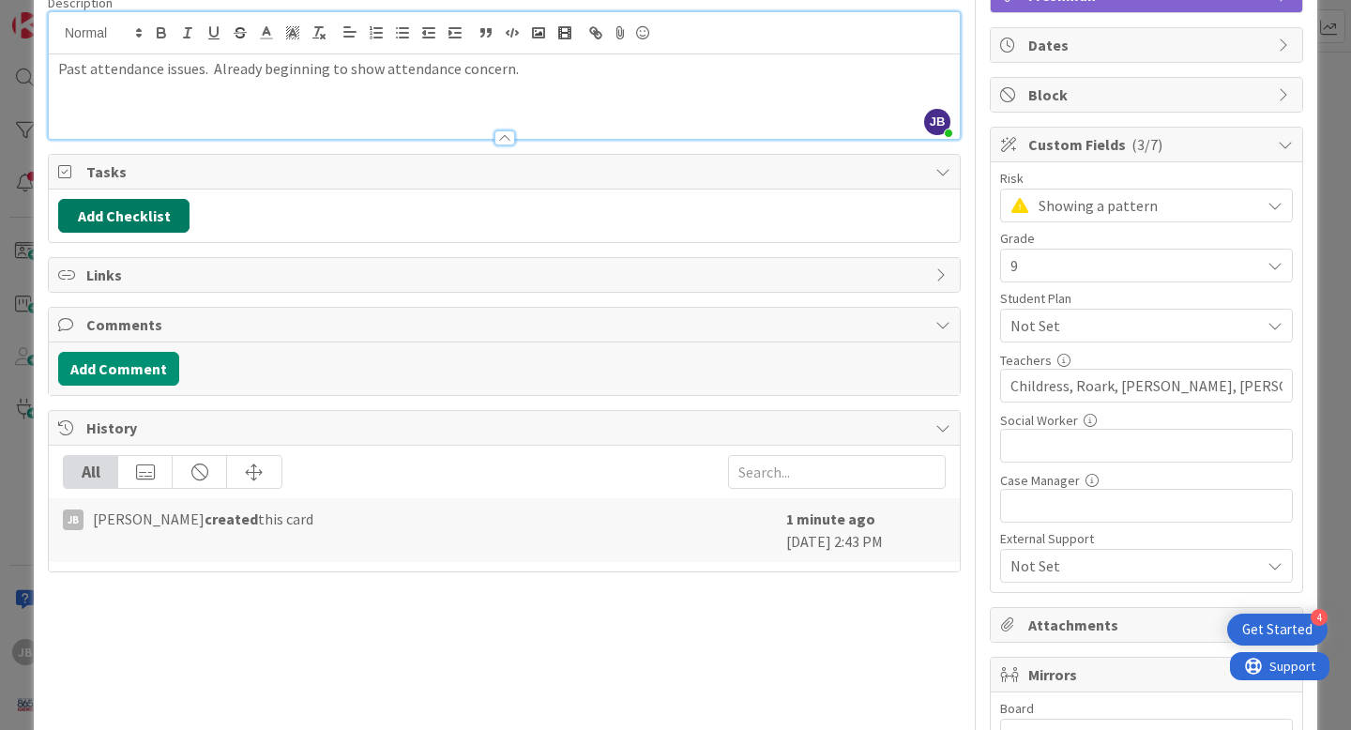
click at [149, 210] on button "Add Checklist" at bounding box center [123, 216] width 131 height 34
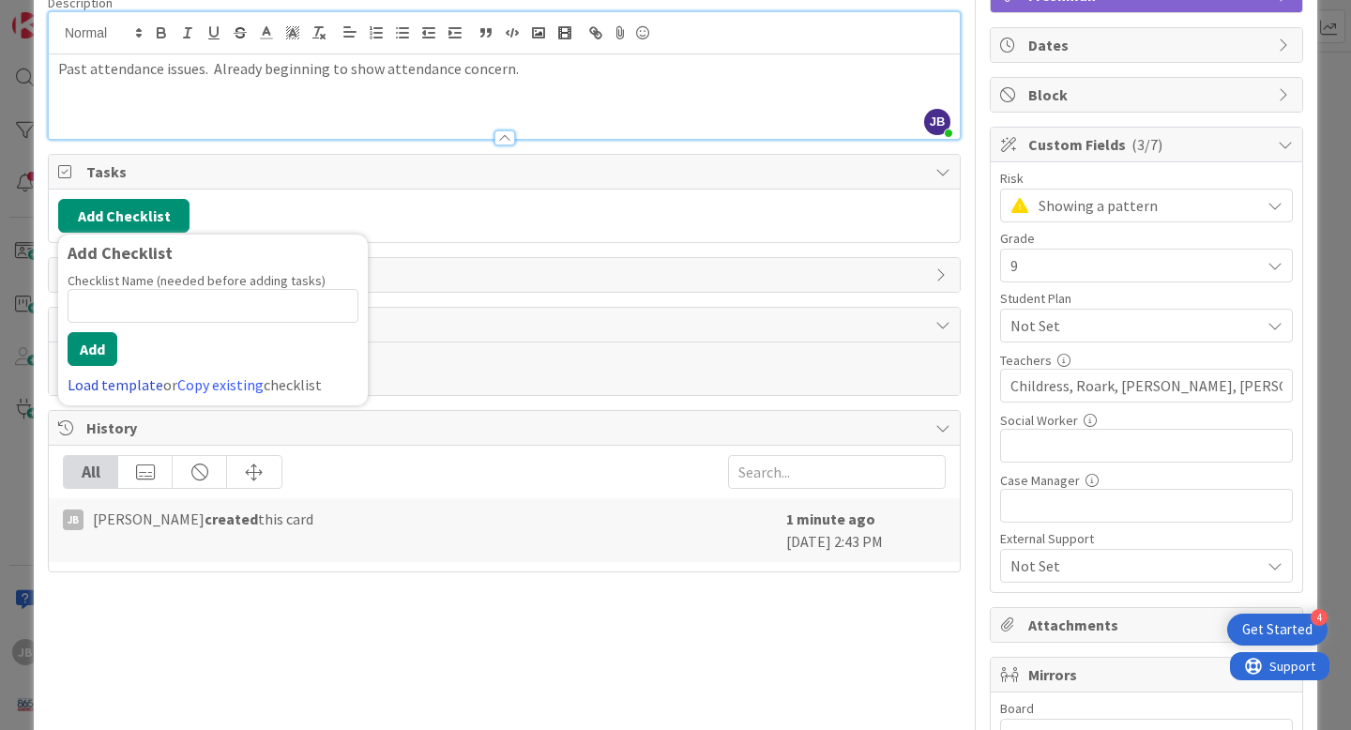
click at [131, 387] on link "Load template" at bounding box center [116, 384] width 96 height 19
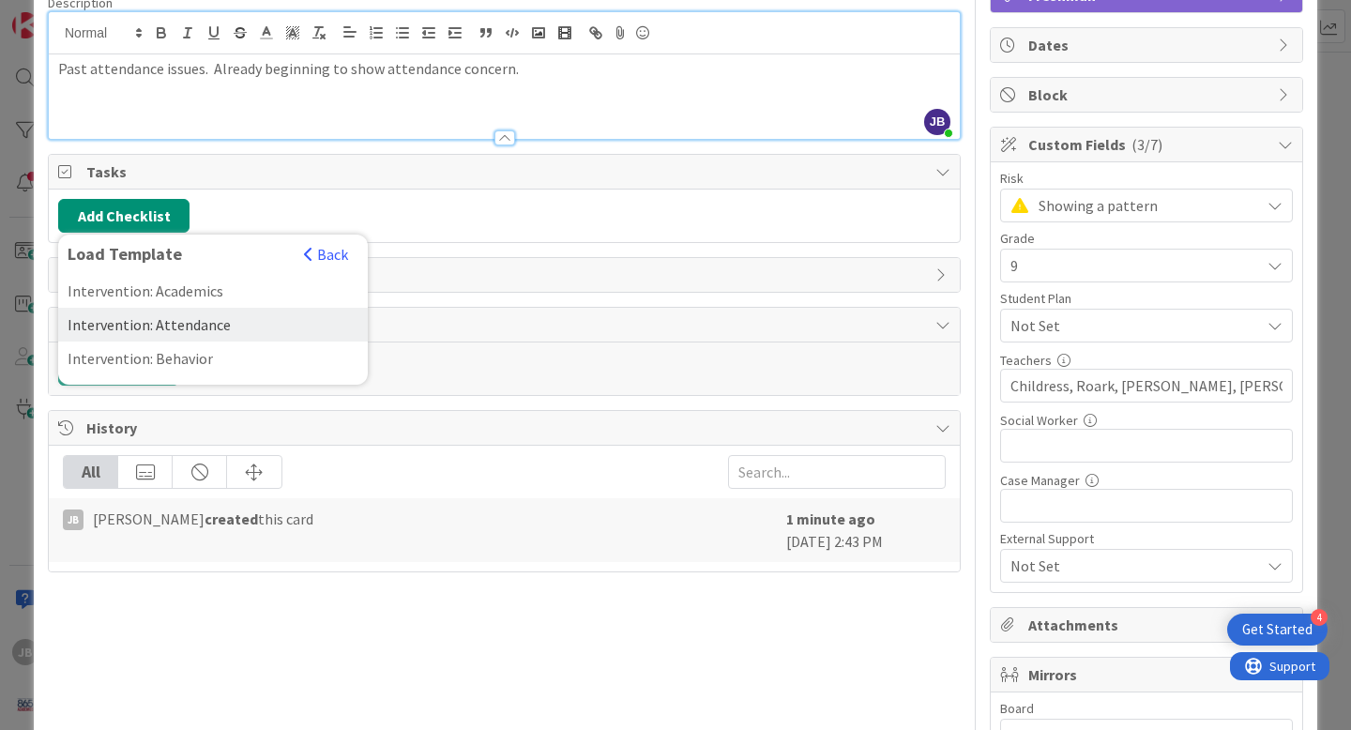
click at [175, 323] on div "Intervention: Attendance" at bounding box center [213, 325] width 310 height 34
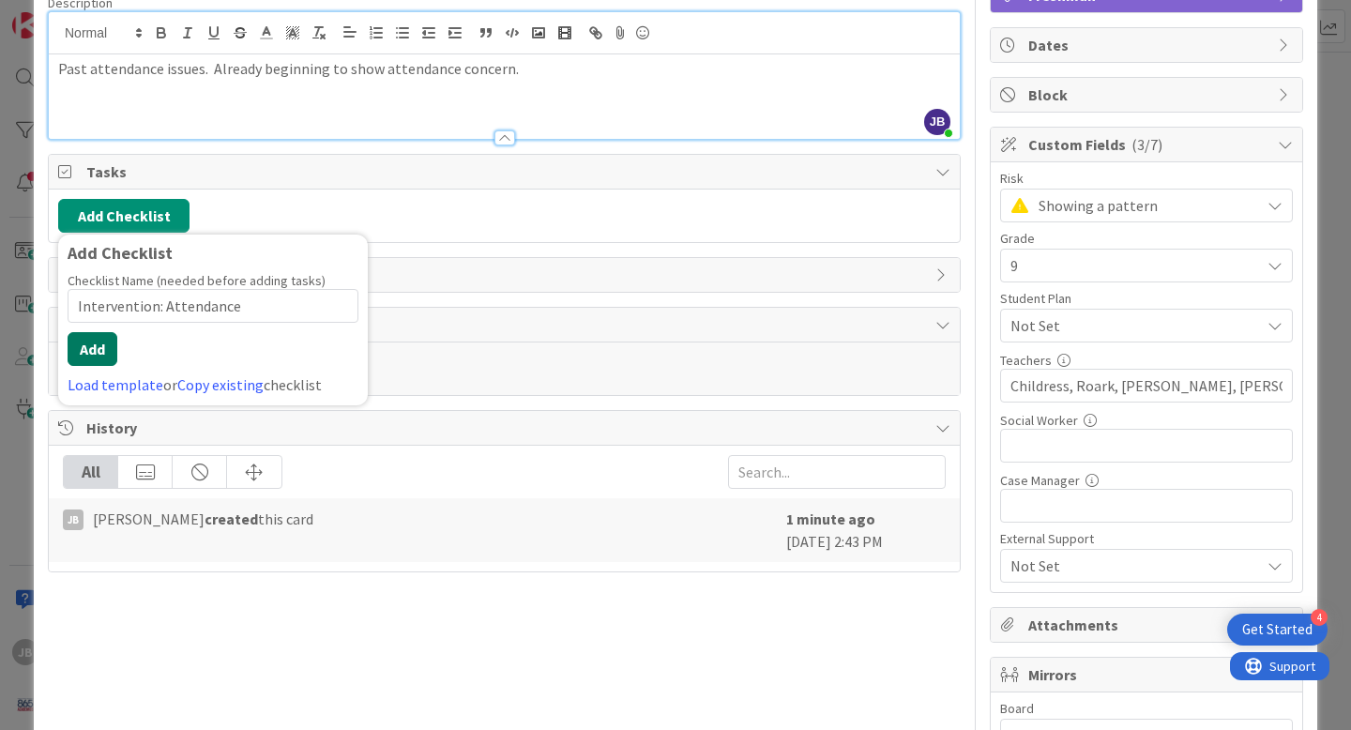
click at [108, 346] on button "Add" at bounding box center [93, 349] width 50 height 34
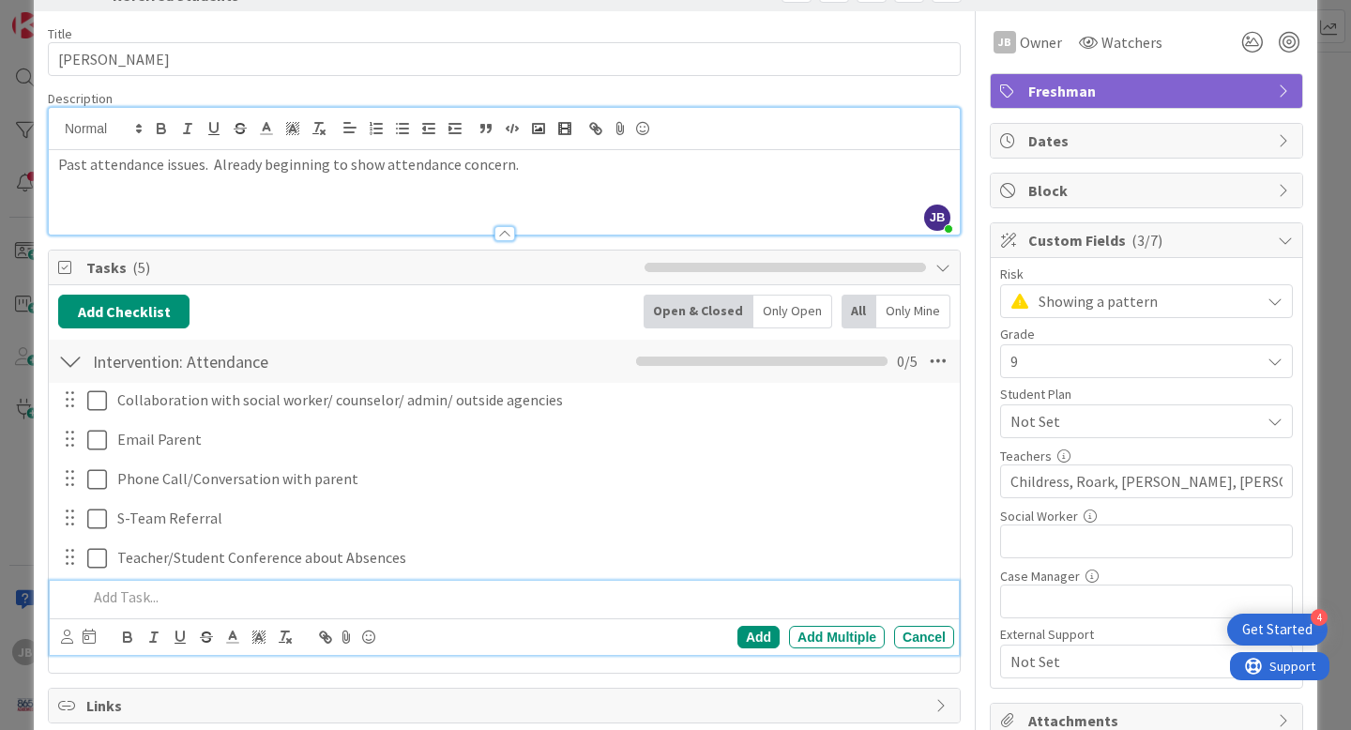
scroll to position [0, 0]
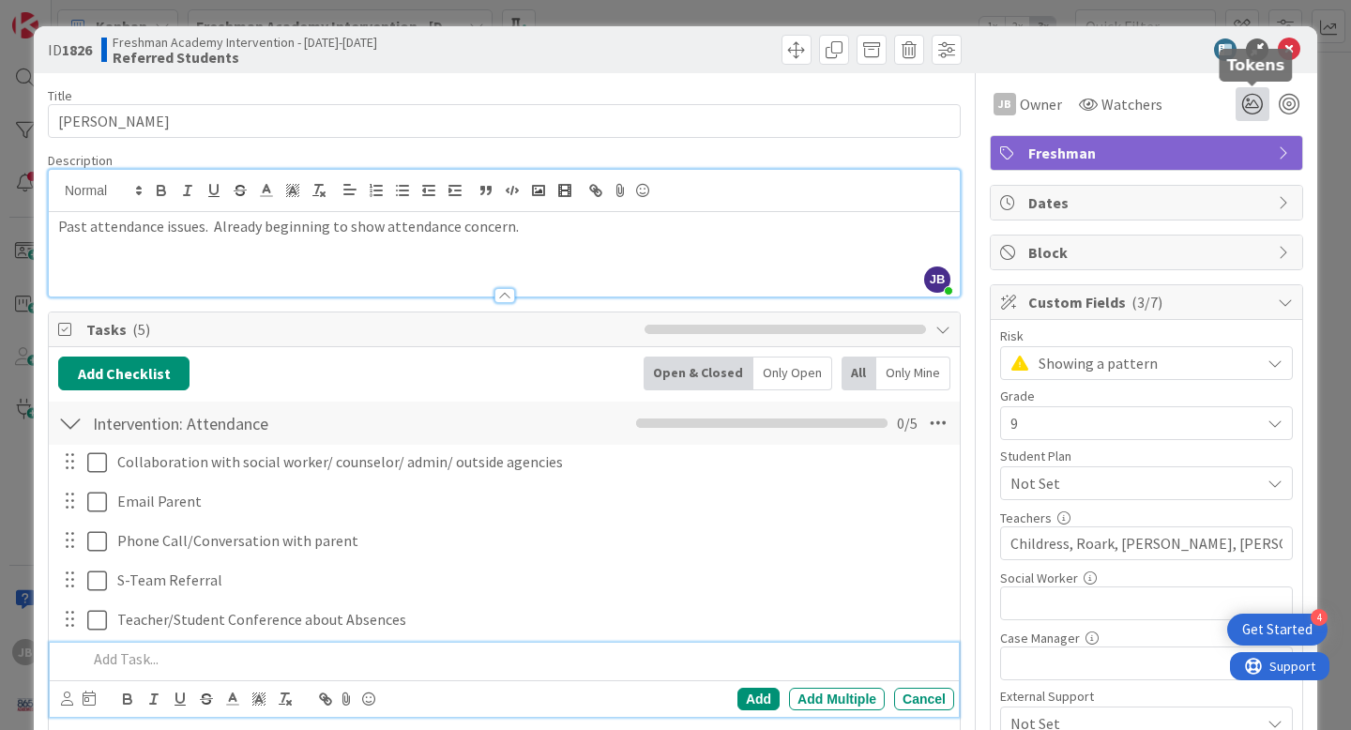
click at [1263, 103] on icon at bounding box center [1252, 104] width 34 height 34
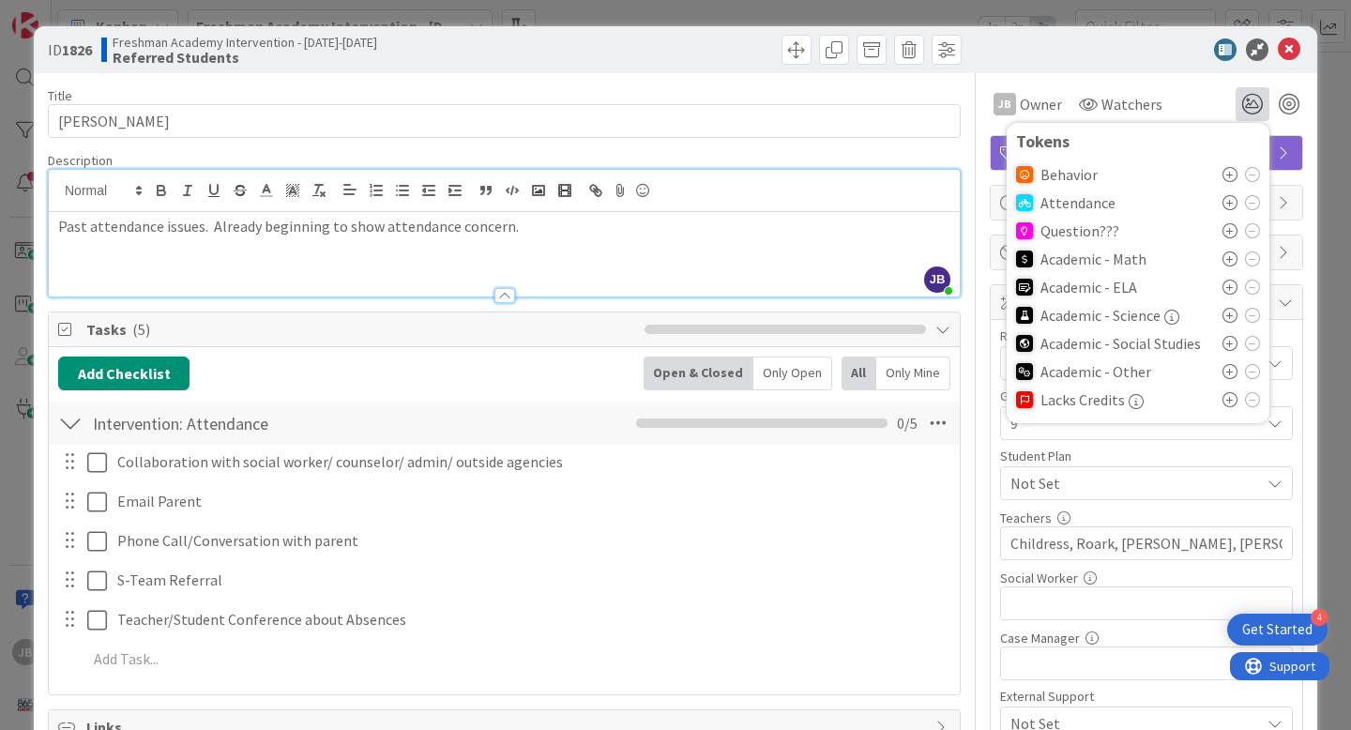
click at [1229, 205] on icon at bounding box center [1229, 202] width 15 height 15
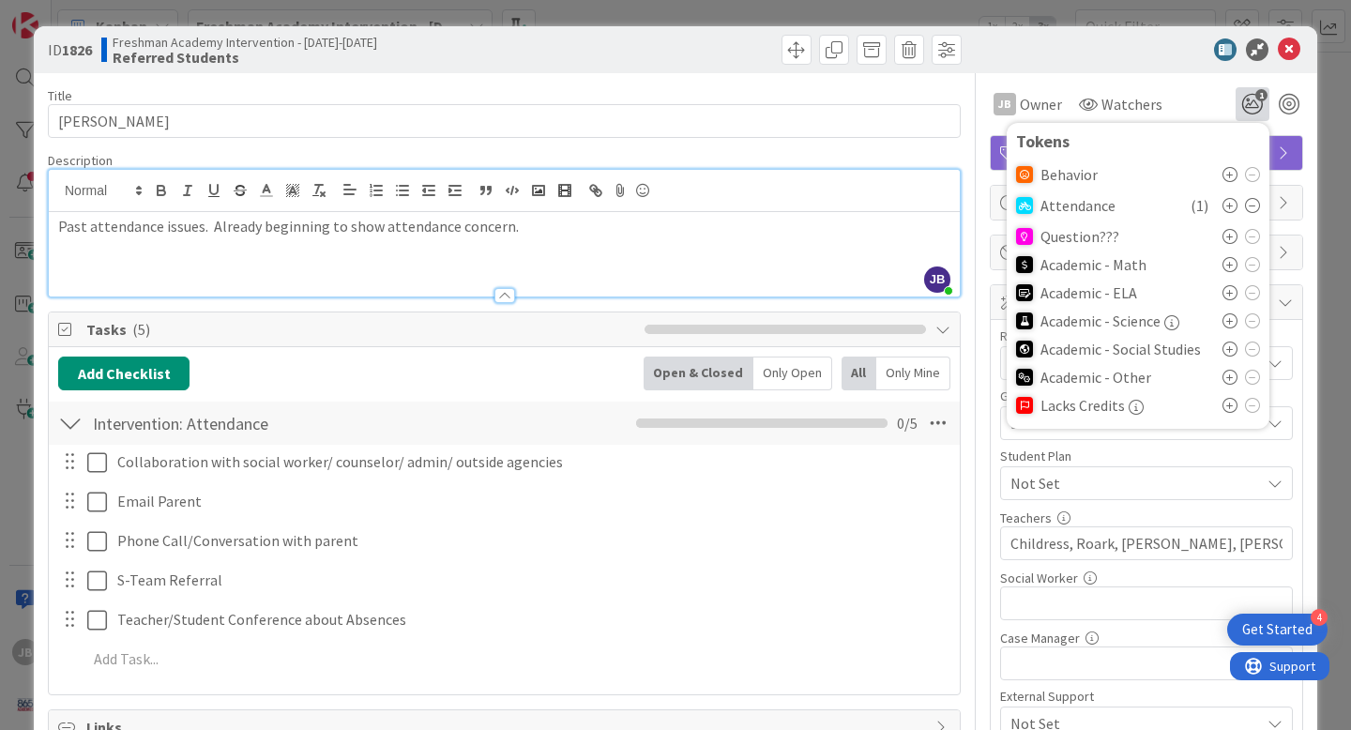
click at [923, 159] on div "Description" at bounding box center [504, 160] width 913 height 17
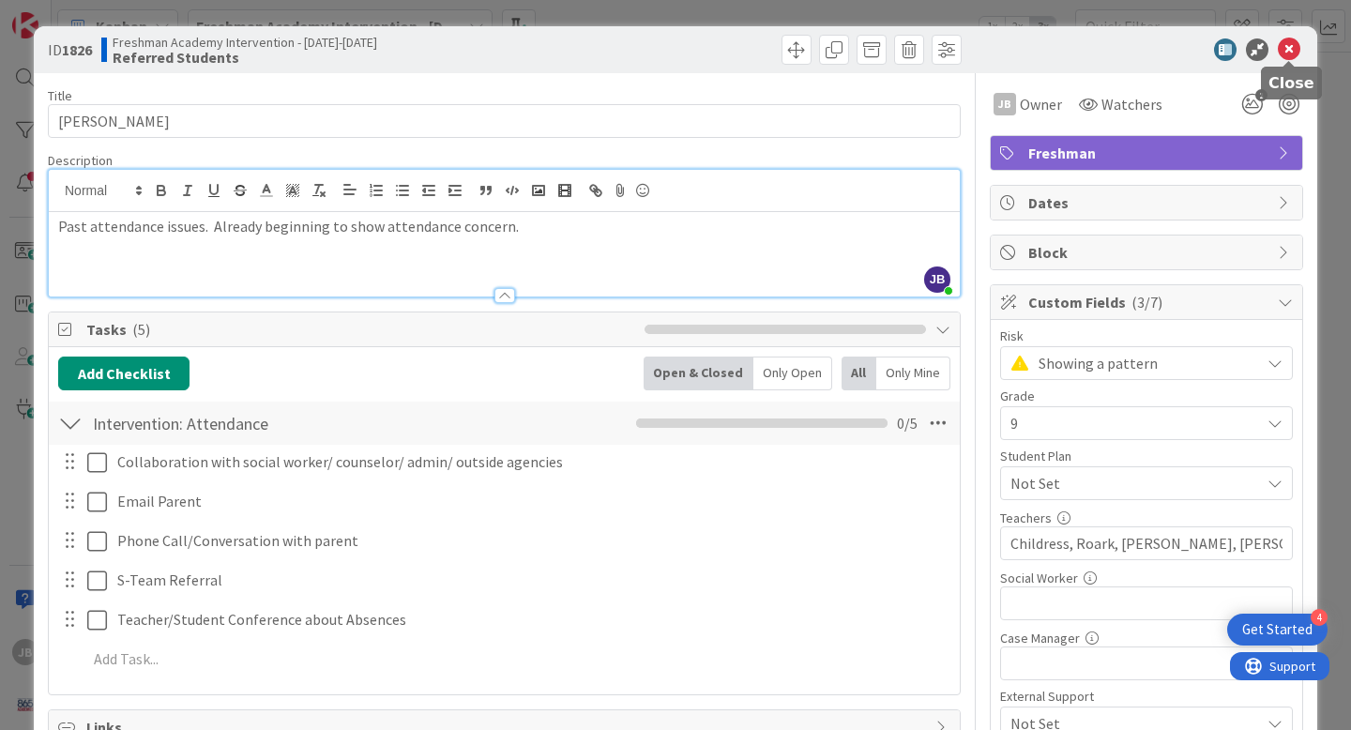
click at [1292, 45] on icon at bounding box center [1289, 49] width 23 height 23
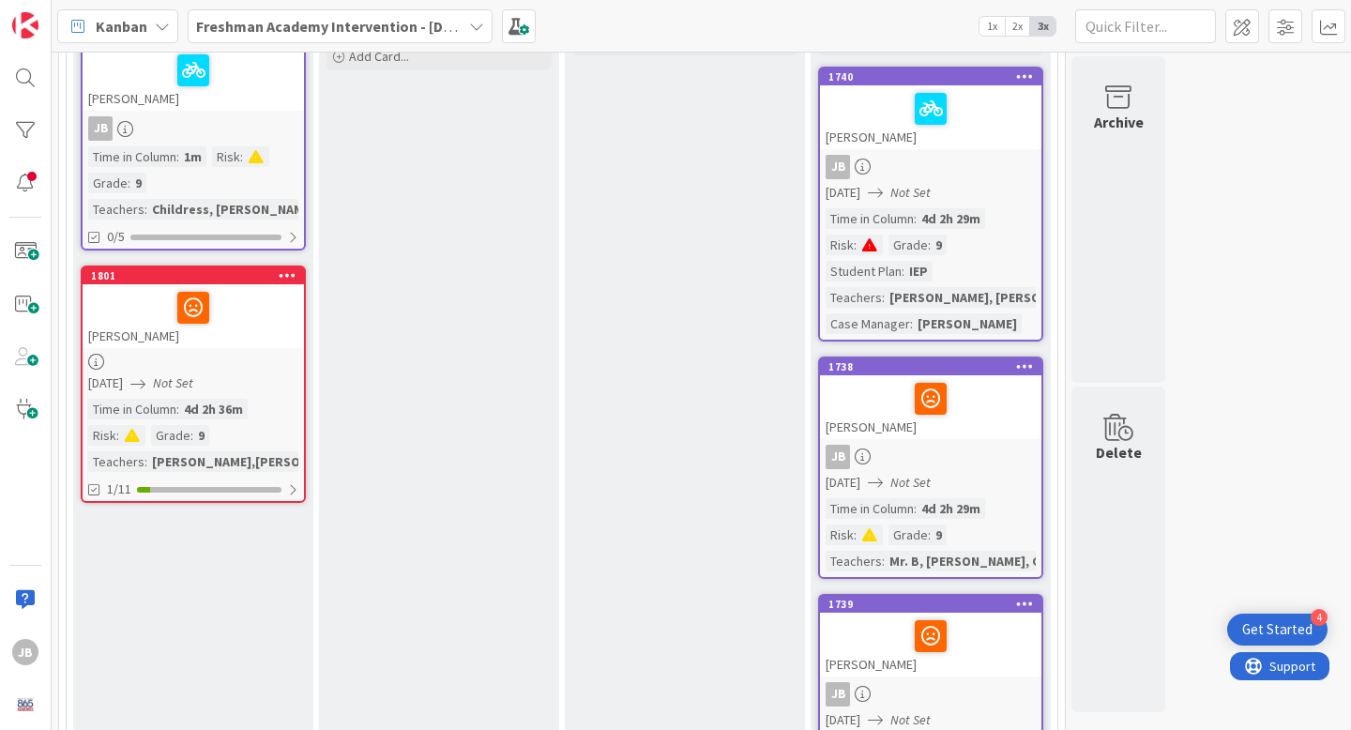
scroll to position [262, 0]
